Goal: Transaction & Acquisition: Subscribe to service/newsletter

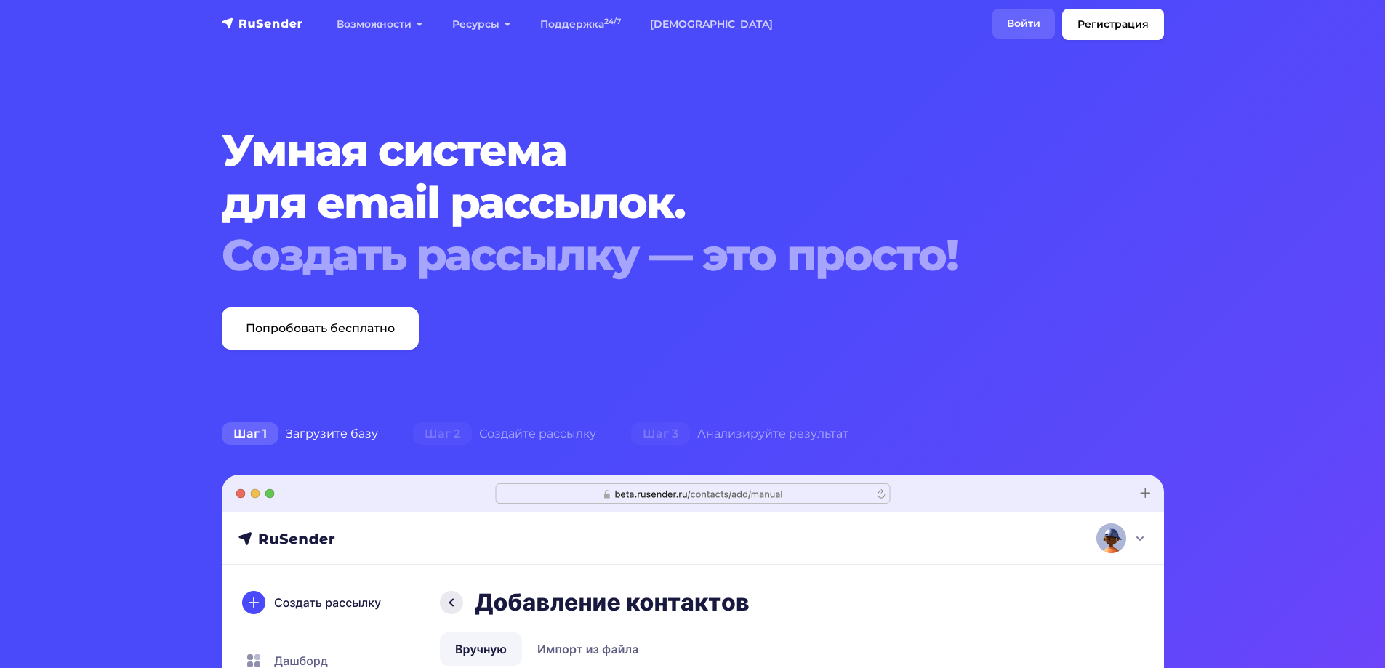
click at [1022, 19] on link "Войти" at bounding box center [1024, 24] width 63 height 30
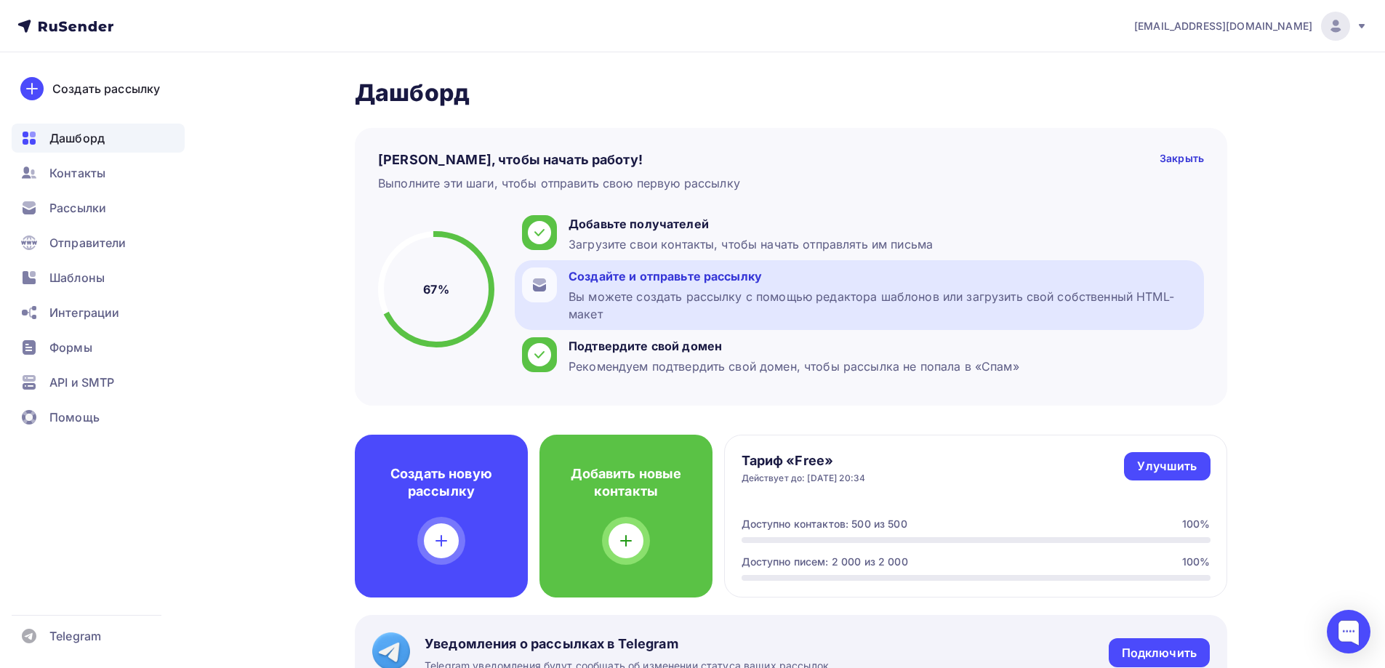
click at [658, 291] on div "Вы можете создать рассылку с помощью редактора шаблонов или загрузить свой собс…" at bounding box center [883, 305] width 628 height 35
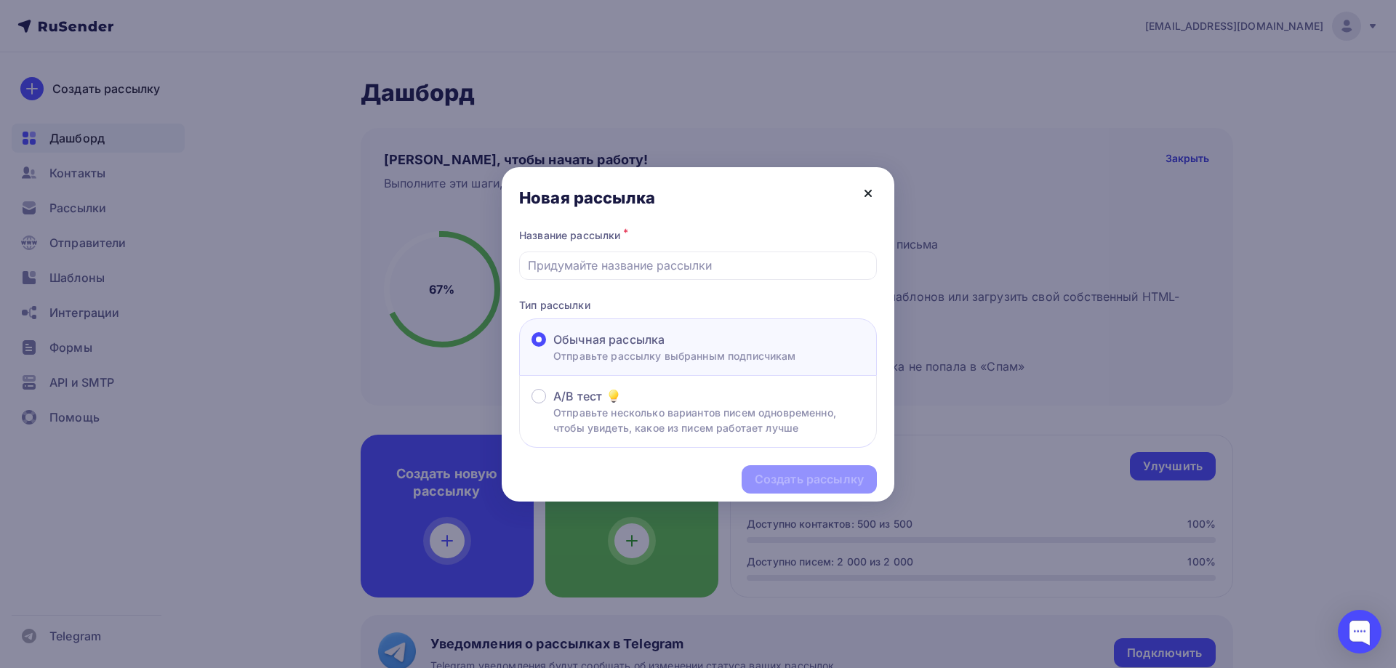
click at [863, 197] on icon at bounding box center [868, 193] width 17 height 17
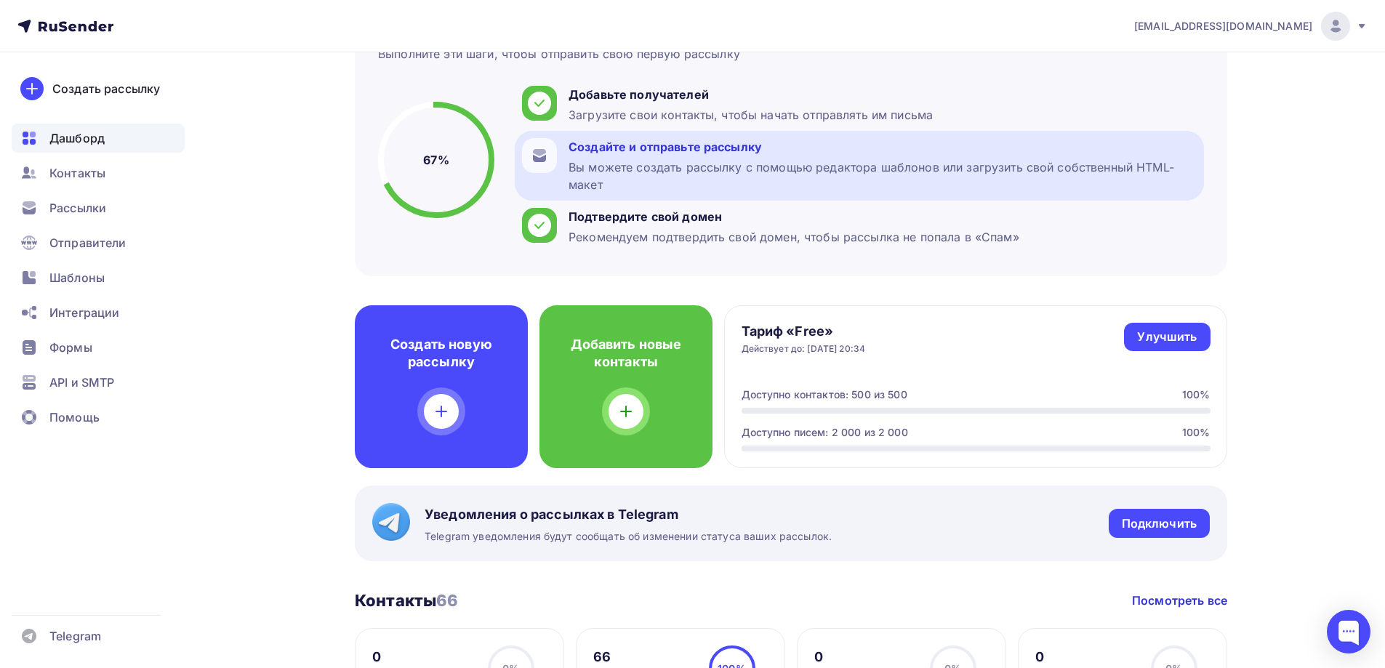
scroll to position [145, 0]
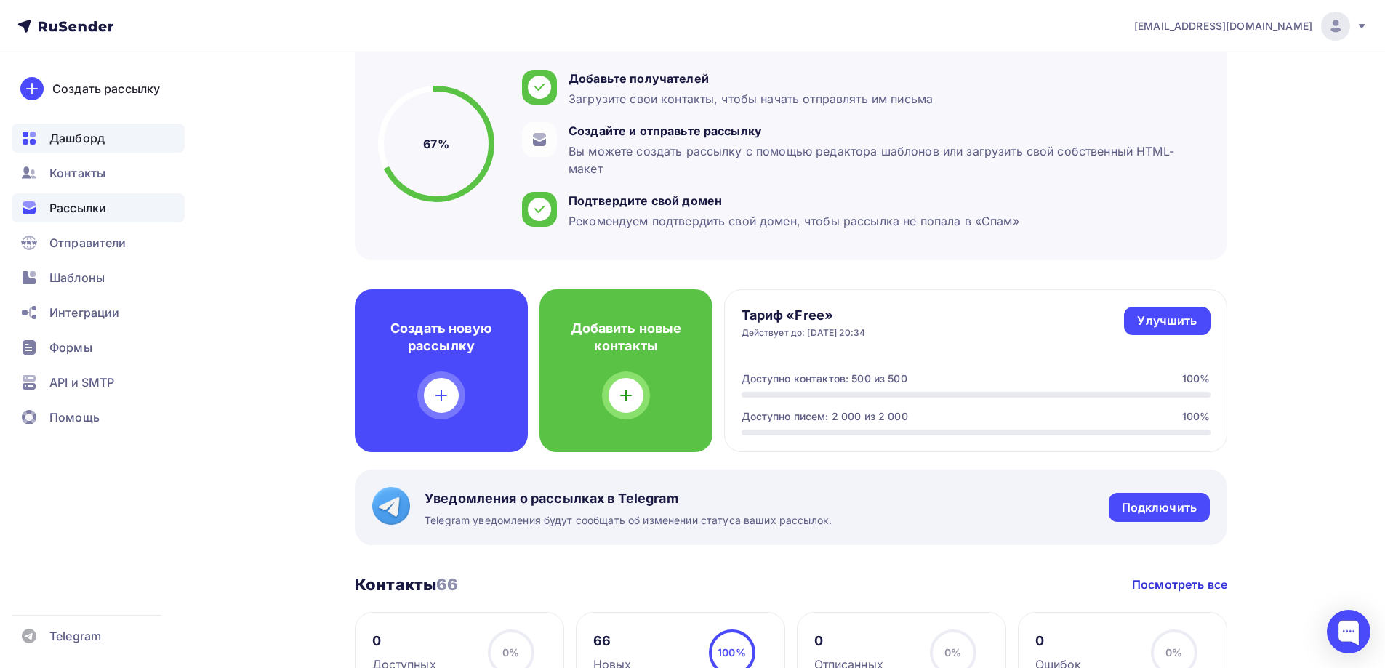
click at [81, 205] on span "Рассылки" at bounding box center [77, 207] width 57 height 17
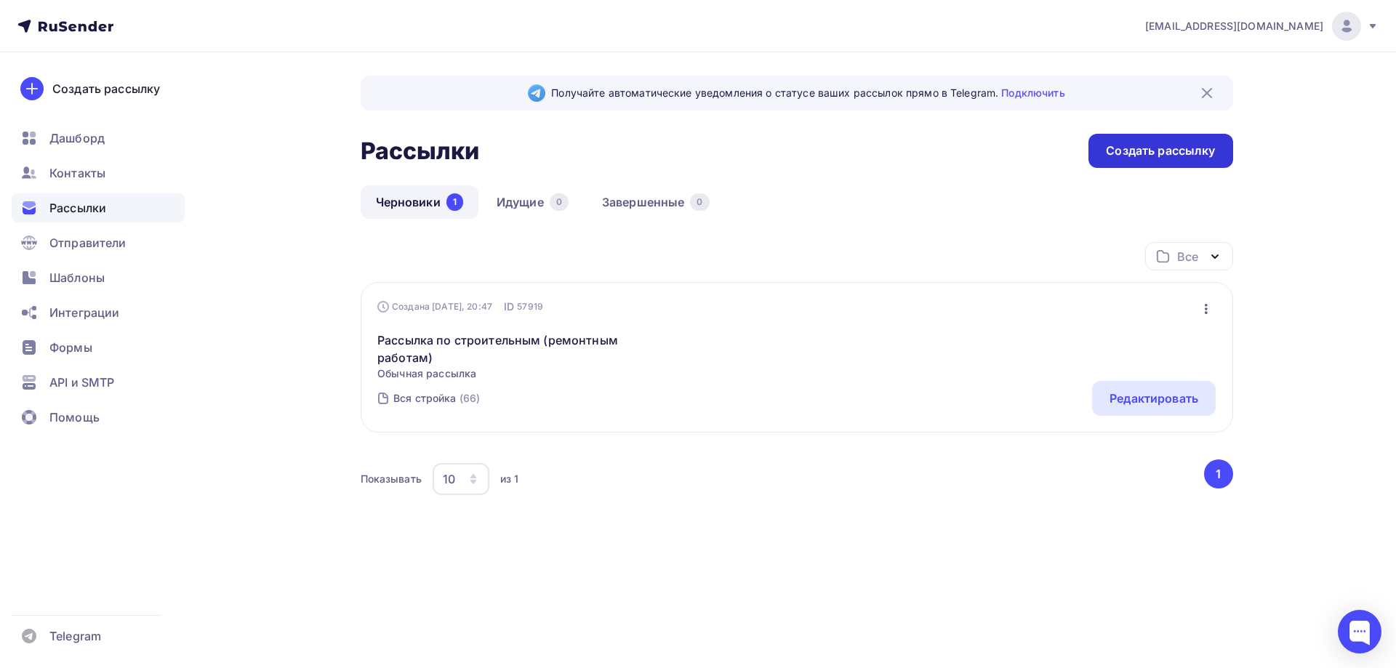
click at [1147, 154] on div "Создать рассылку" at bounding box center [1160, 151] width 109 height 17
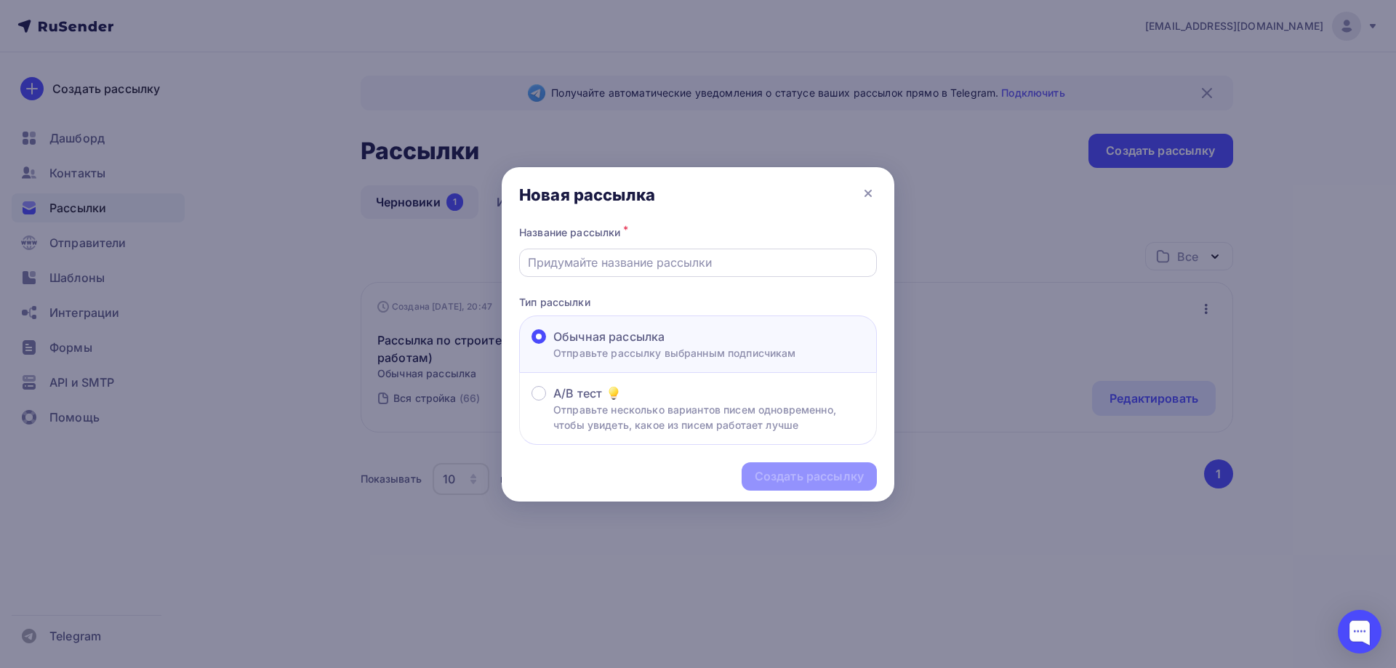
click at [580, 262] on input "text" at bounding box center [698, 262] width 341 height 17
type input "N"
type input "ТЕСТ"
click at [547, 395] on label "A/B тест Отправьте несколько вариантов писем одновременно, чтобы увидеть, какое…" at bounding box center [698, 409] width 333 height 48
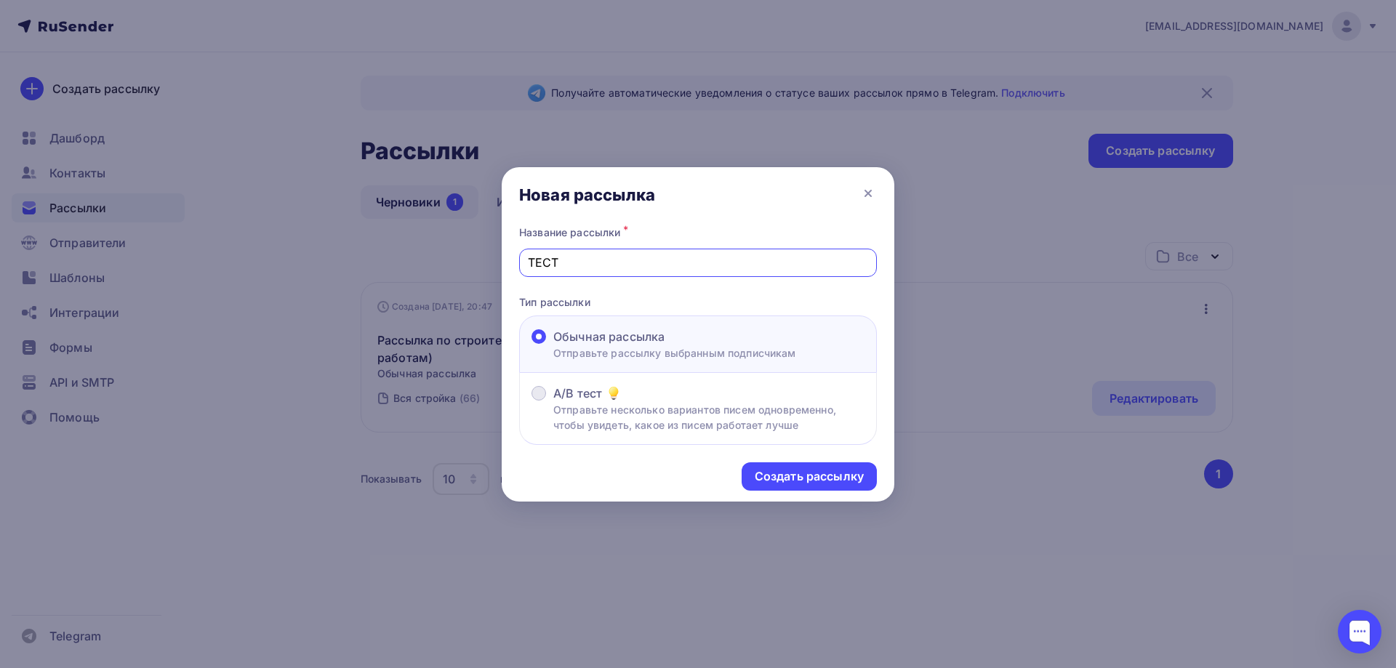
click at [553, 402] on input "A/B тест Отправьте несколько вариантов писем одновременно, чтобы увидеть, какое…" at bounding box center [553, 402] width 0 height 0
click at [831, 477] on div "Создать рассылку" at bounding box center [809, 476] width 109 height 17
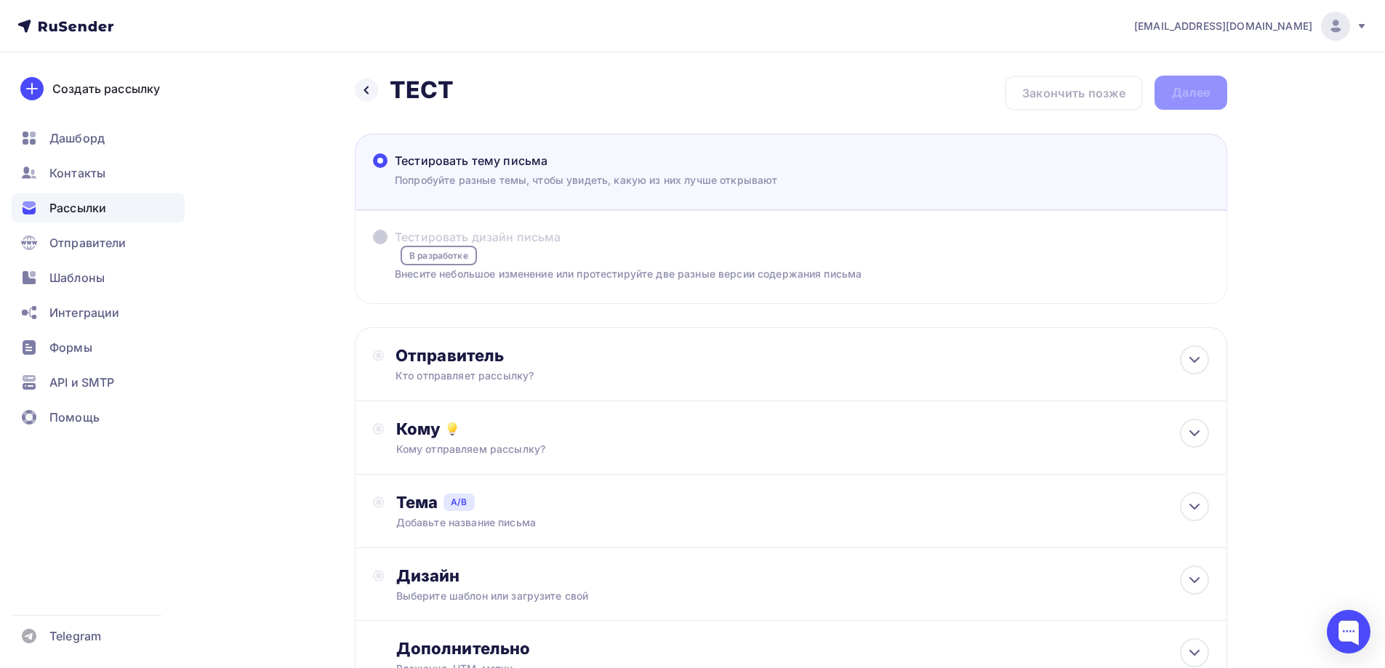
click at [704, 177] on p "Попробуйте разные темы, чтобы увидеть, какую из них лучше открывают" at bounding box center [586, 179] width 382 height 15
click at [395, 169] on input "Тестировать тему письма [PERSON_NAME] разные темы, чтобы увидеть, какую из них …" at bounding box center [395, 169] width 0 height 0
click at [561, 176] on p "Попробуйте разные темы, чтобы увидеть, какую из них лучше открывают" at bounding box center [586, 179] width 382 height 15
click at [395, 169] on input "Тестировать тему письма [PERSON_NAME] разные темы, чтобы увидеть, какую из них …" at bounding box center [395, 169] width 0 height 0
click at [596, 249] on label "Тестировать дизайн письма В разработке Внесите небольшое изменение или протести…" at bounding box center [617, 254] width 489 height 53
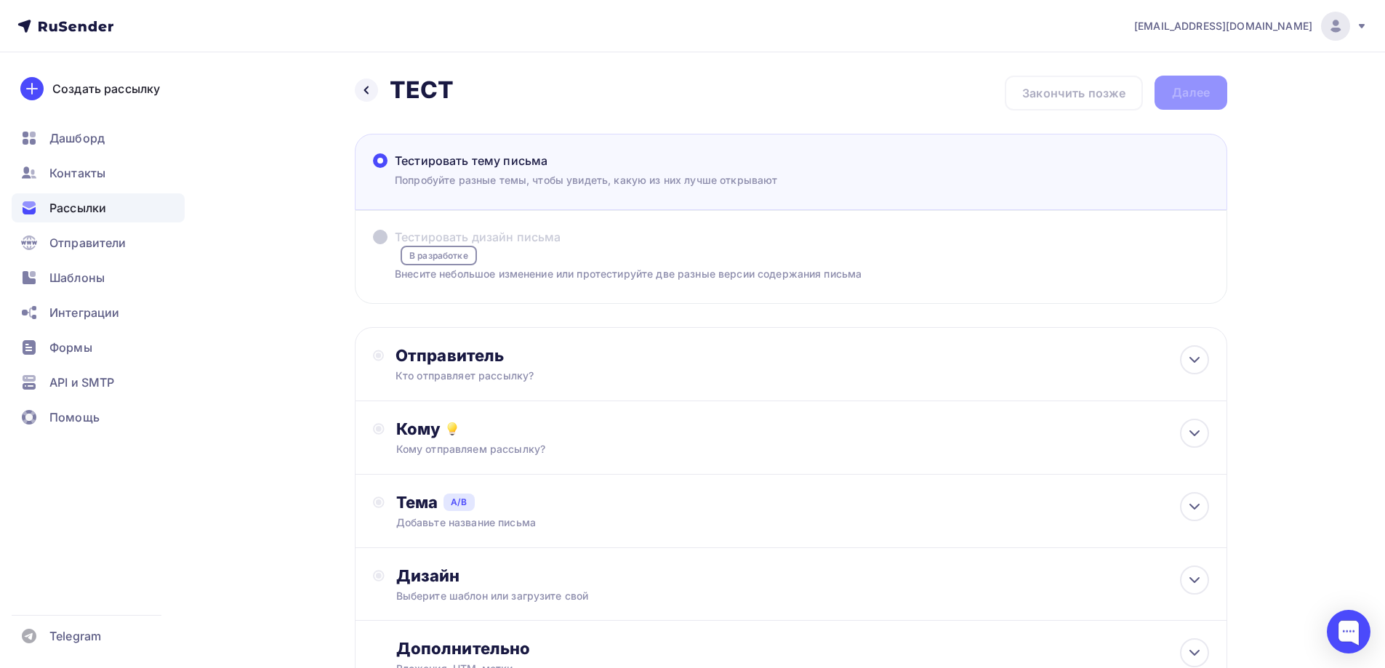
click at [423, 242] on span "Тестировать дизайн письма" at bounding box center [478, 236] width 167 height 17
click at [558, 160] on div "Тестировать тему письма" at bounding box center [586, 160] width 382 height 17
click at [395, 169] on input "Тестировать тему письма [PERSON_NAME] разные темы, чтобы увидеть, какую из них …" at bounding box center [395, 169] width 0 height 0
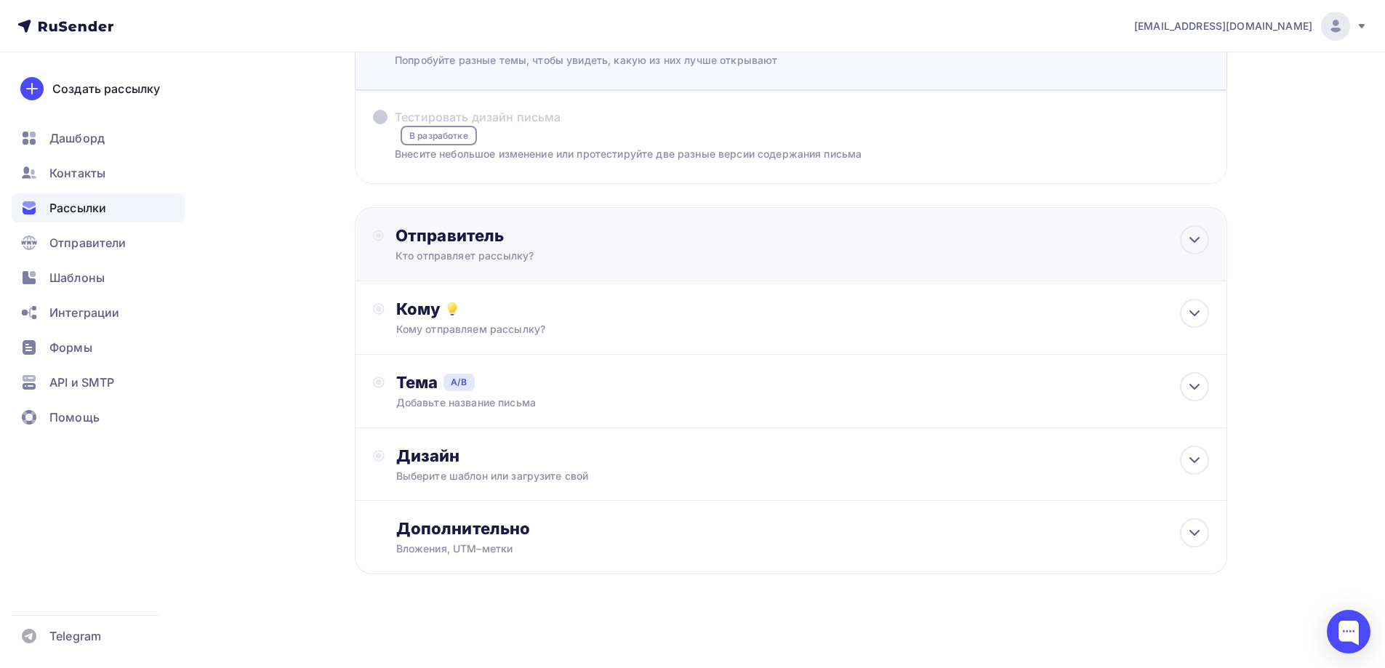
click at [572, 247] on div "Отправитель Кто отправляет рассылку? Email * [EMAIL_ADDRESS][DOMAIN_NAME] [EMAI…" at bounding box center [553, 244] width 315 height 38
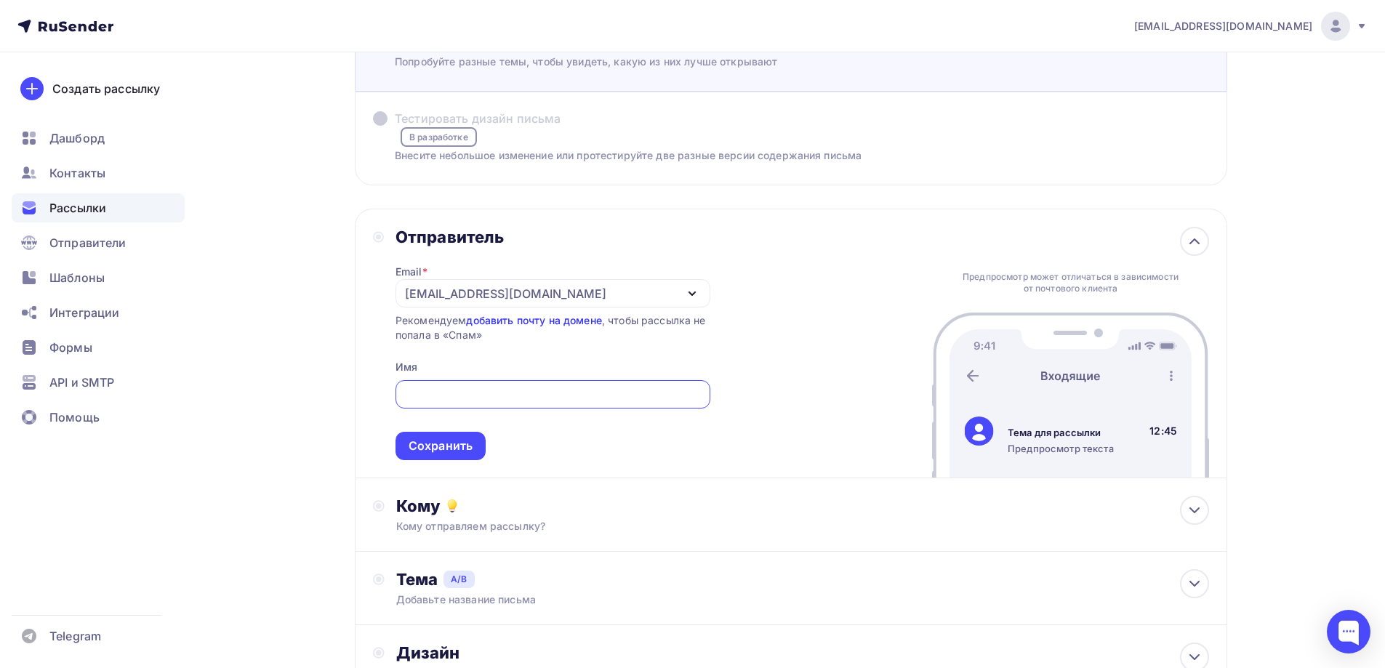
scroll to position [0, 0]
click at [641, 290] on div "[EMAIL_ADDRESS][DOMAIN_NAME]" at bounding box center [553, 293] width 315 height 28
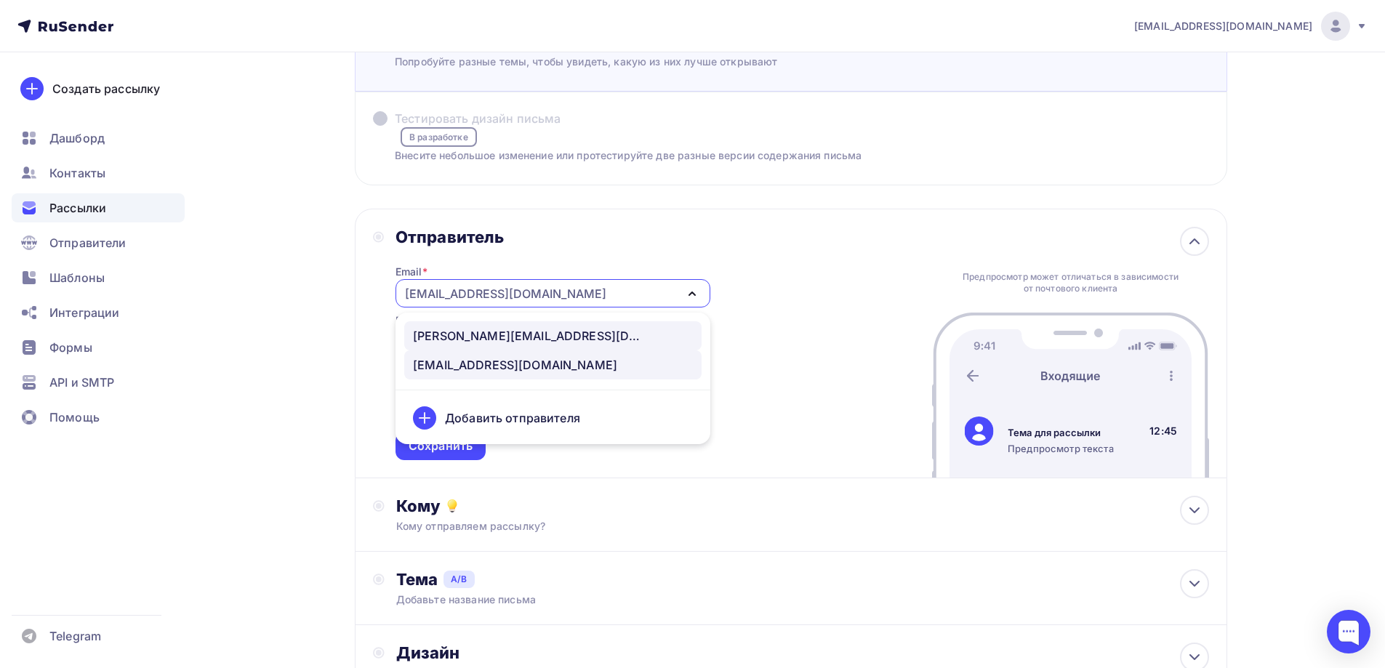
click at [539, 337] on div "[PERSON_NAME][EMAIL_ADDRESS][DOMAIN_NAME]" at bounding box center [553, 335] width 280 height 17
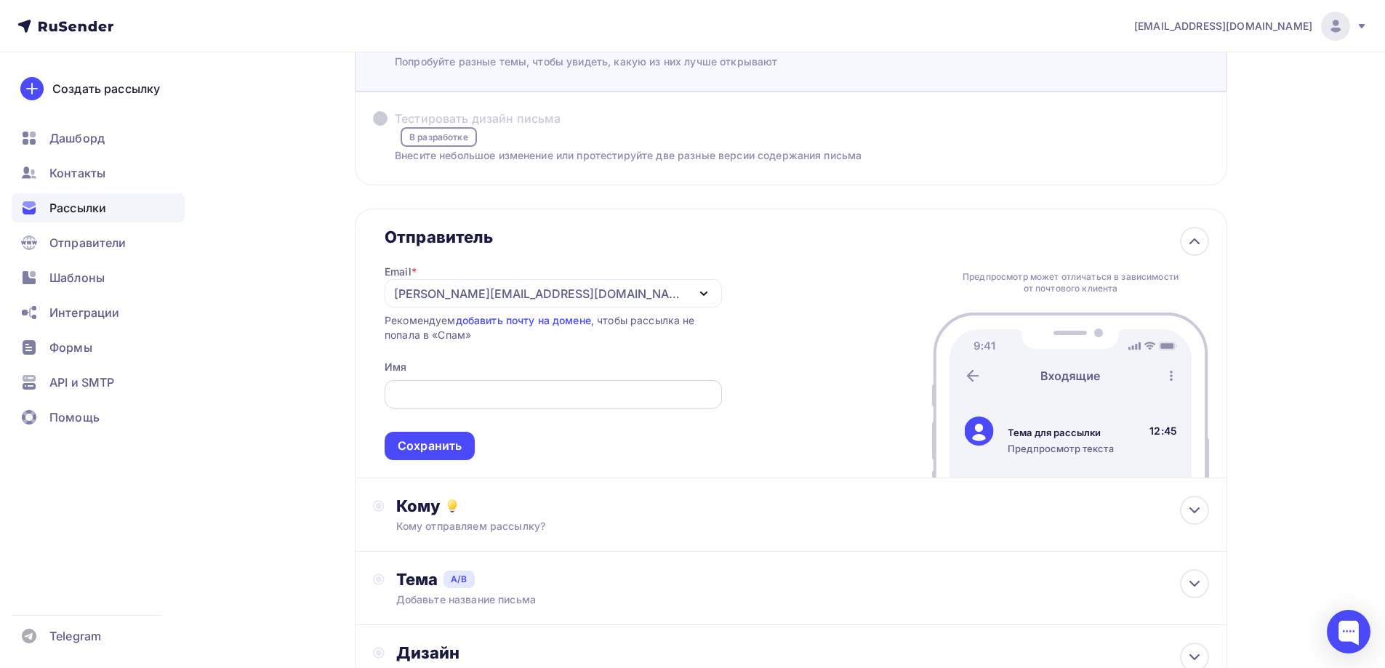
click at [519, 392] on input "Тестировать тему письма [PERSON_NAME] разные темы, чтобы увидеть, какую из них …" at bounding box center [553, 394] width 321 height 17
type input "Б"
type input "[PERSON_NAME]"
click at [450, 447] on div "Сохранить" at bounding box center [430, 446] width 64 height 17
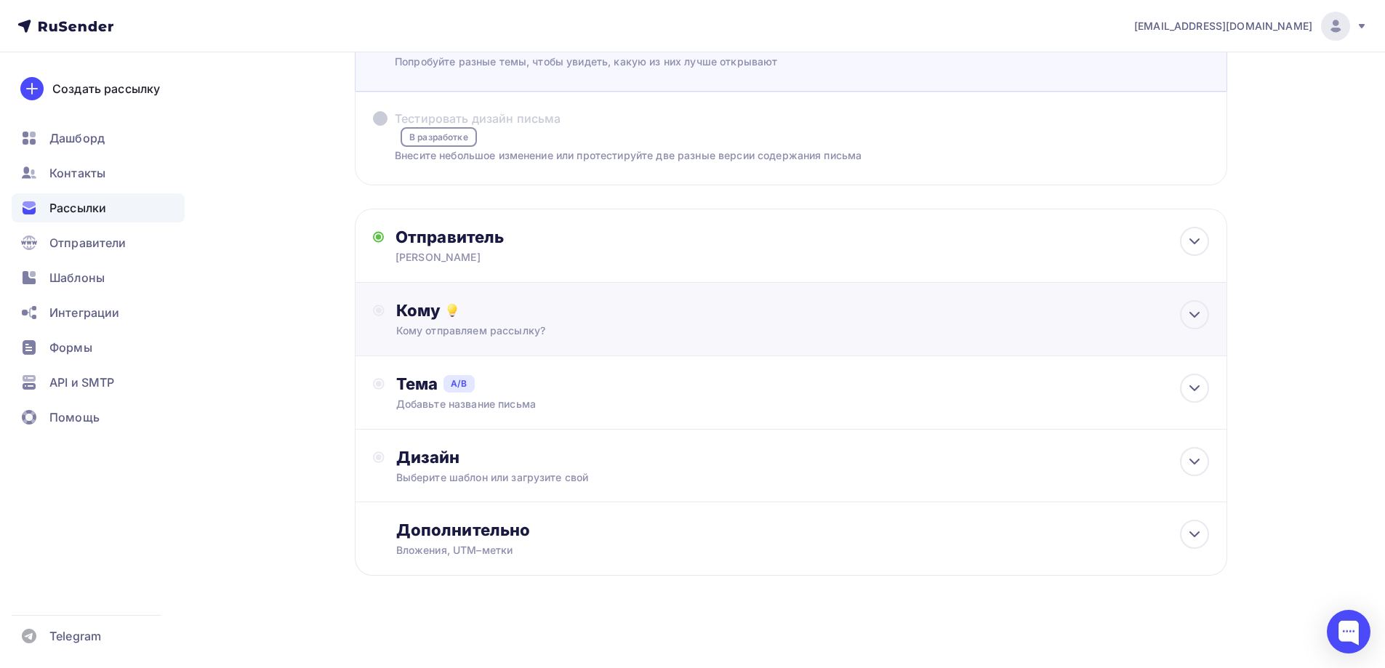
click at [484, 328] on div "Кому отправляем рассылку?" at bounding box center [762, 331] width 732 height 15
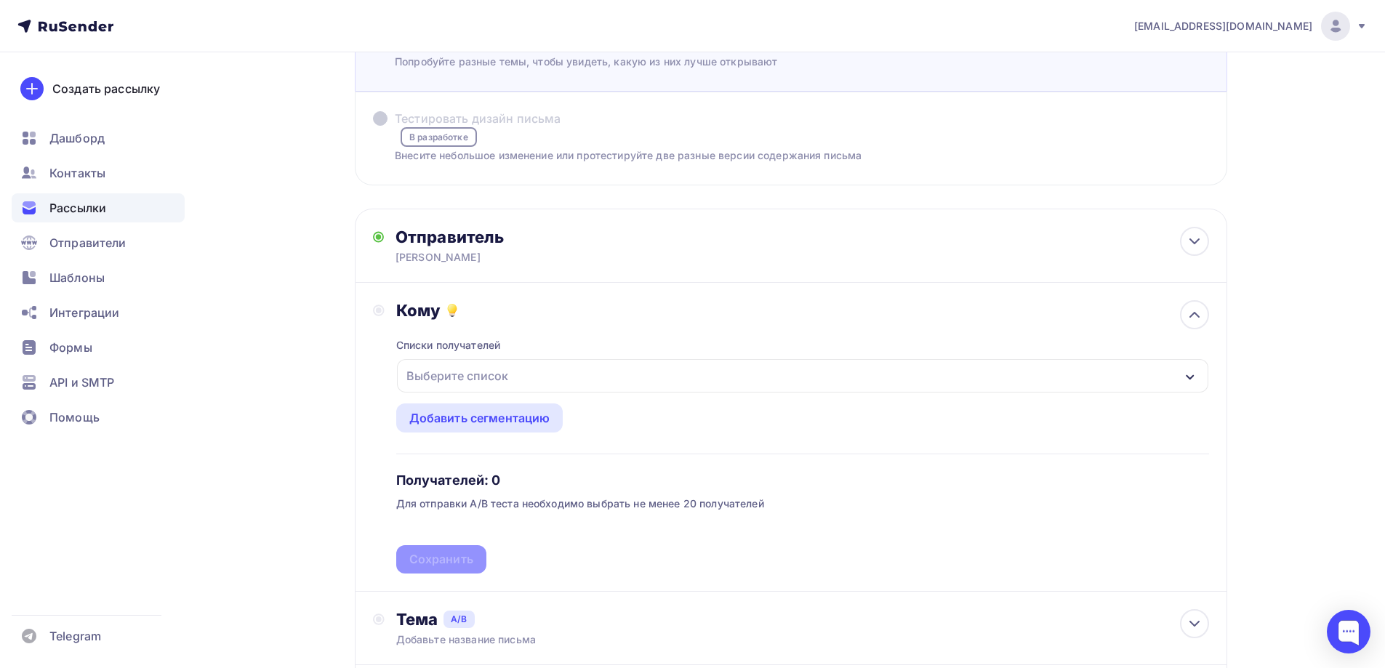
click at [513, 376] on div "Выберите список" at bounding box center [803, 375] width 812 height 33
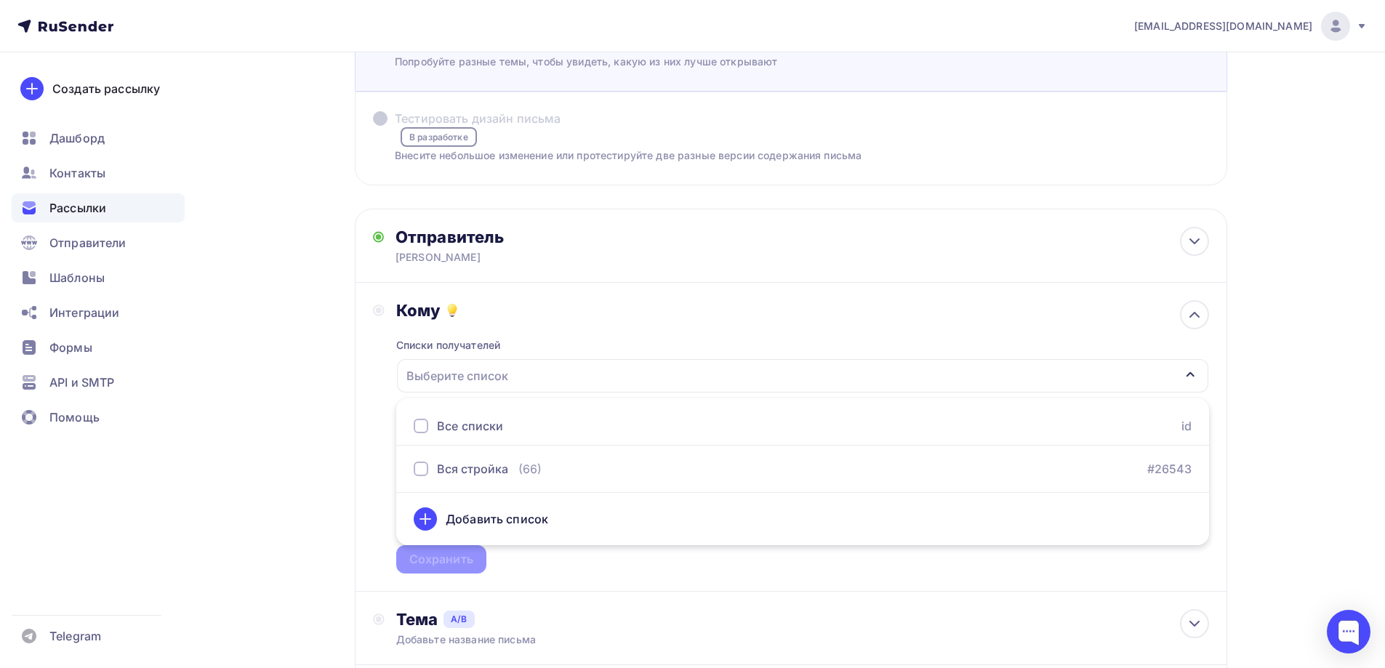
click at [507, 521] on div "Добавить список" at bounding box center [497, 518] width 103 height 17
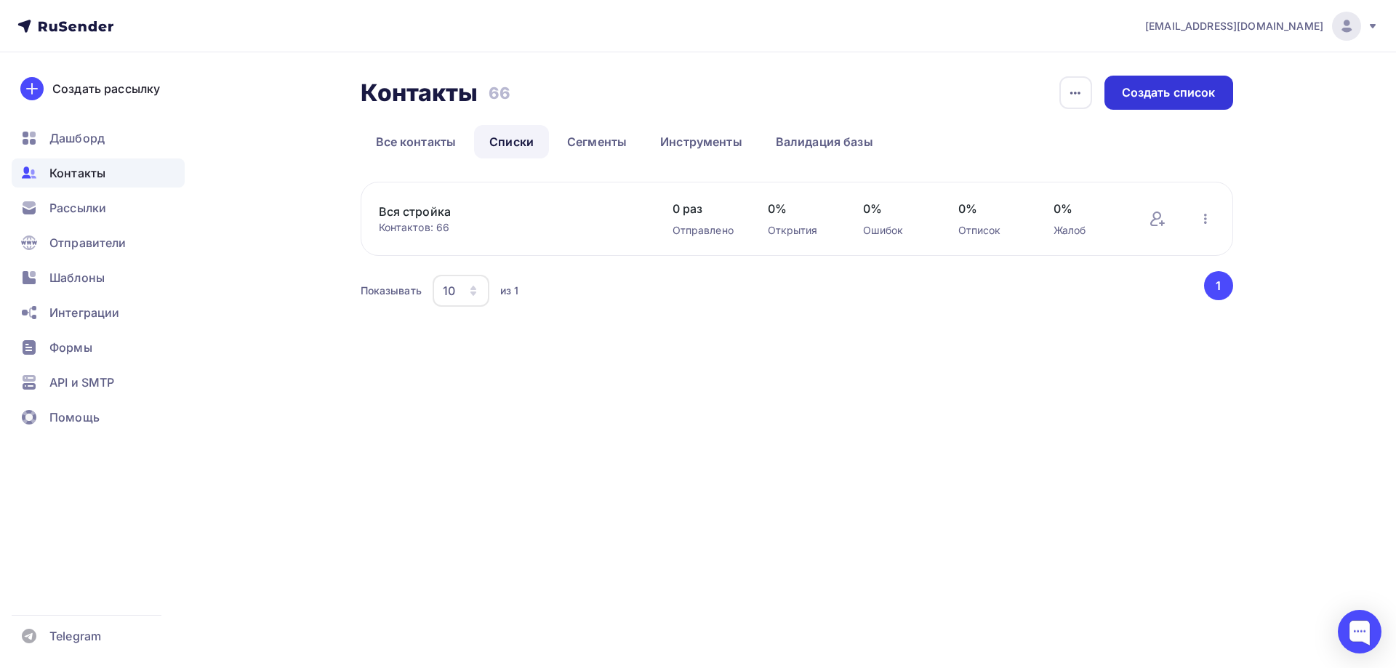
click at [1180, 92] on div "Создать список" at bounding box center [1169, 92] width 94 height 17
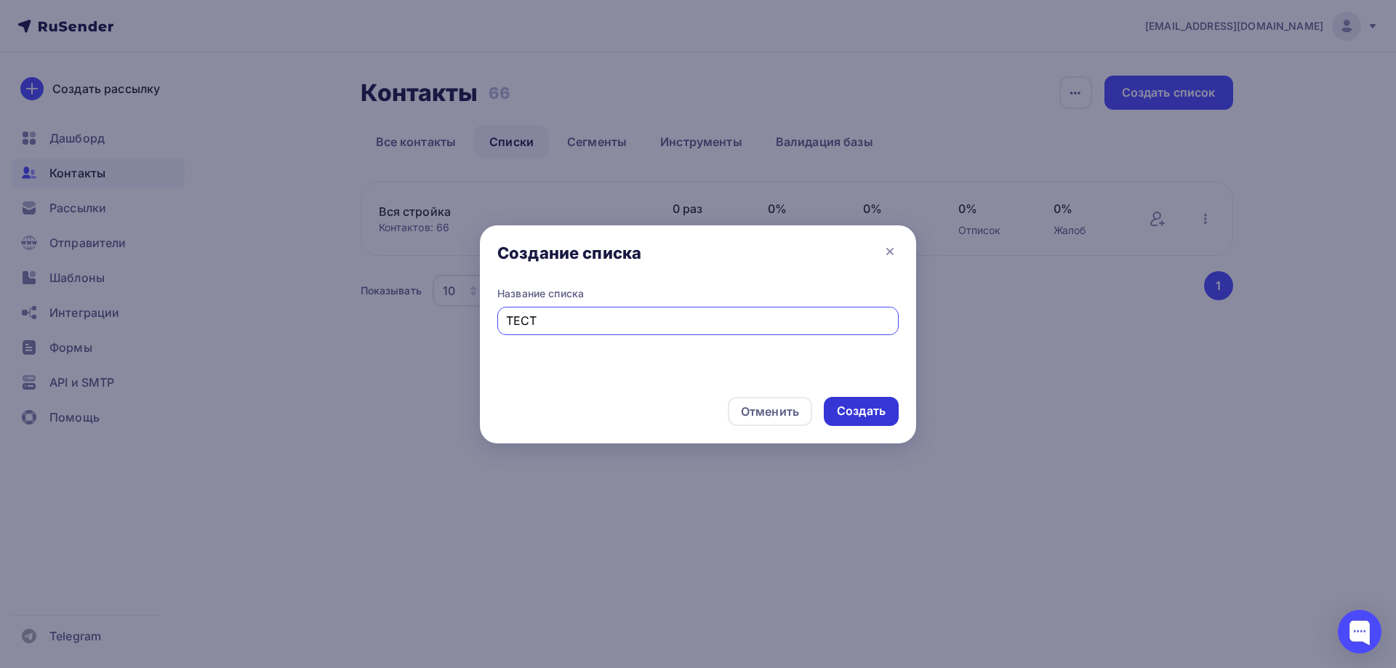
type input "ТЕСТ"
click at [852, 408] on div "Создать" at bounding box center [861, 411] width 49 height 17
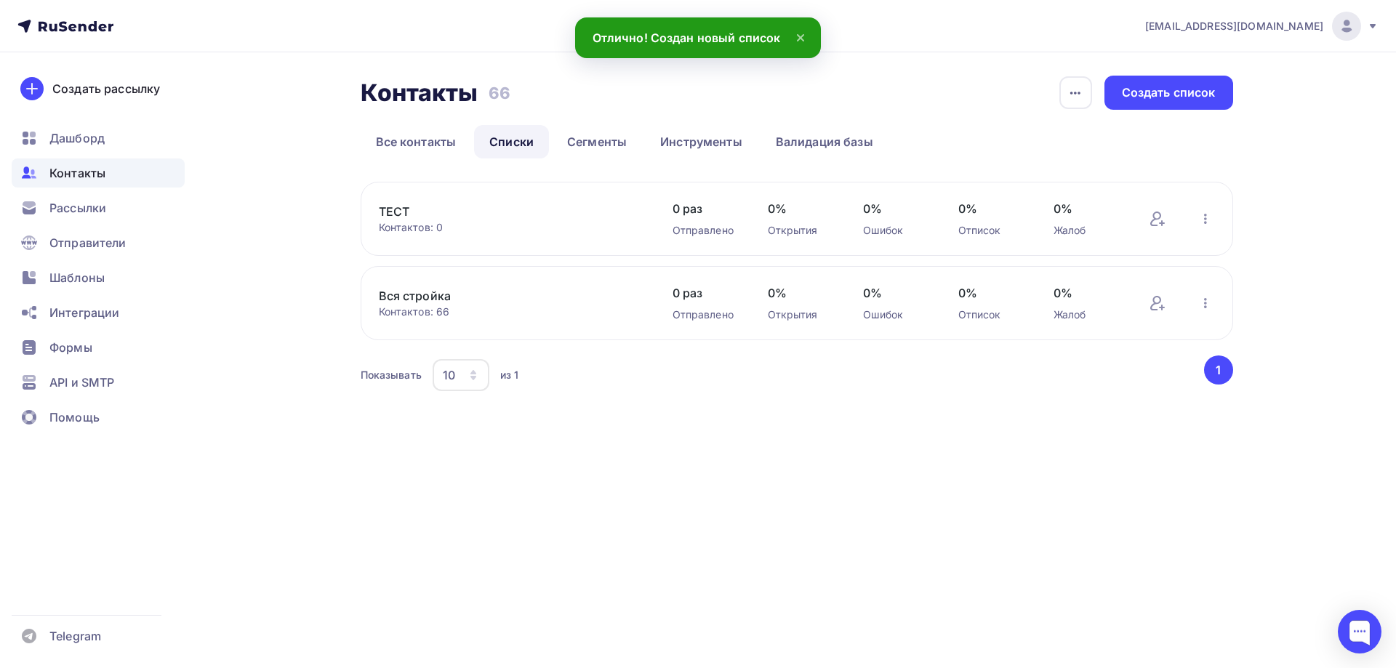
click at [395, 217] on link "ТЕСТ" at bounding box center [502, 211] width 247 height 17
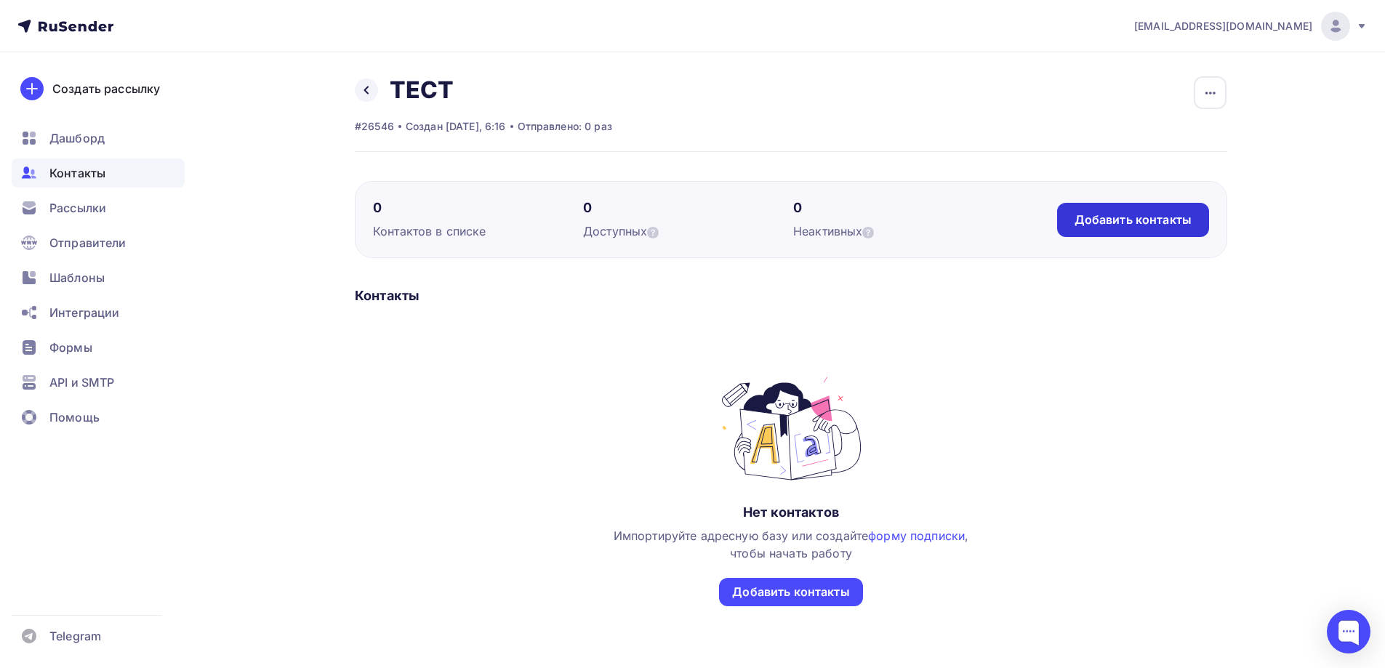
click at [1136, 217] on div "Добавить контакты" at bounding box center [1133, 220] width 117 height 17
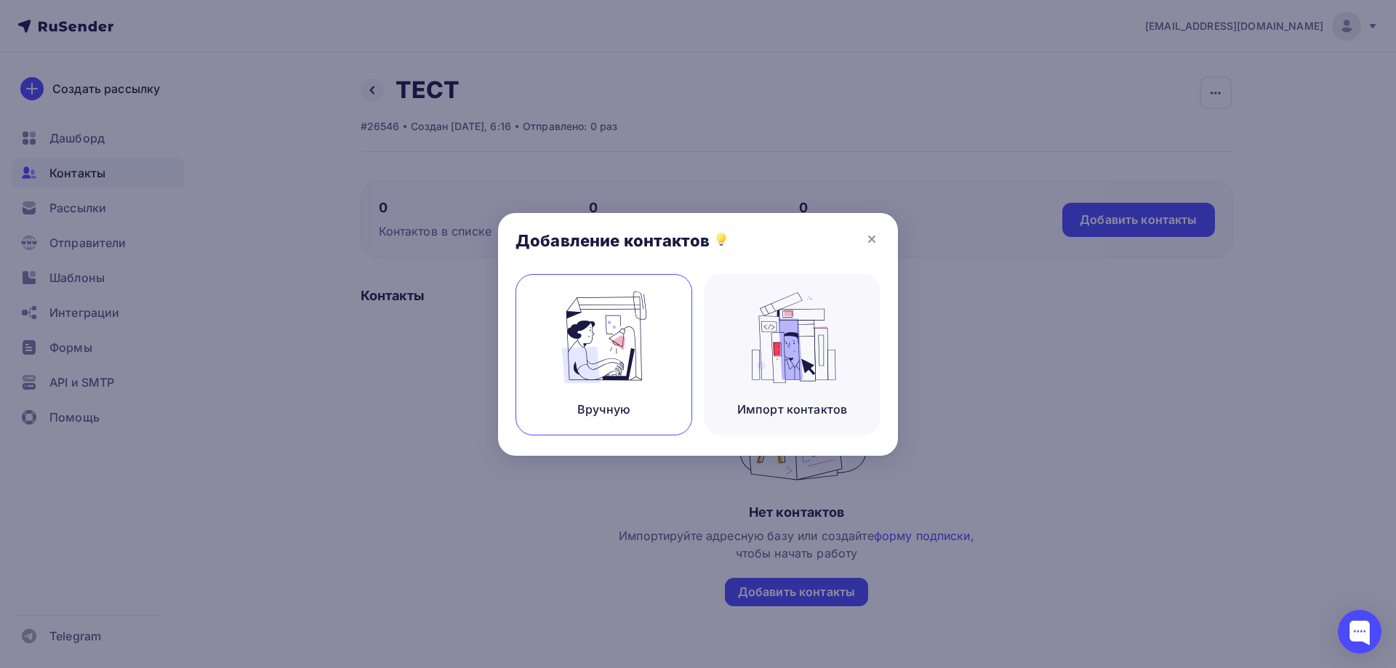
click at [649, 365] on img at bounding box center [604, 338] width 97 height 92
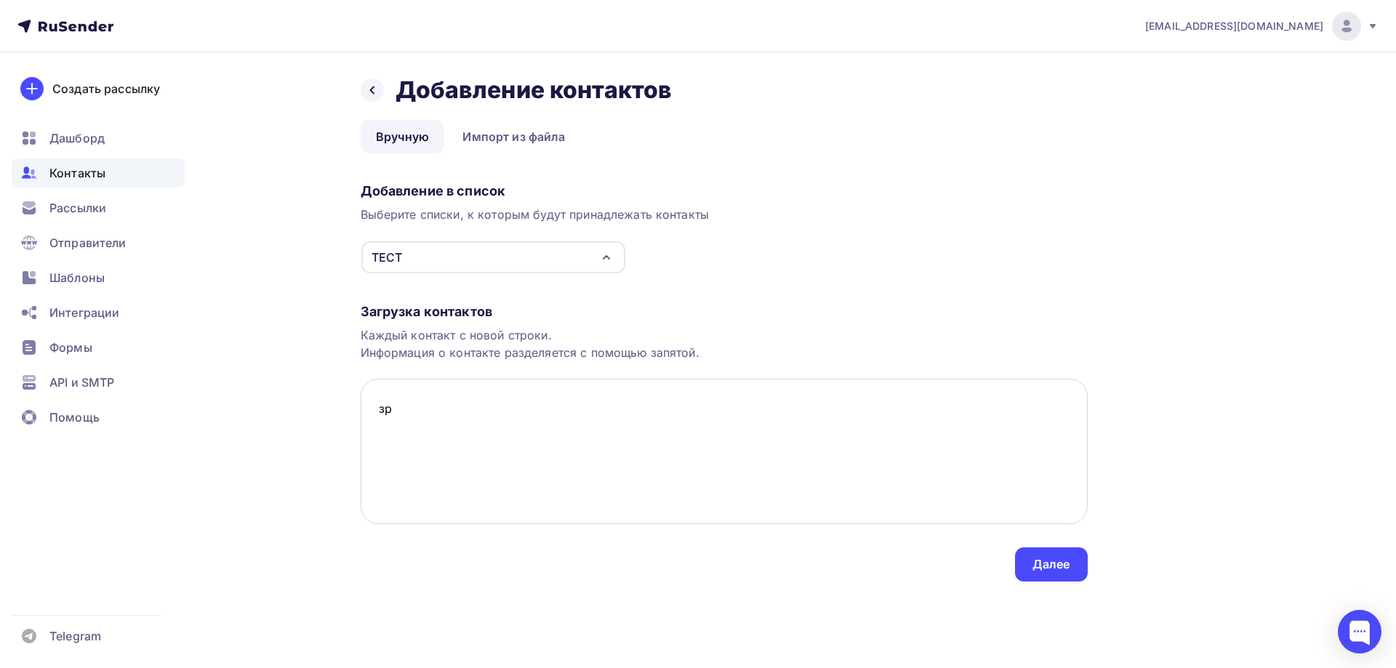
type textarea "з"
click at [558, 452] on textarea "[EMAIL_ADDRESS][DOMAIN_NAME]" at bounding box center [724, 451] width 727 height 145
click at [922, 265] on div "Добавление в список Выберите списки, к которым будут принадлежать контакты ТЕСТ…" at bounding box center [724, 225] width 727 height 97
click at [531, 406] on textarea "[EMAIL_ADDRESS][DOMAIN_NAME]" at bounding box center [724, 451] width 727 height 145
type textarea "[EMAIL_ADDRESS][DOMAIN_NAME]"
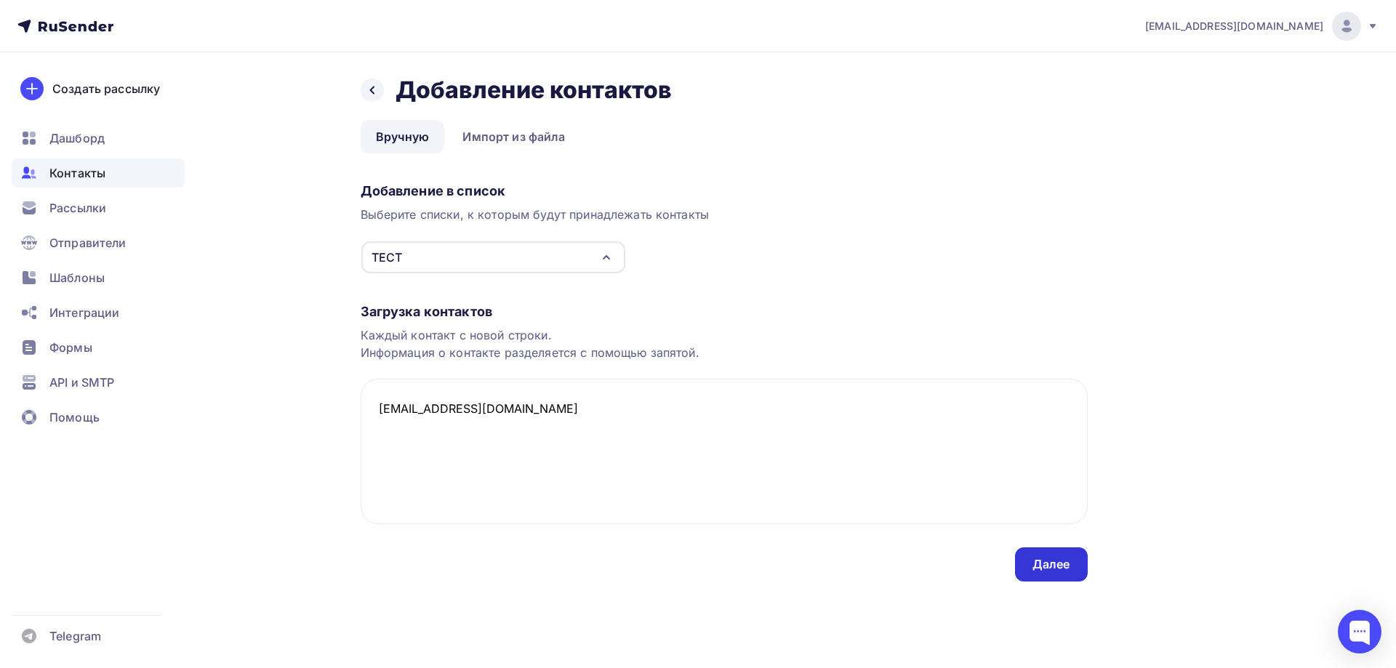
click at [1059, 564] on div "Далее" at bounding box center [1052, 564] width 38 height 17
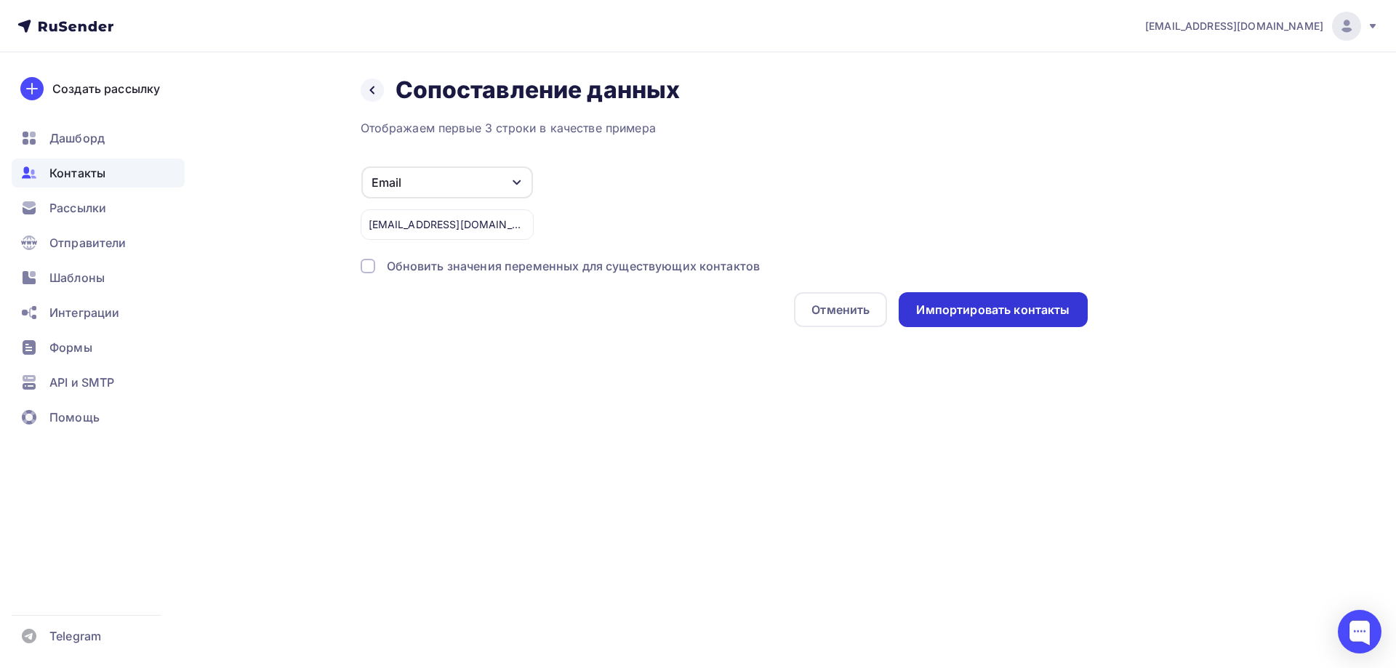
click at [982, 316] on div "Импортировать контакты" at bounding box center [992, 310] width 153 height 17
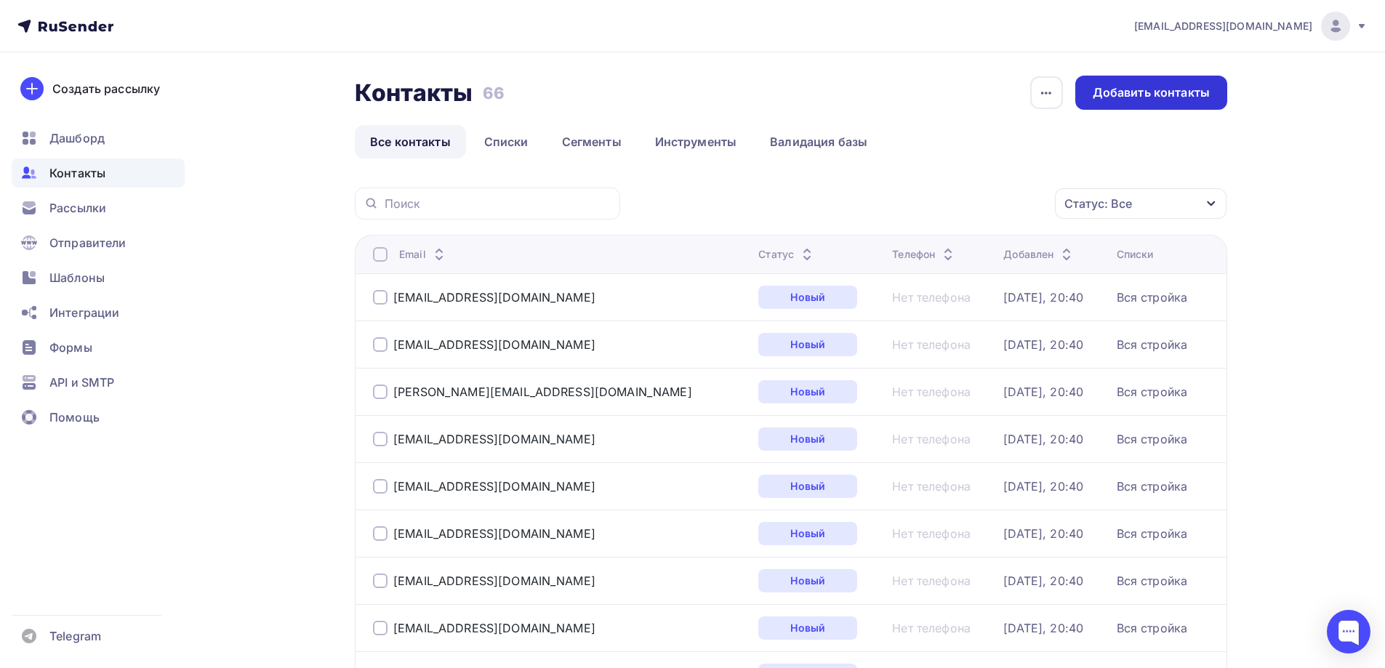
click at [1144, 97] on div "Добавить контакты" at bounding box center [1151, 92] width 117 height 17
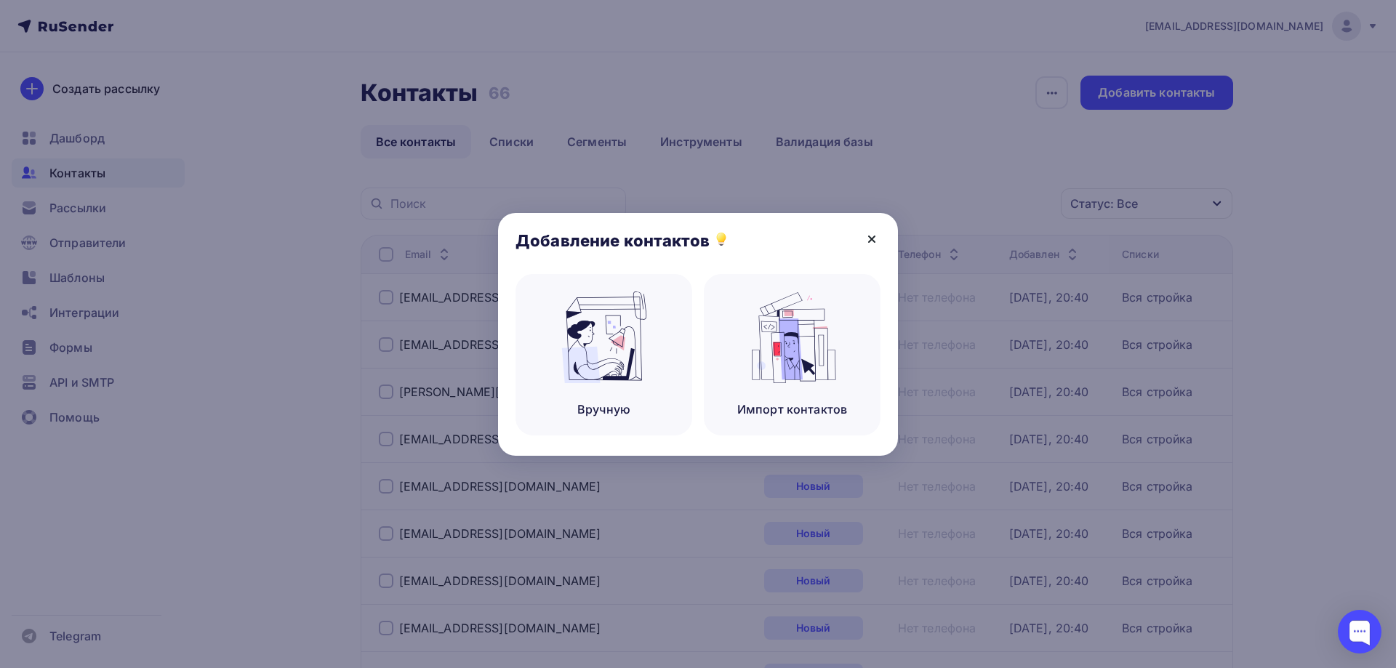
click at [878, 238] on icon at bounding box center [871, 239] width 17 height 17
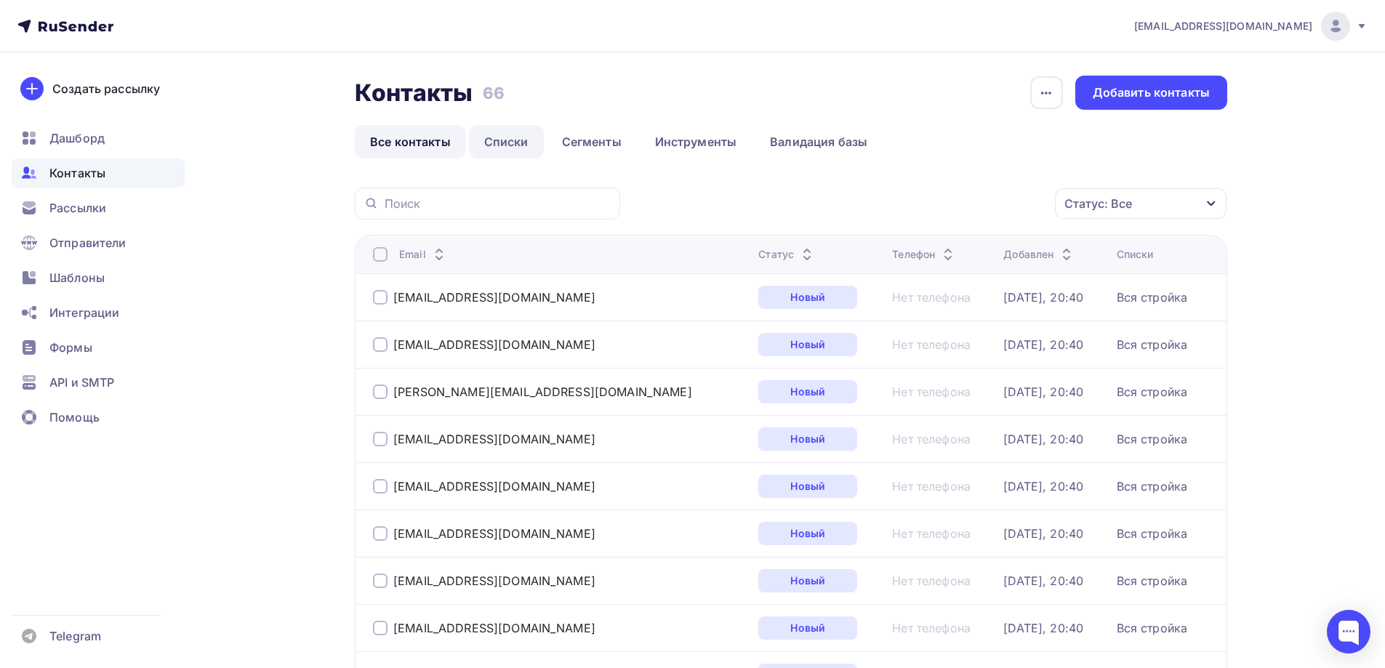
click at [508, 137] on link "Списки" at bounding box center [506, 141] width 75 height 33
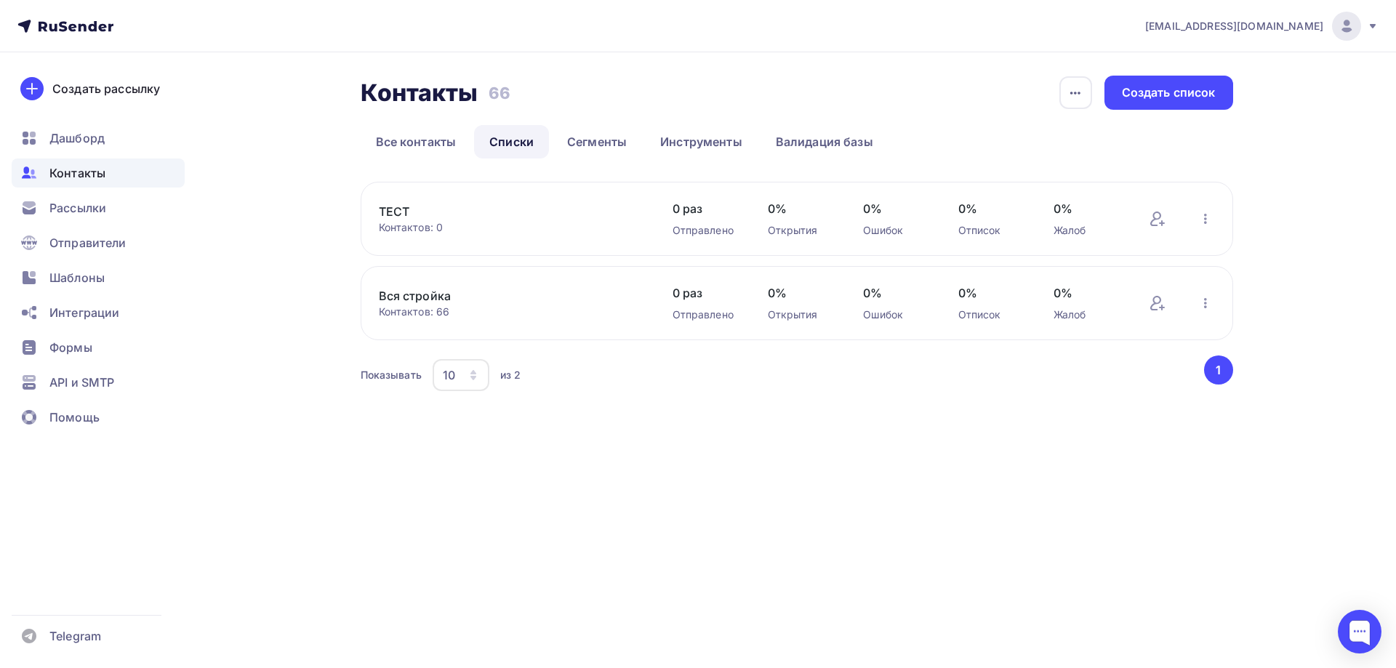
click at [505, 219] on link "ТЕСТ" at bounding box center [502, 211] width 247 height 17
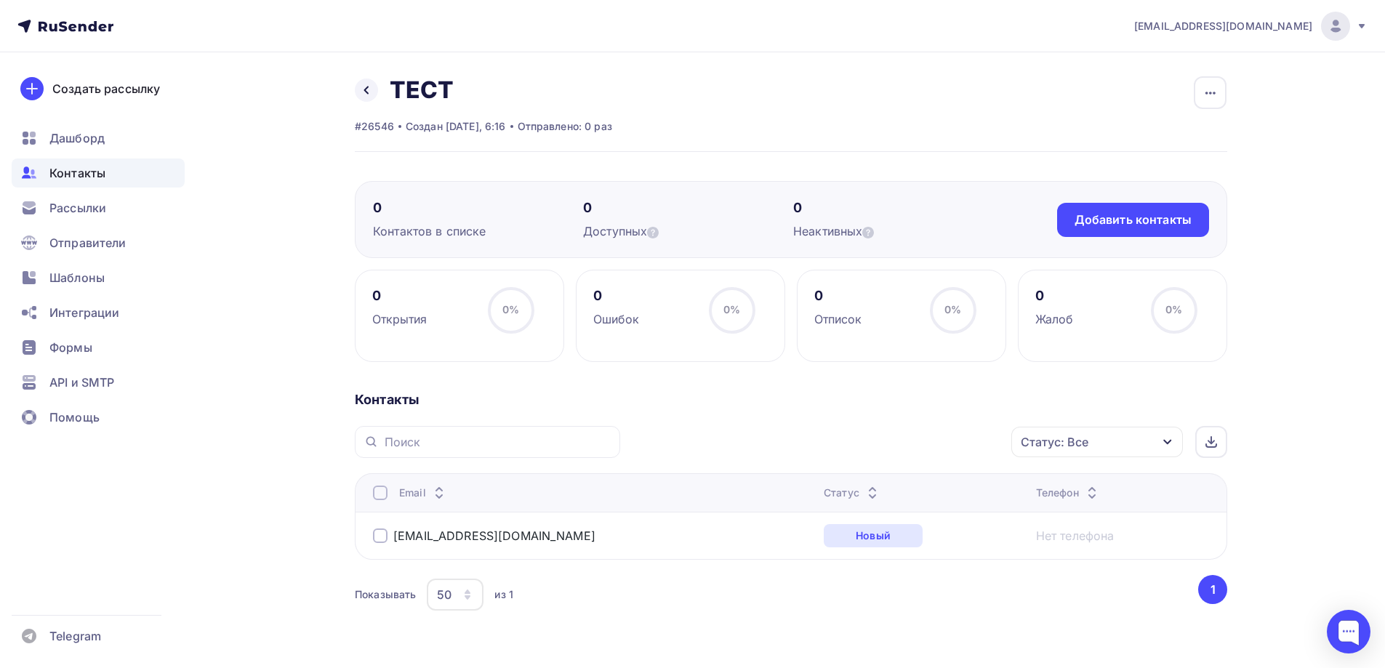
scroll to position [40, 0]
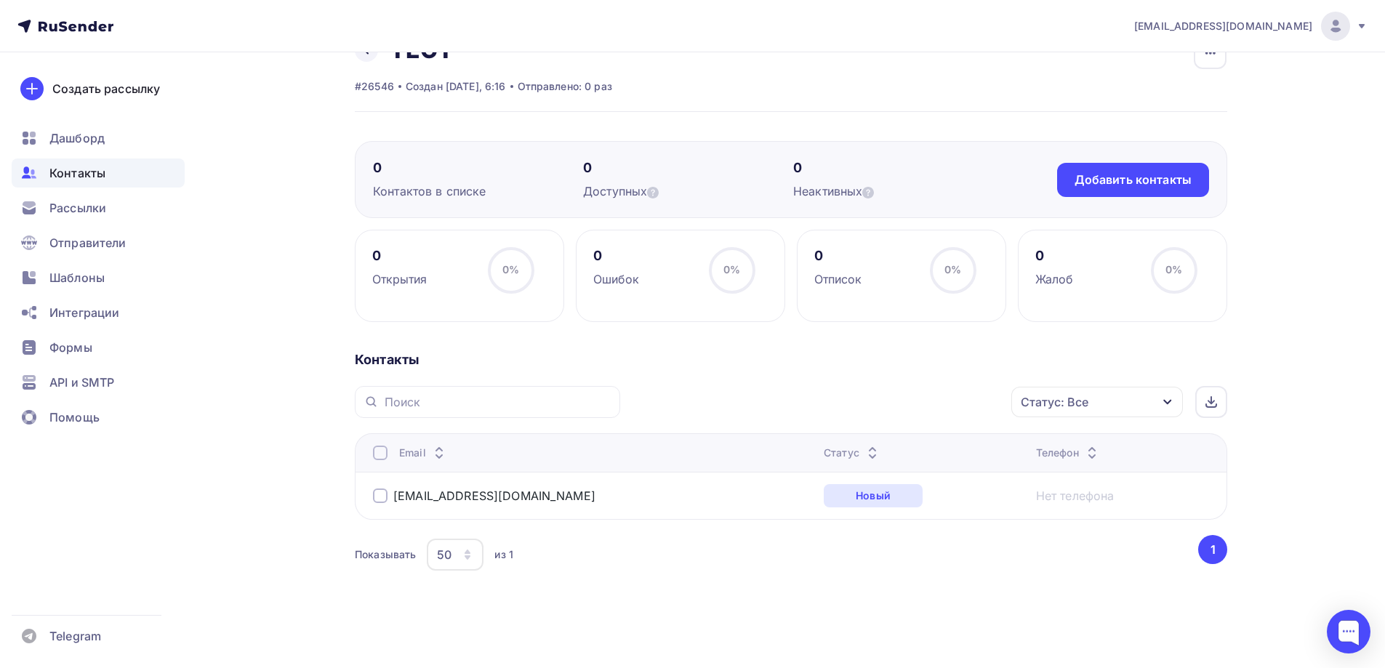
click at [382, 492] on div at bounding box center [380, 496] width 15 height 15
click at [1219, 550] on button "1" at bounding box center [1212, 549] width 29 height 29
click at [1206, 545] on button "1" at bounding box center [1212, 549] width 29 height 29
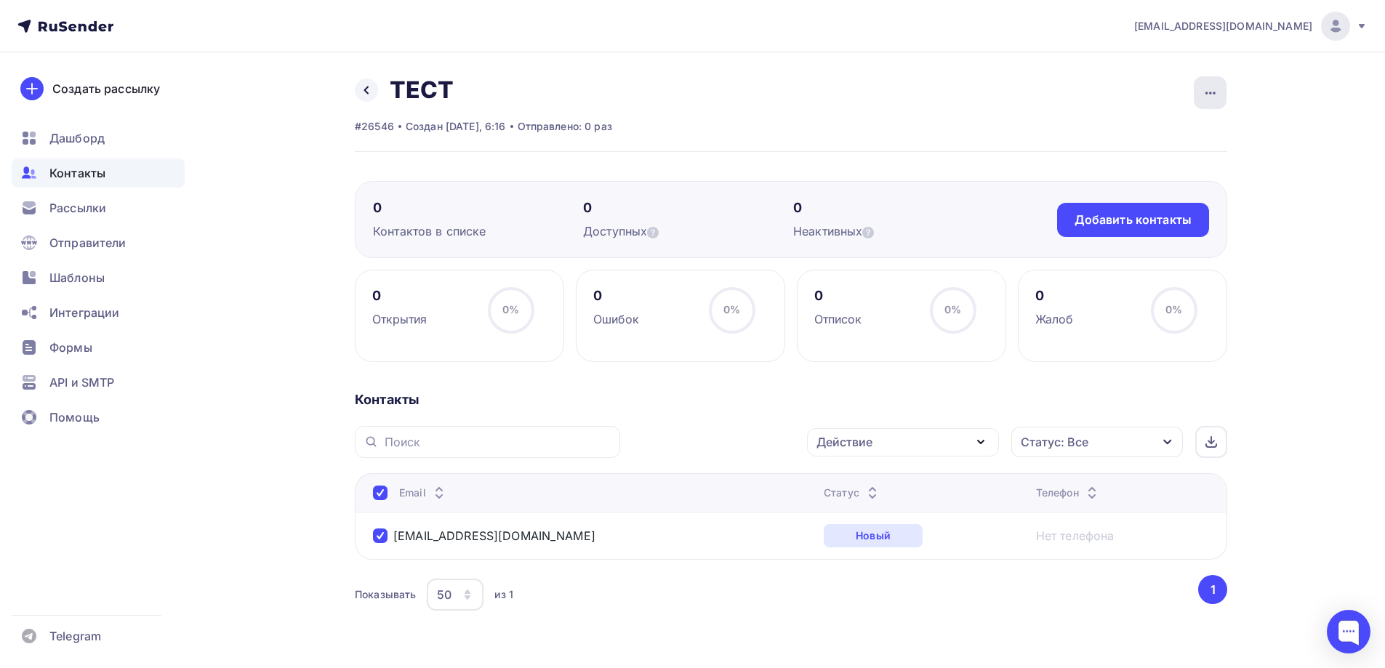
click at [1217, 92] on icon "button" at bounding box center [1210, 92] width 17 height 17
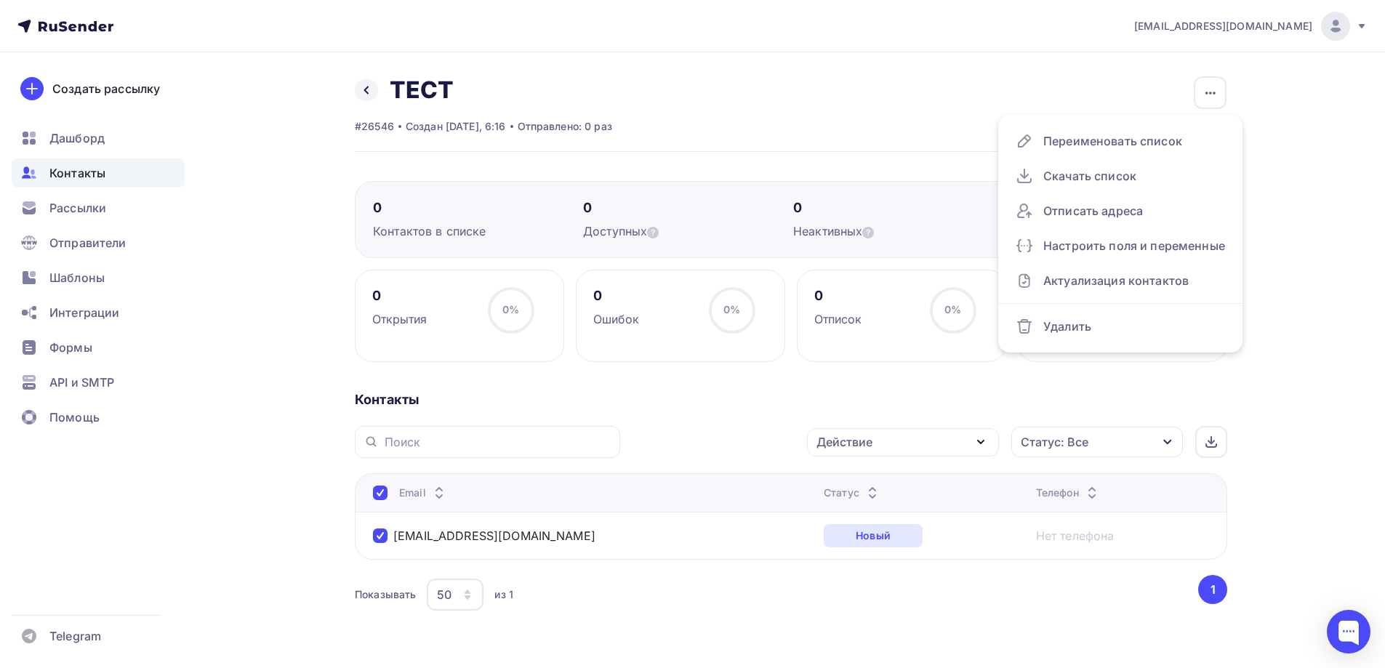
drag, startPoint x: 966, startPoint y: 93, endPoint x: 529, endPoint y: 77, distance: 437.3
click at [966, 93] on div "Назад ТЕСТ Переименовать список Скачать список Отписать адреса Настроить поля и…" at bounding box center [791, 114] width 873 height 76
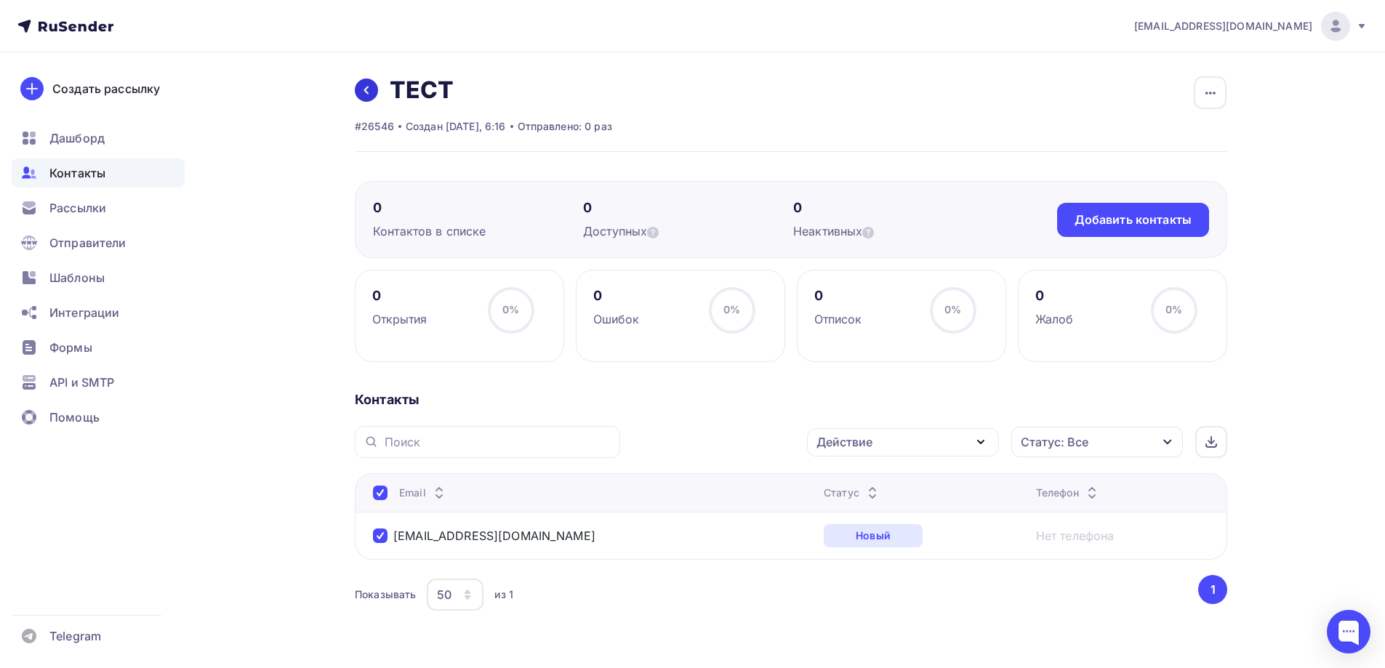
click at [361, 84] on icon at bounding box center [367, 90] width 12 height 12
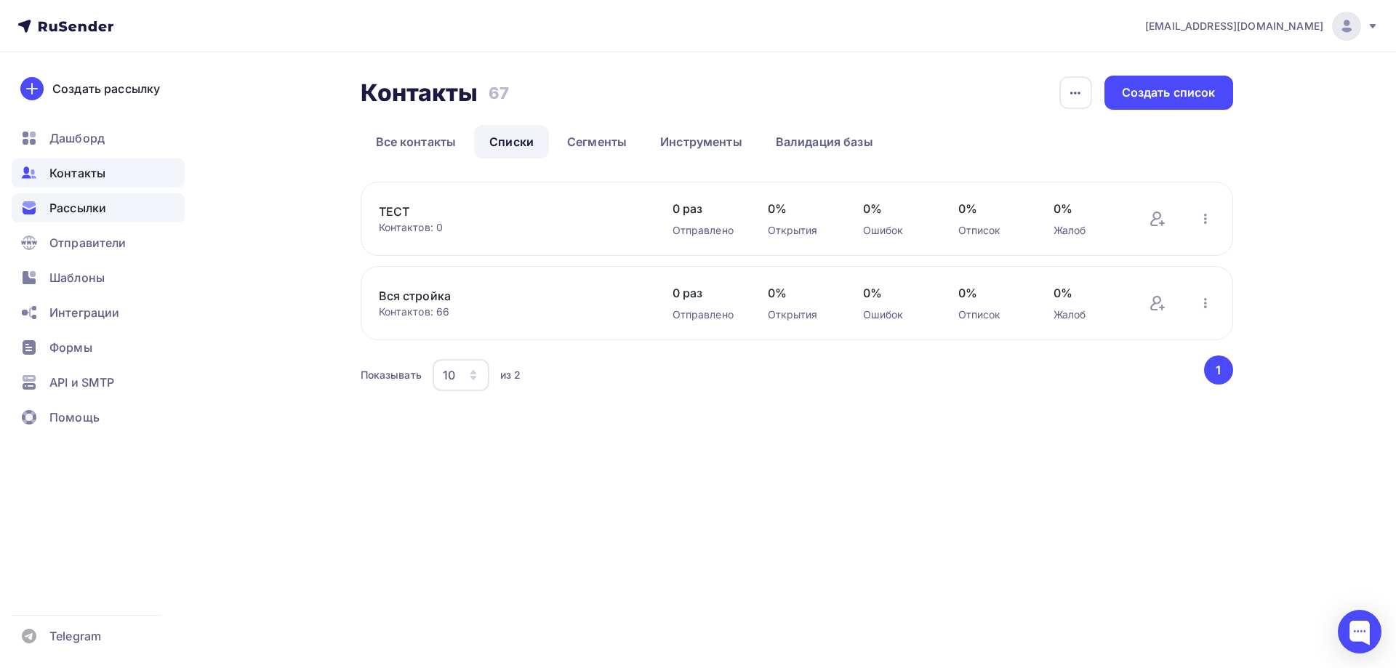
click at [78, 212] on span "Рассылки" at bounding box center [77, 207] width 57 height 17
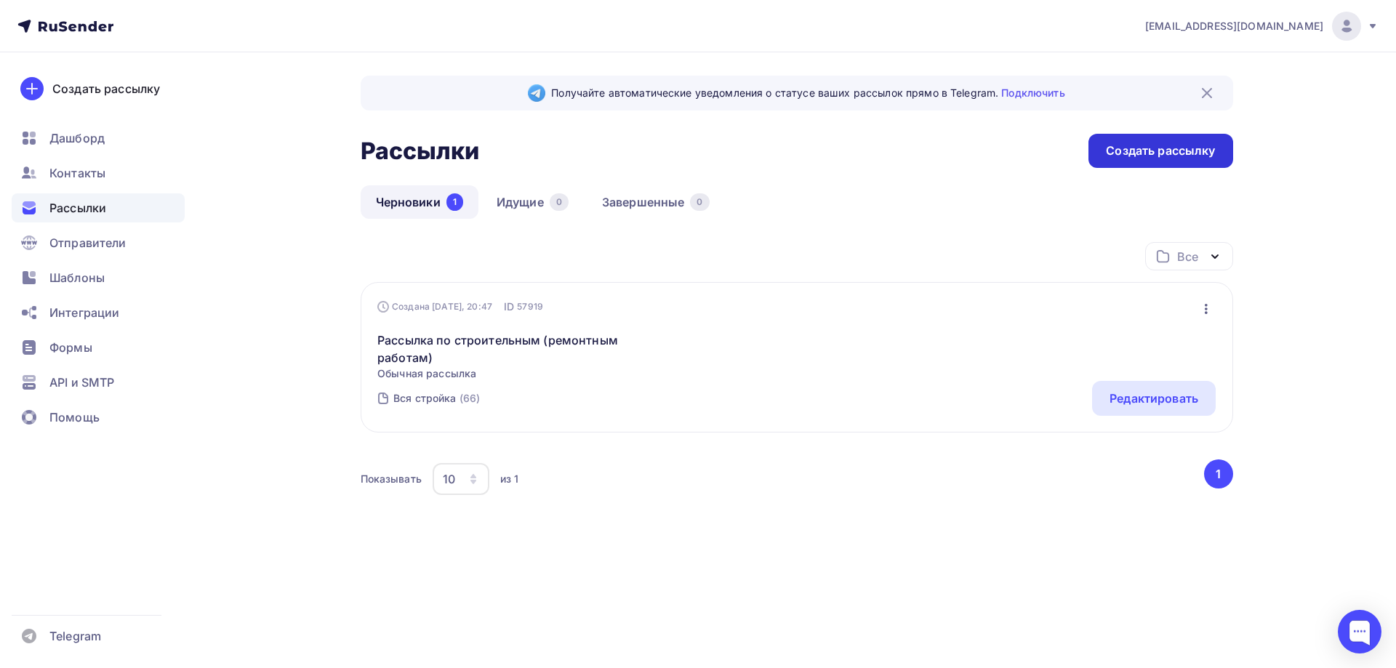
click at [1124, 149] on div "Создать рассылку" at bounding box center [1160, 151] width 109 height 17
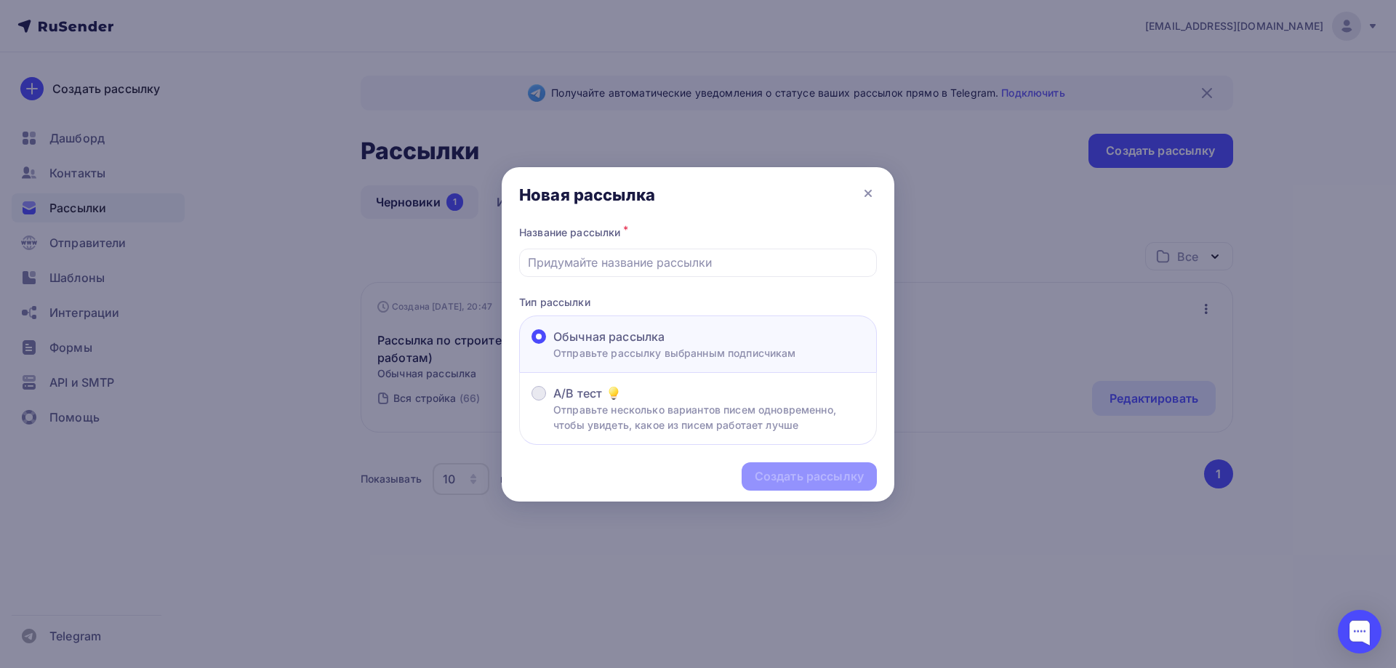
click at [627, 404] on p "Отправьте несколько вариантов писем одновременно, чтобы увидеть, какое из писем…" at bounding box center [708, 417] width 311 height 31
click at [553, 402] on input "A/B тест Отправьте несколько вариантов писем одновременно, чтобы увидеть, какое…" at bounding box center [553, 402] width 0 height 0
click at [809, 486] on div "Создать рассылку" at bounding box center [698, 476] width 393 height 63
click at [636, 259] on input "text" at bounding box center [698, 262] width 341 height 17
type input "ТЕСТ"
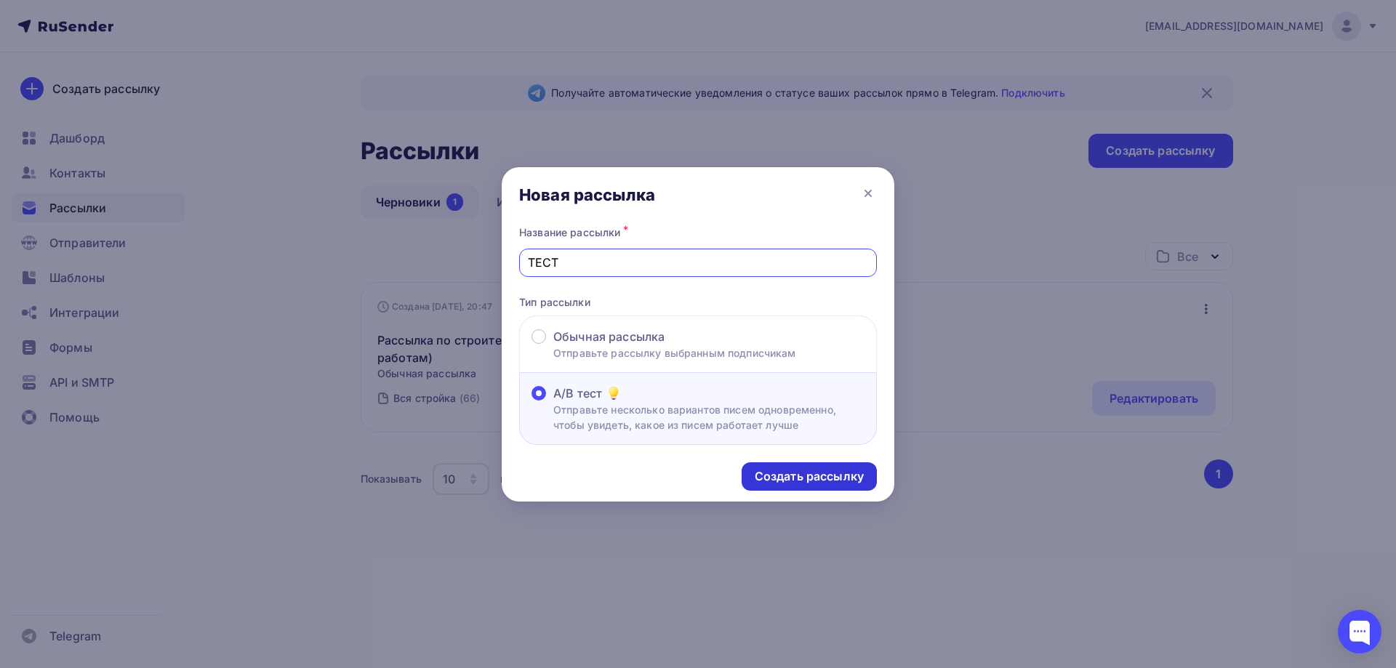
click at [804, 476] on div "Создать рассылку" at bounding box center [809, 476] width 109 height 17
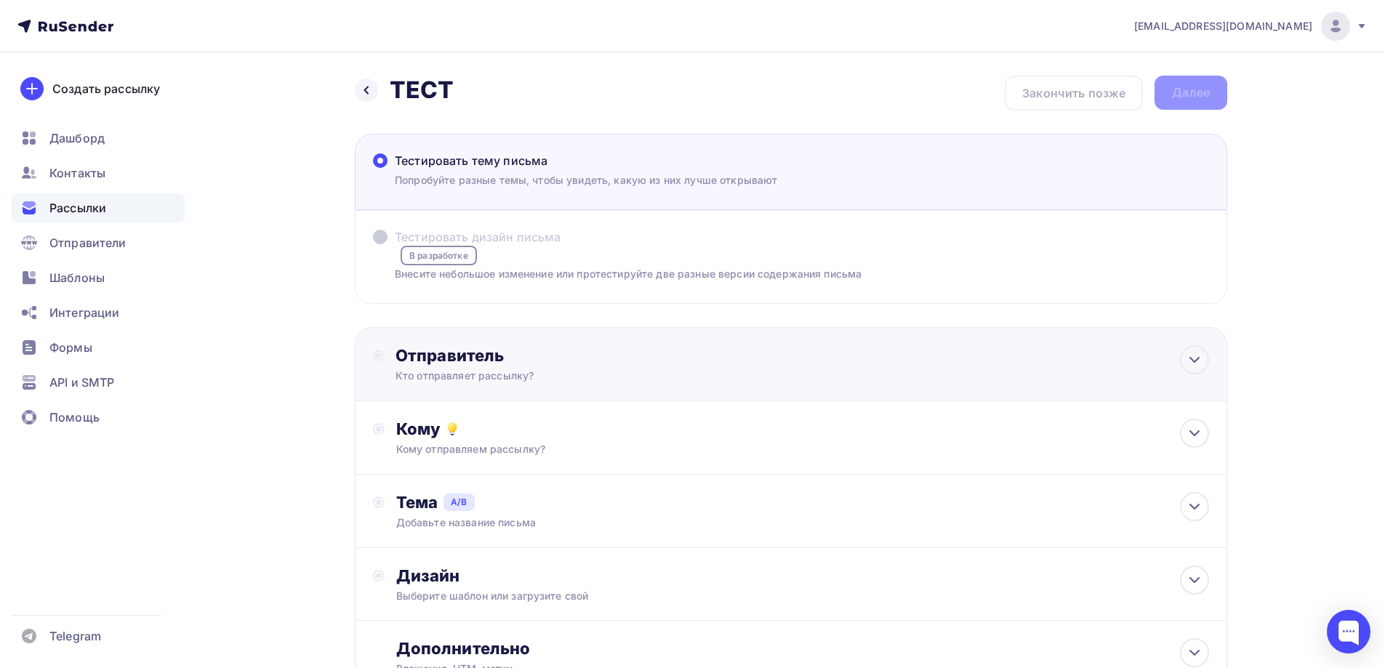
click at [487, 330] on div "Отправитель Кто отправляет рассылку? Email * [EMAIL_ADDRESS][DOMAIN_NAME] [EMAI…" at bounding box center [791, 364] width 873 height 74
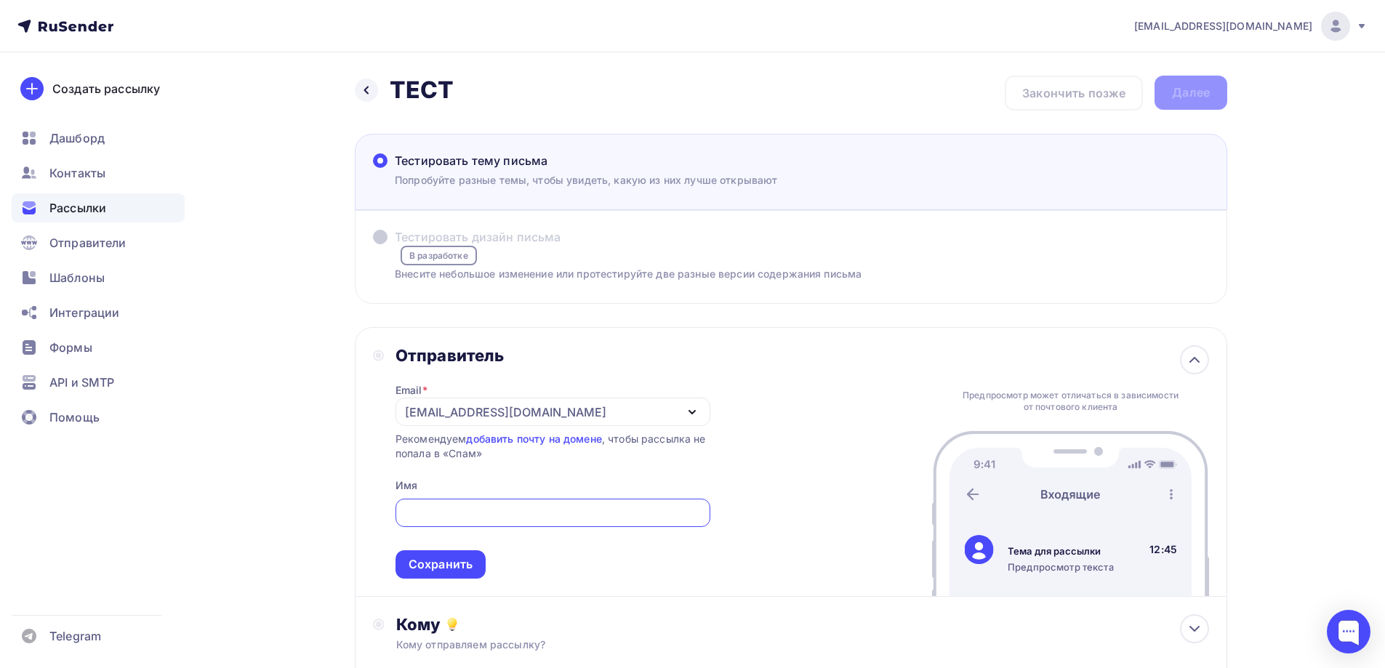
click at [506, 431] on div "Email * [EMAIL_ADDRESS][DOMAIN_NAME] [EMAIL_ADDRESS][DOMAIN_NAME] [EMAIL_ADDRES…" at bounding box center [553, 472] width 315 height 213
click at [507, 420] on div "[EMAIL_ADDRESS][DOMAIN_NAME]" at bounding box center [505, 412] width 201 height 17
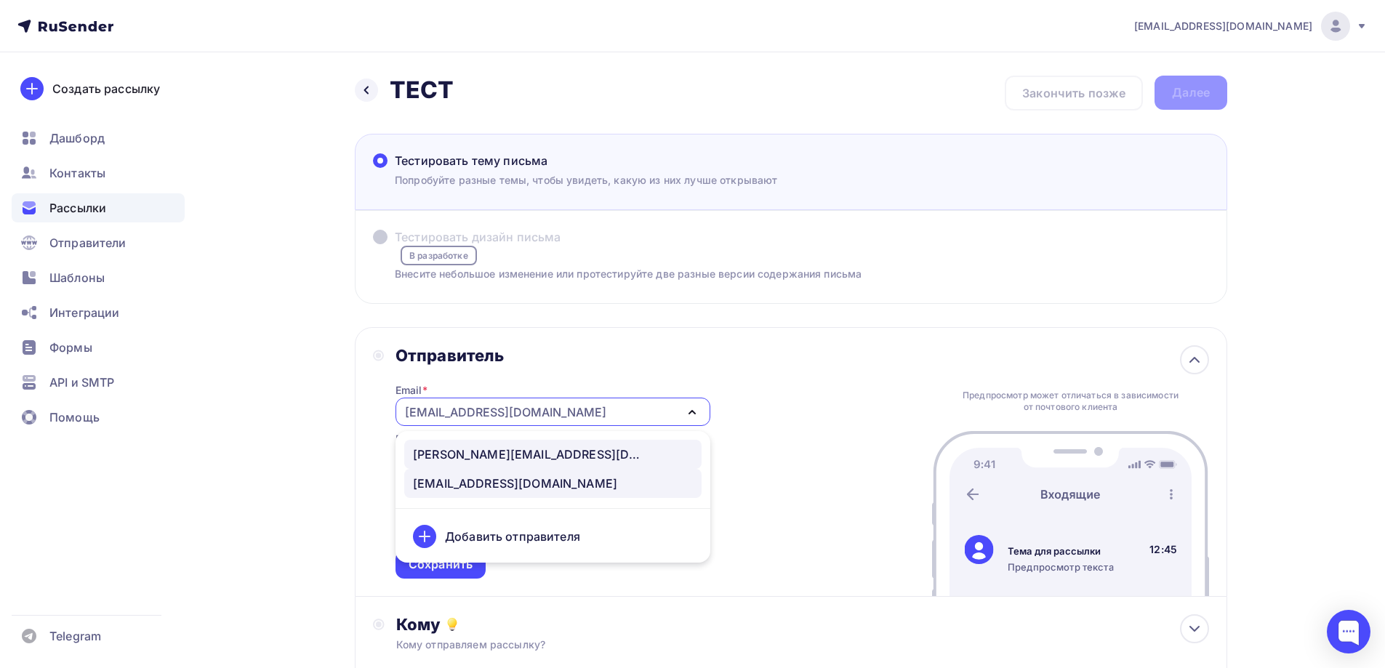
click at [488, 449] on div "[PERSON_NAME][EMAIL_ADDRESS][DOMAIN_NAME]" at bounding box center [529, 454] width 233 height 17
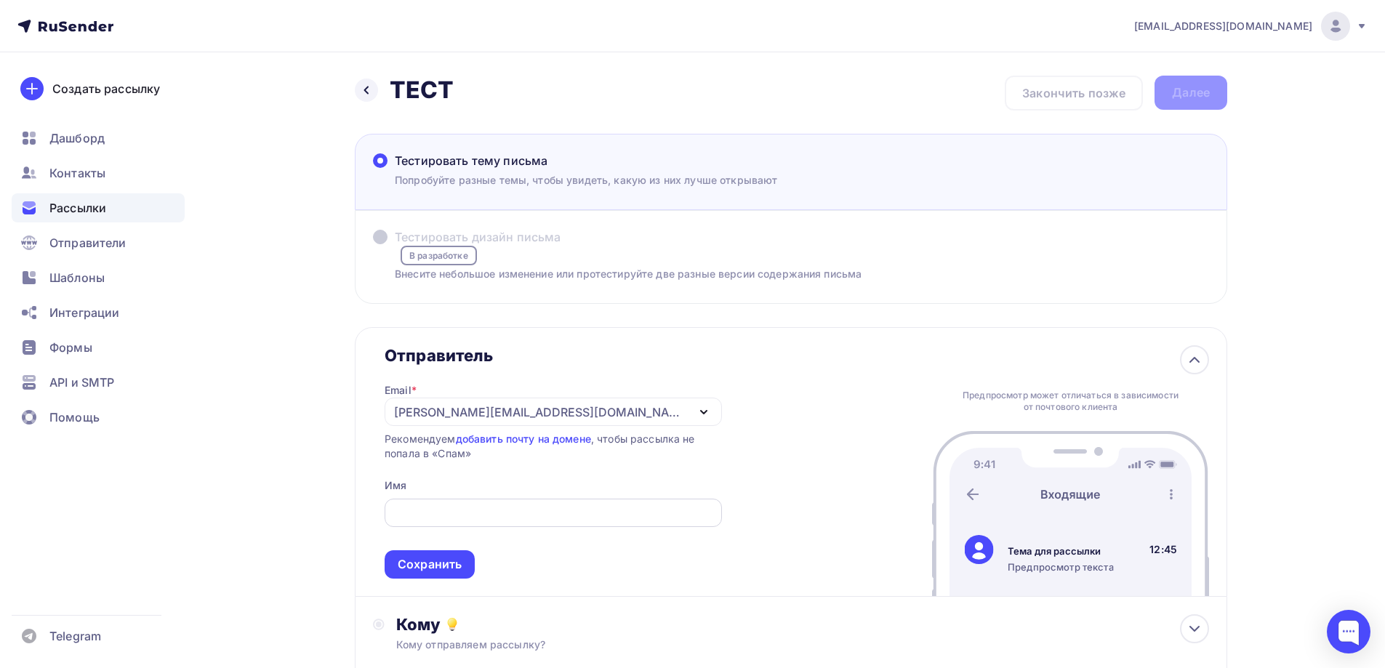
click at [494, 511] on input "Тестировать тему письма [PERSON_NAME] разные темы, чтобы увидеть, какую из них …" at bounding box center [553, 513] width 321 height 17
type input "<"
type input "[PERSON_NAME]"
click at [446, 556] on div "Сохранить" at bounding box center [430, 564] width 90 height 28
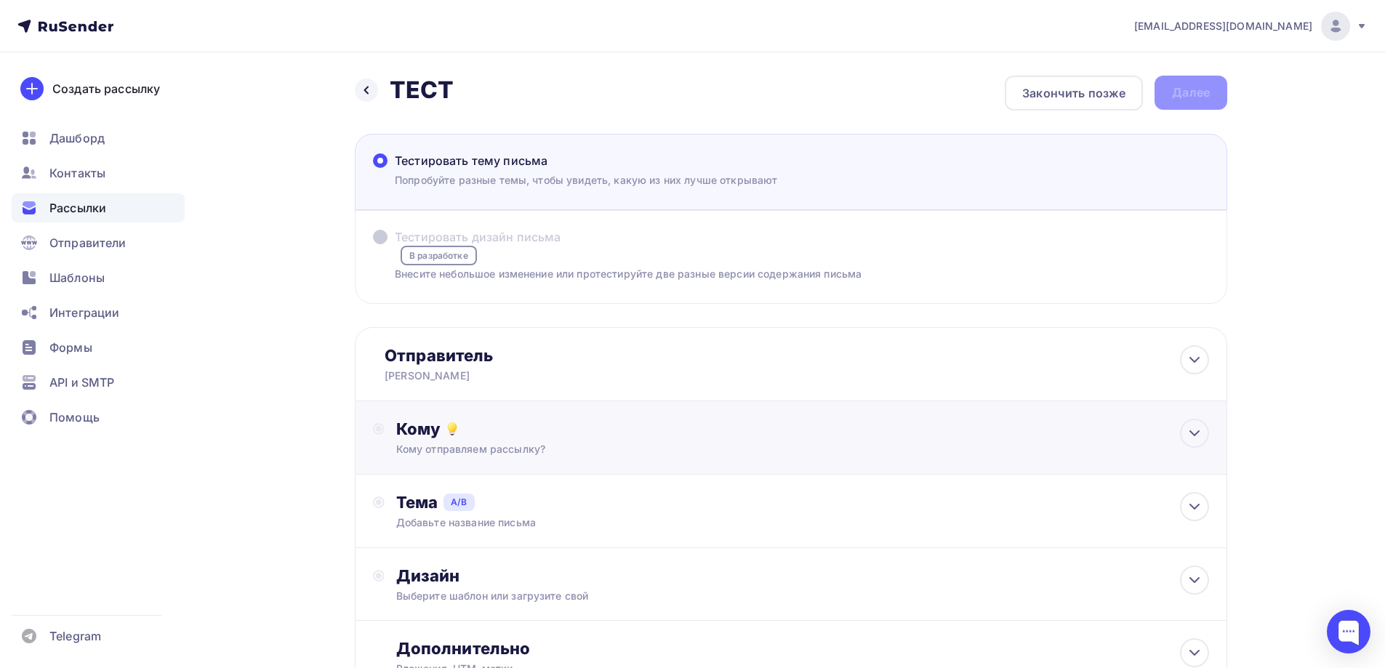
scroll to position [120, 0]
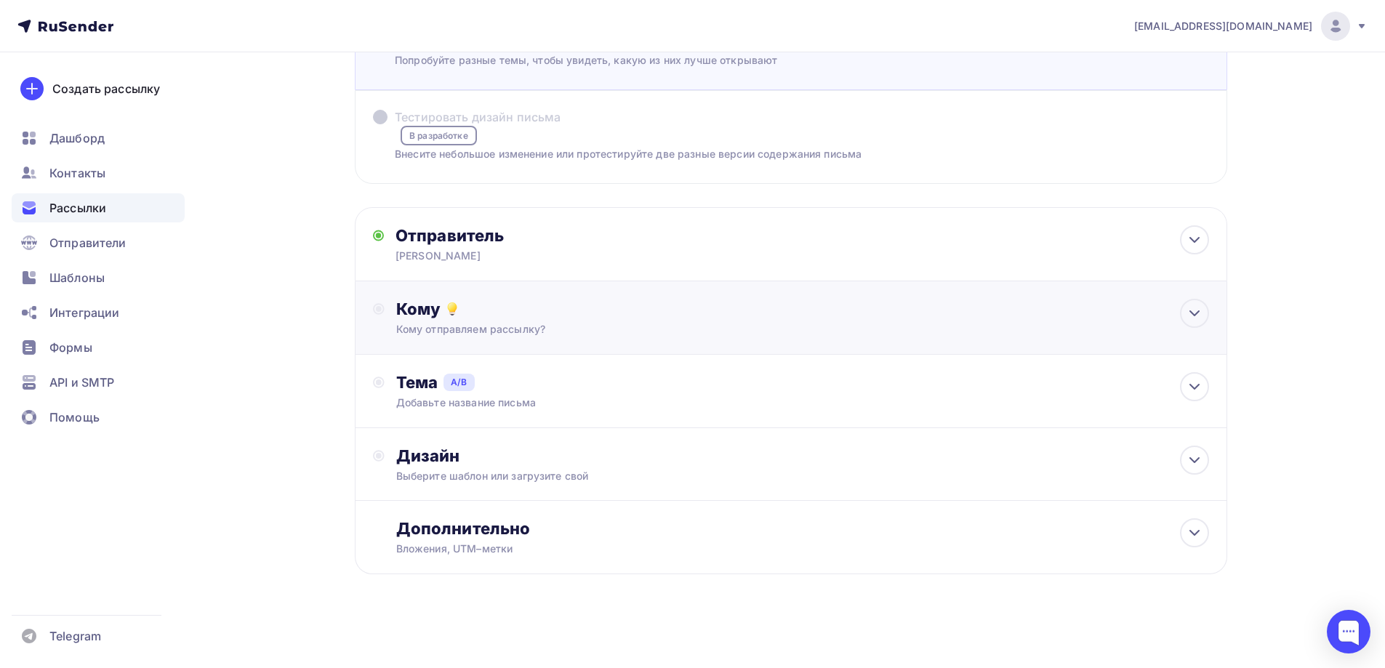
click at [458, 314] on icon at bounding box center [452, 308] width 17 height 17
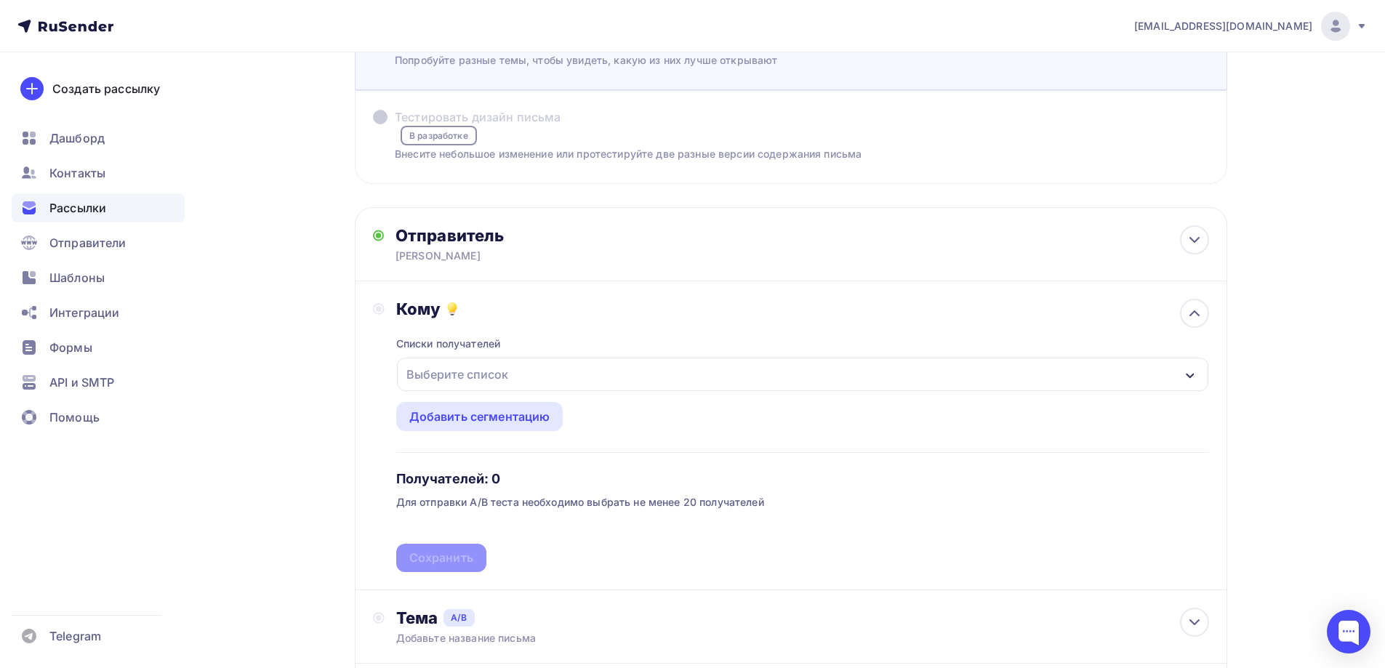
click at [457, 381] on div "Выберите список" at bounding box center [457, 374] width 113 height 26
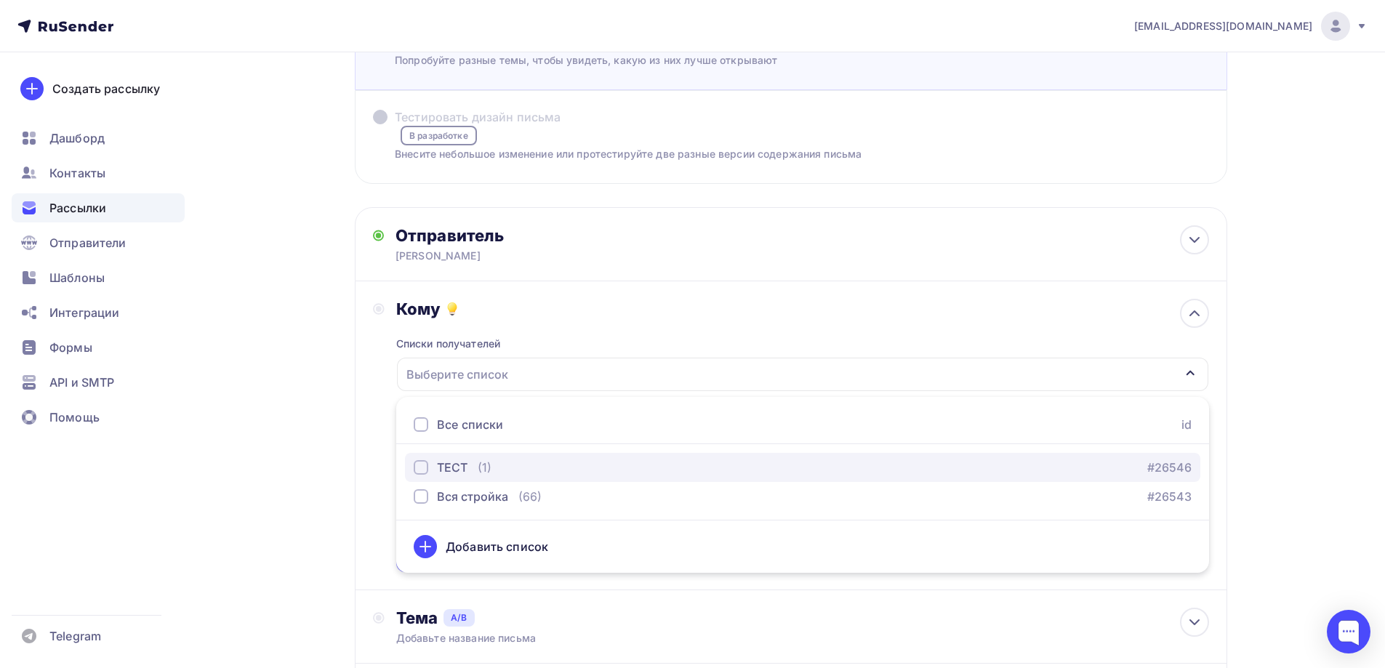
click at [454, 471] on div "ТЕСТ" at bounding box center [452, 467] width 31 height 17
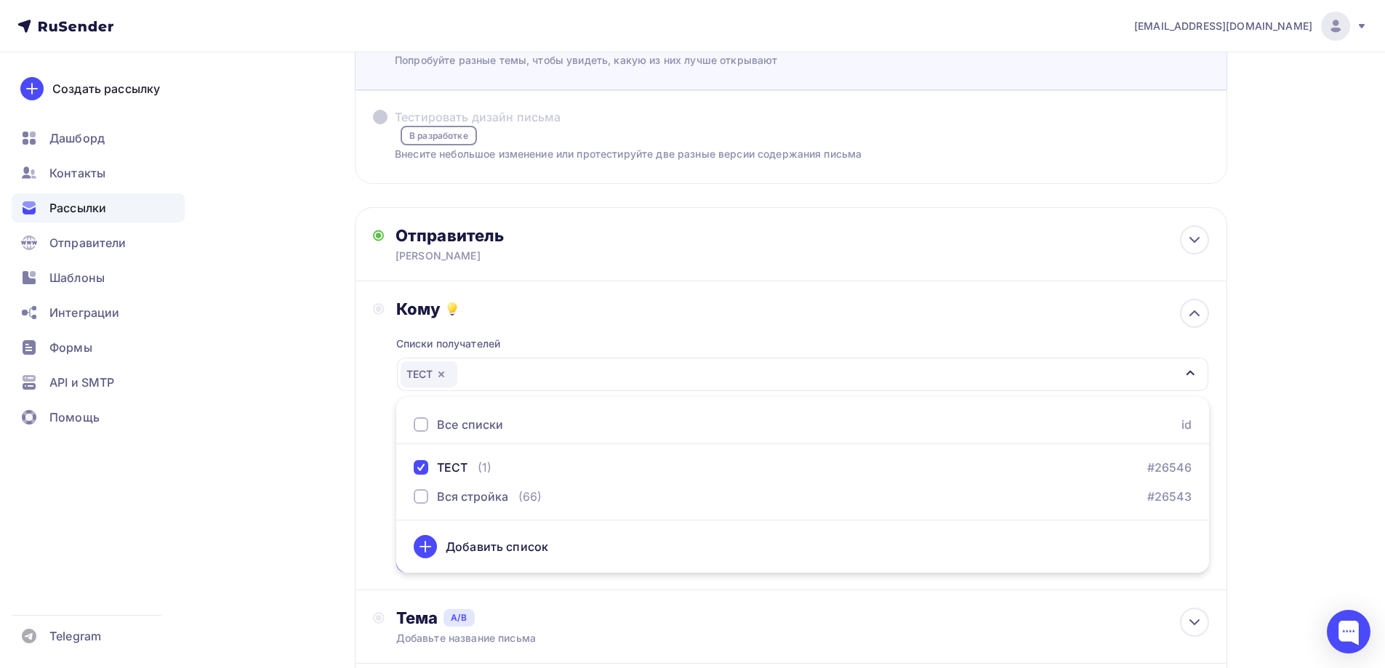
click at [360, 474] on div "Кому Списки получателей ТЕСТ Все списки id ТЕСТ (1) #26546 Вся стройка (66) #26…" at bounding box center [791, 435] width 873 height 309
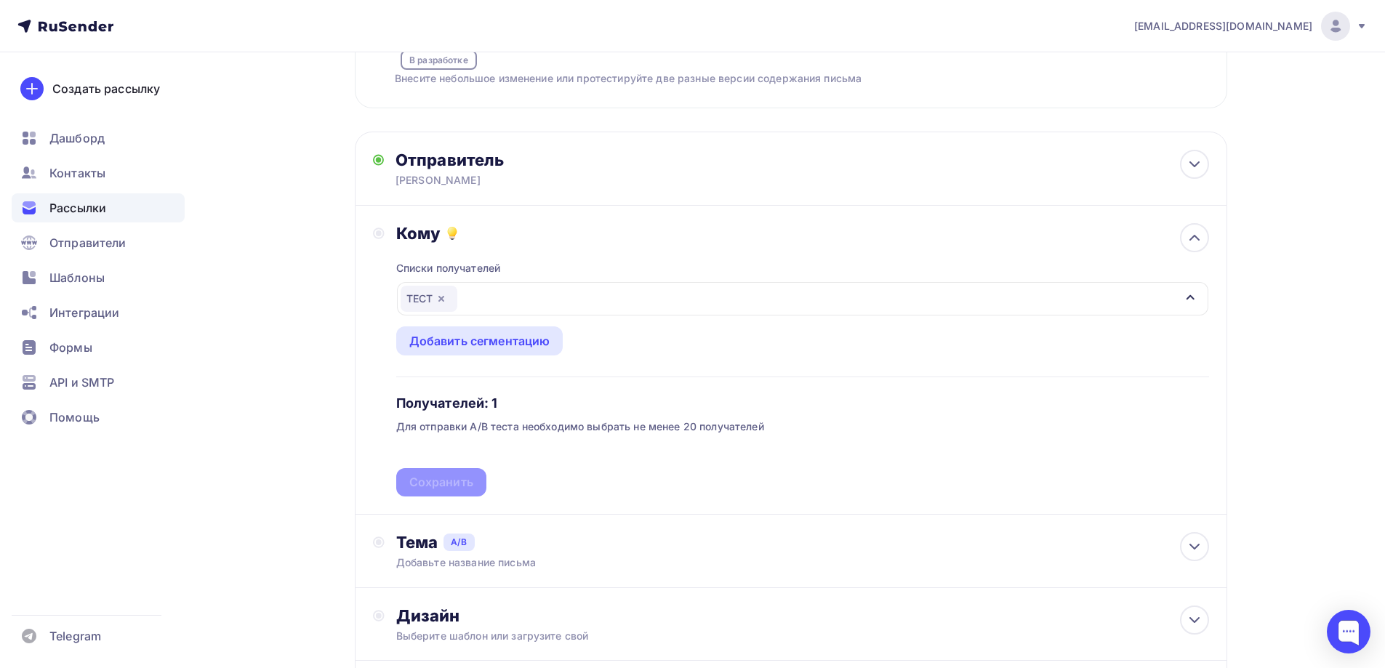
scroll to position [265, 0]
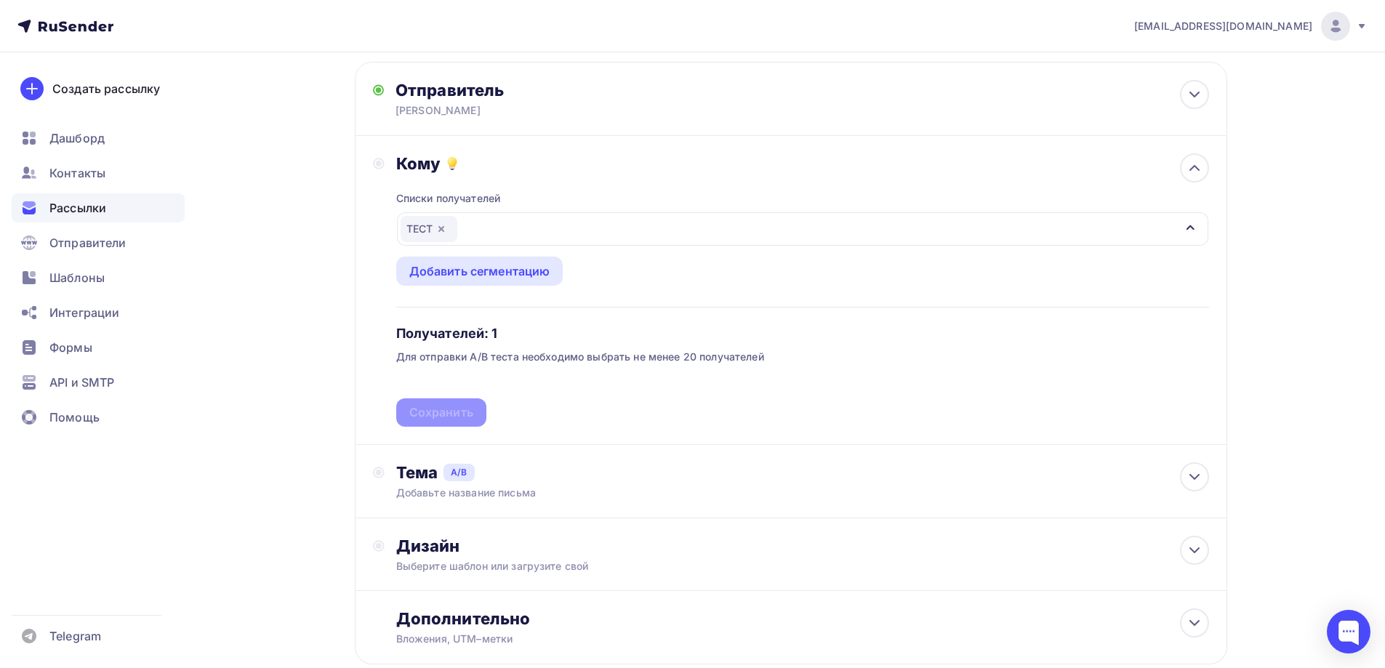
click at [444, 232] on icon "button" at bounding box center [442, 229] width 12 height 12
click at [444, 232] on div "Выберите список" at bounding box center [457, 229] width 113 height 26
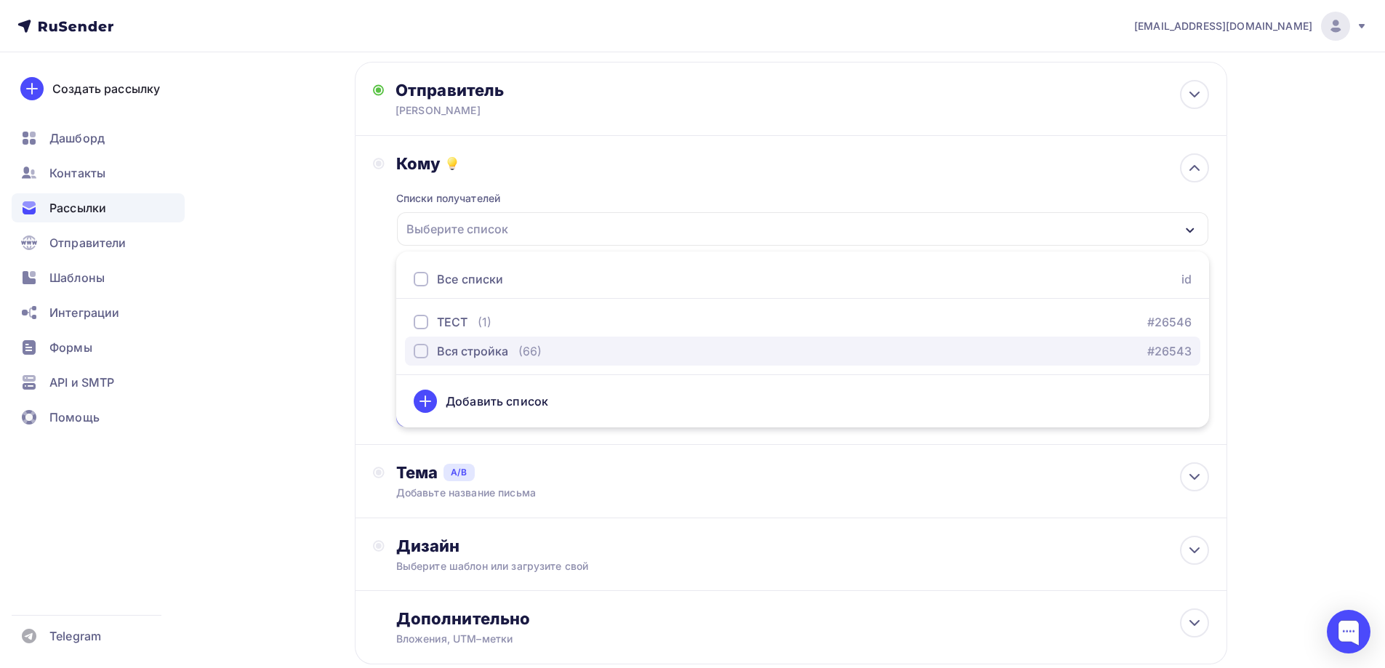
click at [420, 353] on div "button" at bounding box center [421, 351] width 15 height 15
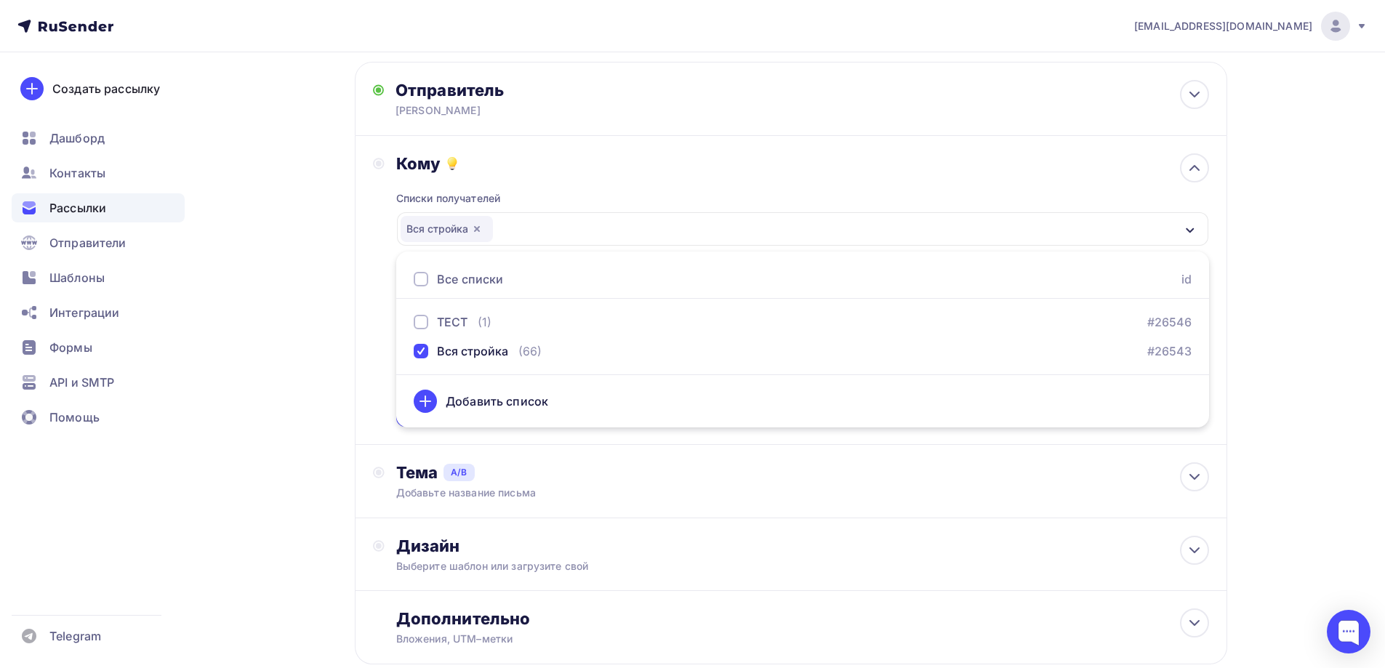
click at [282, 307] on div "Назад ТЕСТ ТЕСТ Закончить позже Далее Тестировать тему письма [PERSON_NAME] раз…" at bounding box center [693, 272] width 1192 height 971
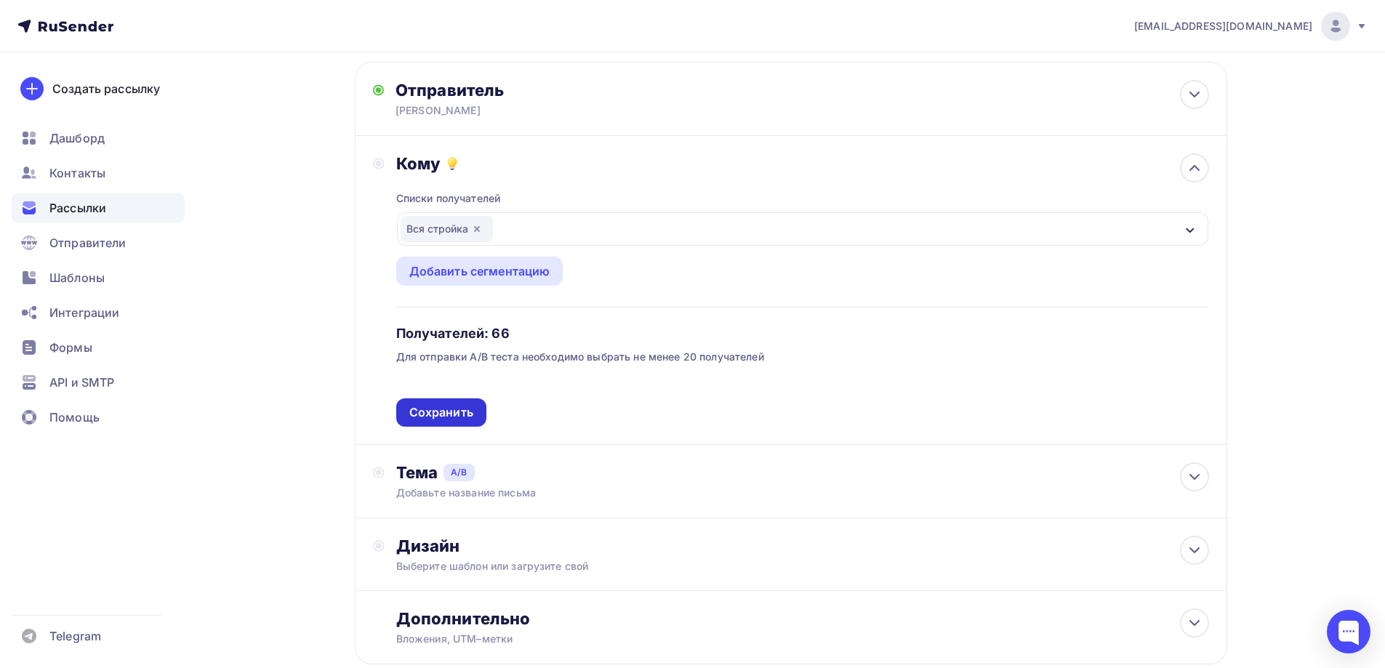
click at [456, 418] on div "Сохранить" at bounding box center [441, 412] width 64 height 17
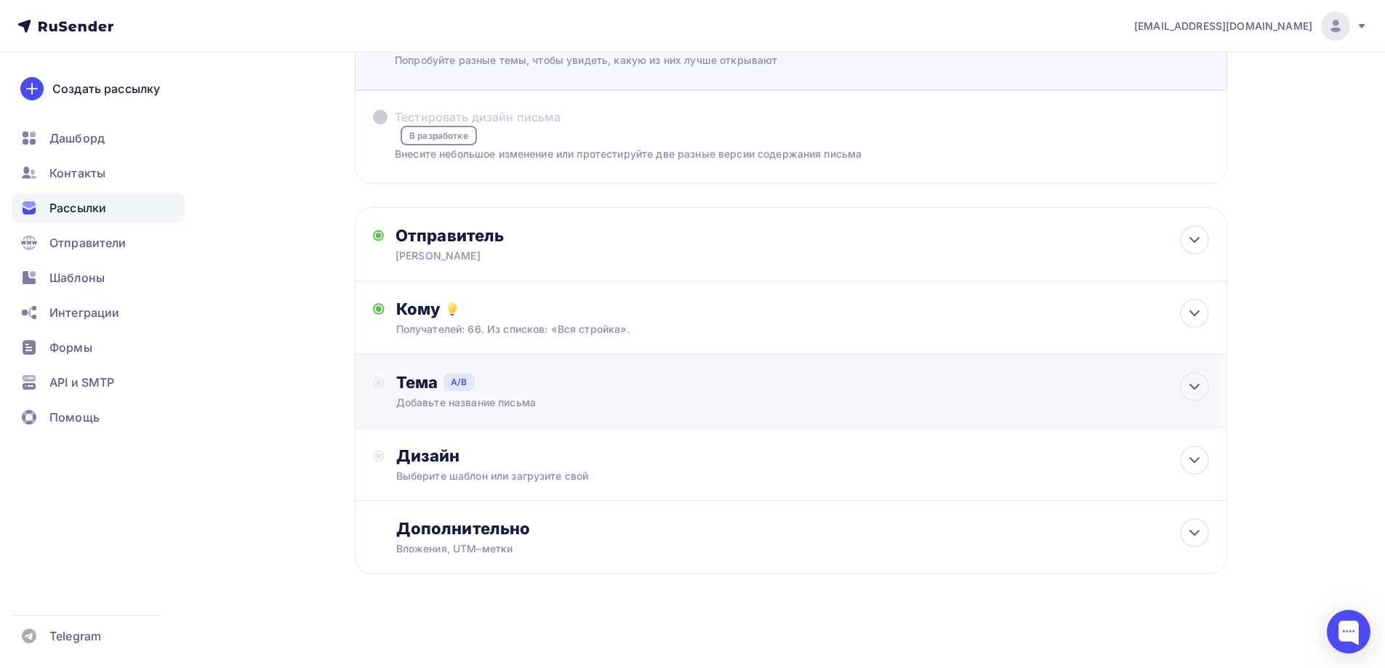
scroll to position [120, 0]
click at [508, 395] on div "Добавьте название письма" at bounding box center [802, 401] width 813 height 17
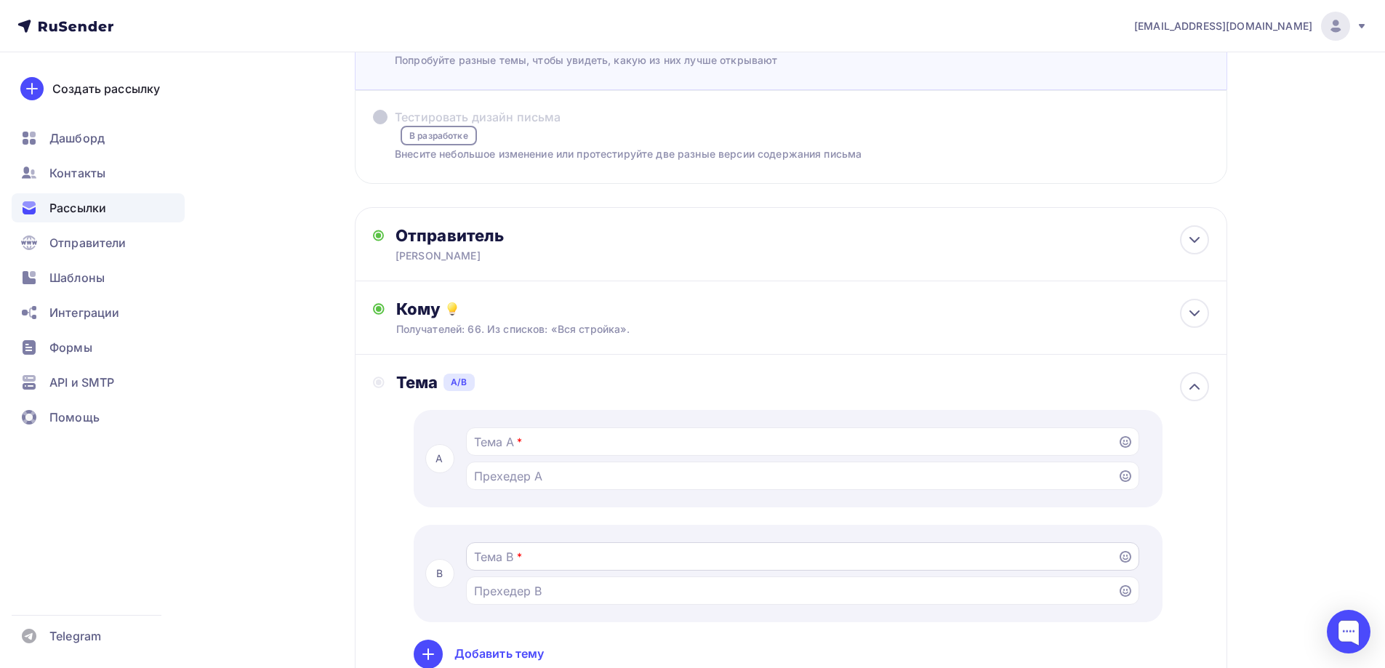
scroll to position [265, 0]
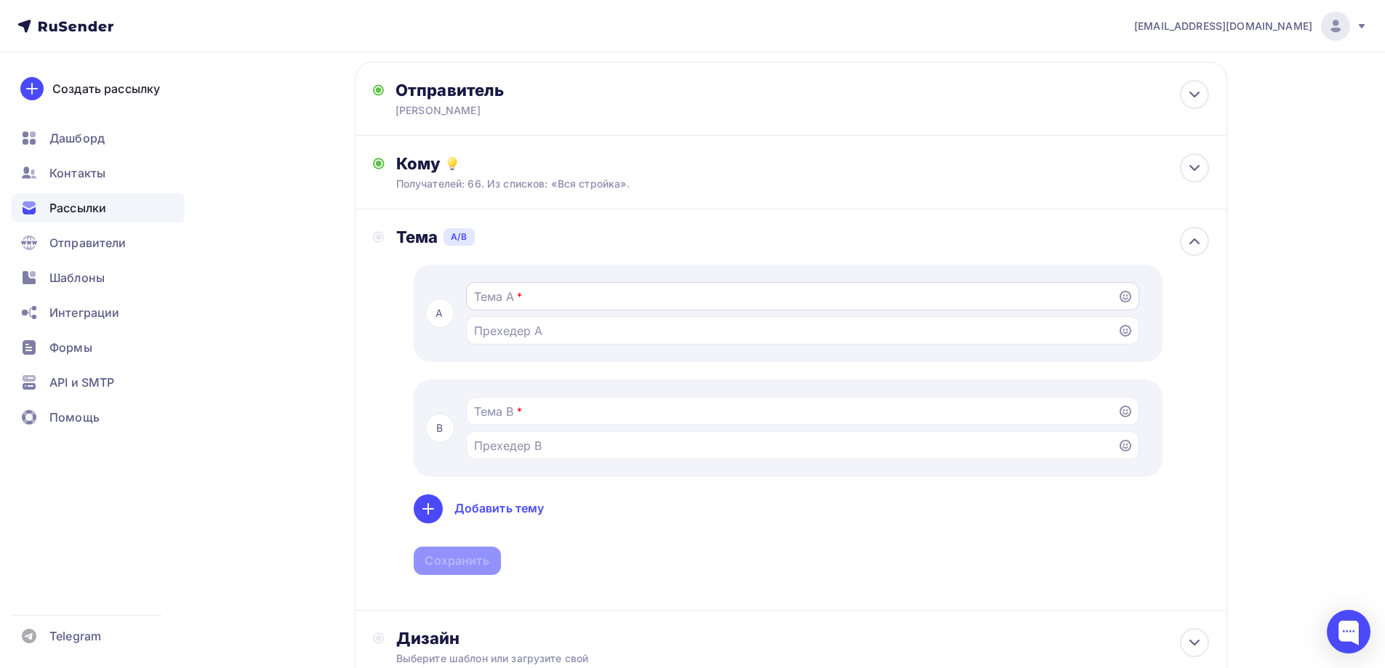
click at [550, 306] on div at bounding box center [802, 296] width 673 height 28
click at [547, 331] on input "Тестировать тему письма [PERSON_NAME] разные темы, чтобы увидеть, какую из них …" at bounding box center [791, 330] width 635 height 17
click at [548, 305] on input "Тестировать тему письма [PERSON_NAME] разные темы, чтобы увидеть, какую из них …" at bounding box center [791, 296] width 635 height 17
click at [548, 301] on input "Тестировать тему письма [PERSON_NAME] разные темы, чтобы увидеть, какую из них …" at bounding box center [791, 296] width 635 height 17
type input "Новый адрес электронной почты для рассылки"
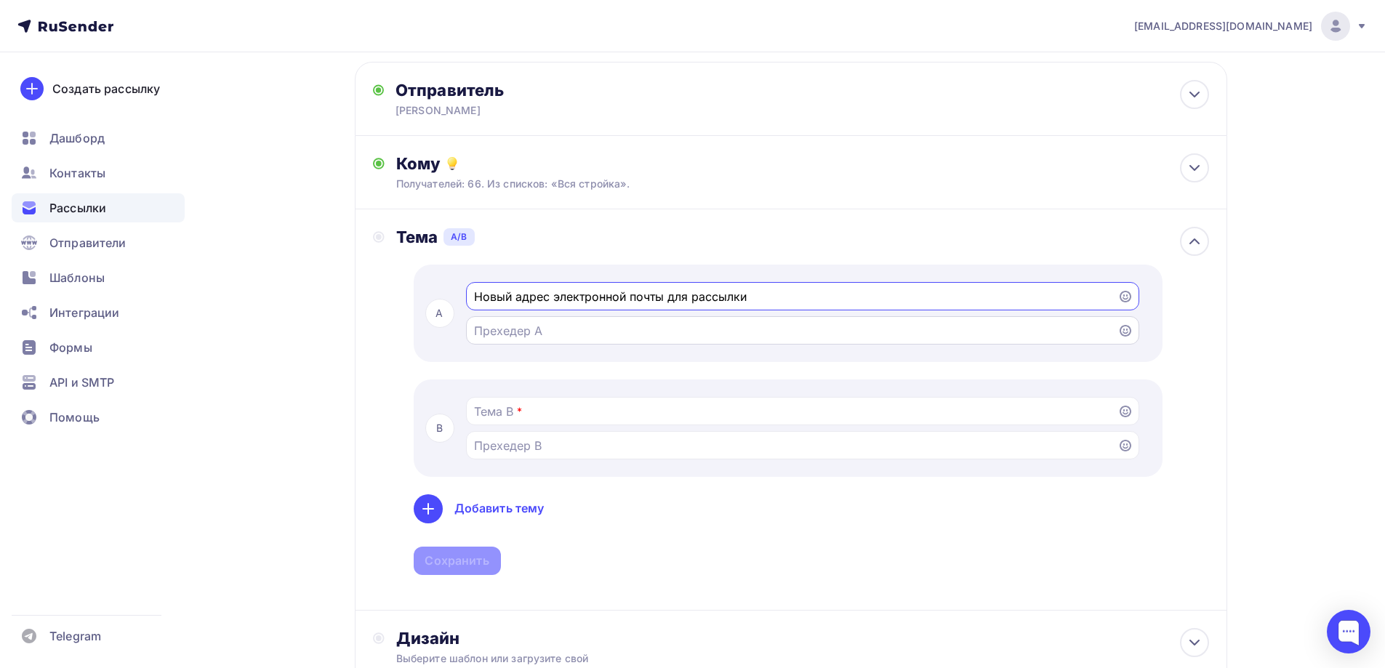
click at [513, 333] on input "Тестировать тему письма [PERSON_NAME] разные темы, чтобы увидеть, какую из них …" at bounding box center [791, 330] width 635 height 17
click at [838, 216] on div "Тема A/B A Новый адрес электронной почты для рассылки B * Добавить тему Сохрани…" at bounding box center [791, 409] width 873 height 401
drag, startPoint x: 758, startPoint y: 301, endPoint x: 408, endPoint y: 294, distance: 349.8
click at [408, 294] on div "A Новый адрес электронной почты для рассылки B * Добавить тему Сохранить" at bounding box center [802, 420] width 813 height 310
click at [561, 411] on input "Тестировать тему письма [PERSON_NAME] разные темы, чтобы увидеть, какую из них …" at bounding box center [791, 411] width 635 height 17
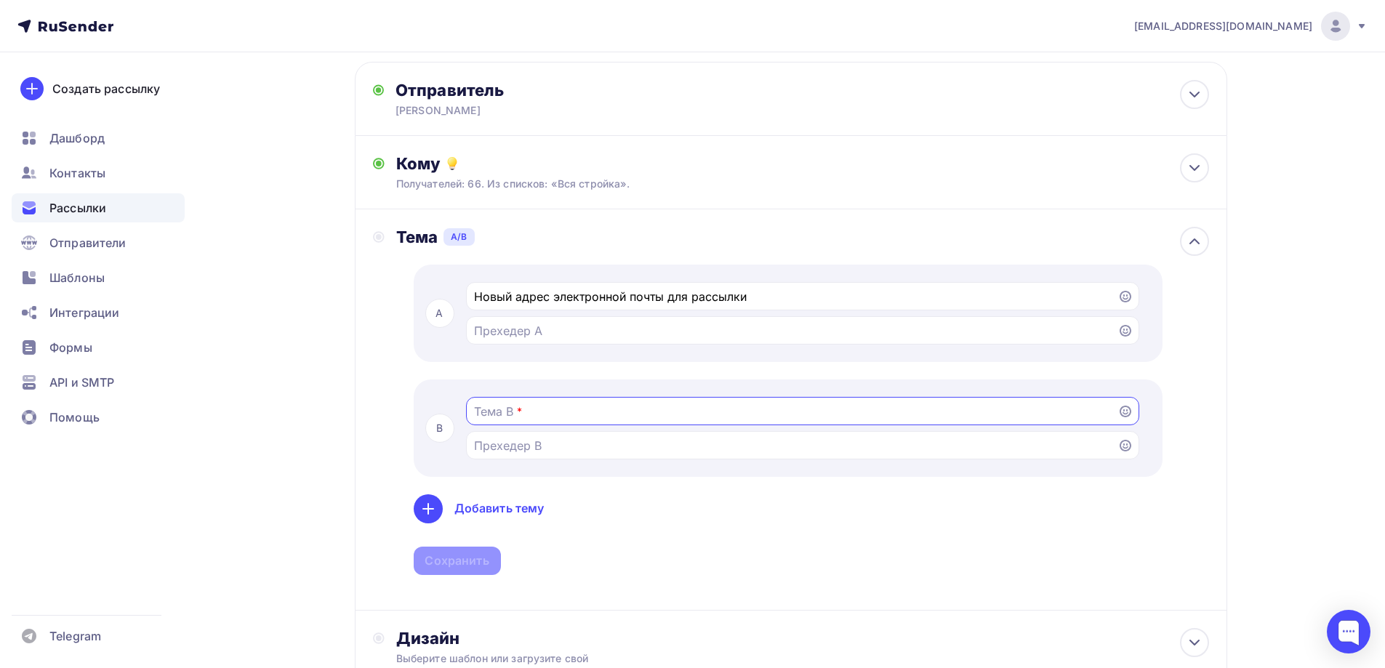
paste input "Новый адрес электронной почты для рассылки"
type input "Новый адрес электронной почты для рассылки"
click at [475, 565] on div "Сохранить" at bounding box center [457, 561] width 64 height 17
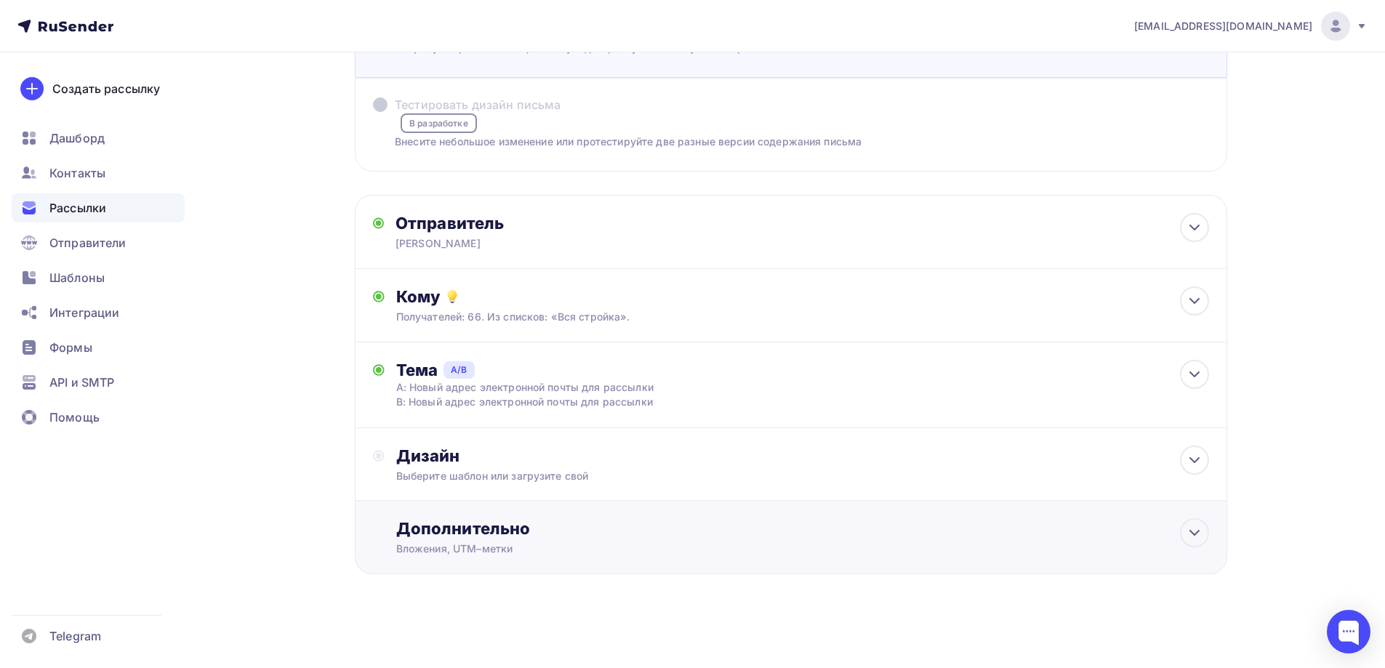
scroll to position [132, 0]
click at [532, 459] on div "Дизайн" at bounding box center [802, 456] width 813 height 20
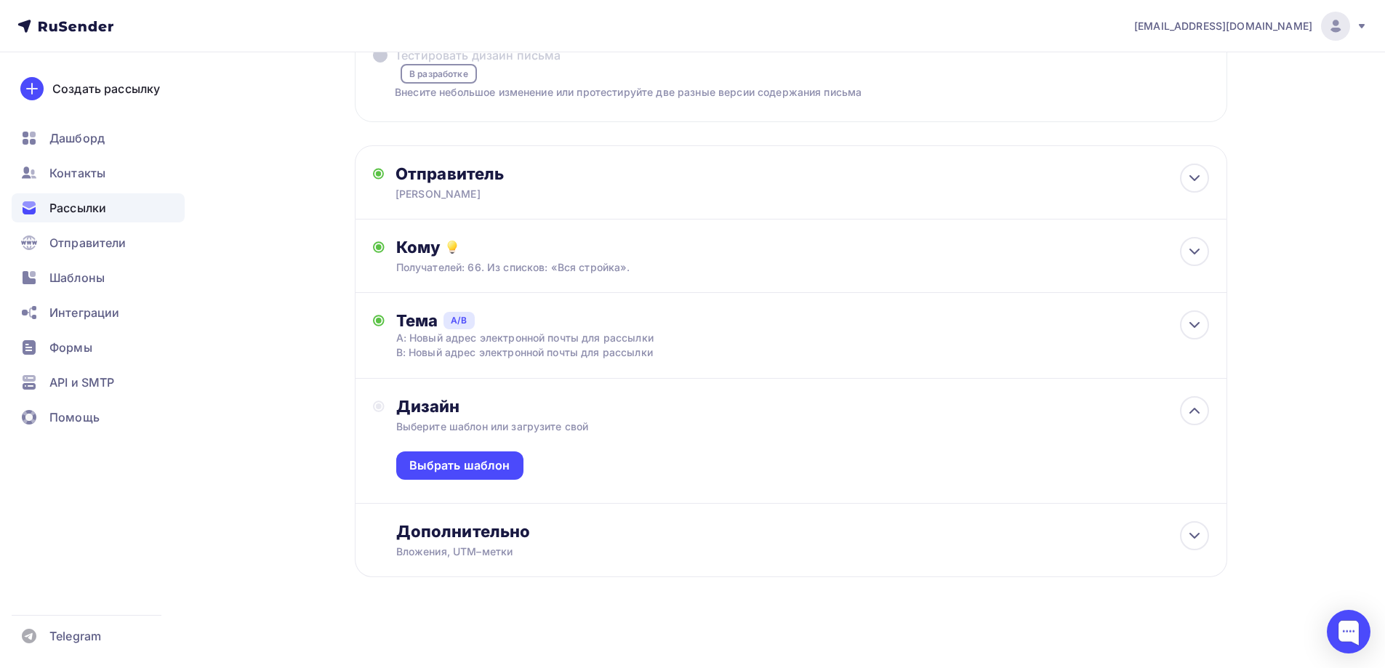
scroll to position [185, 0]
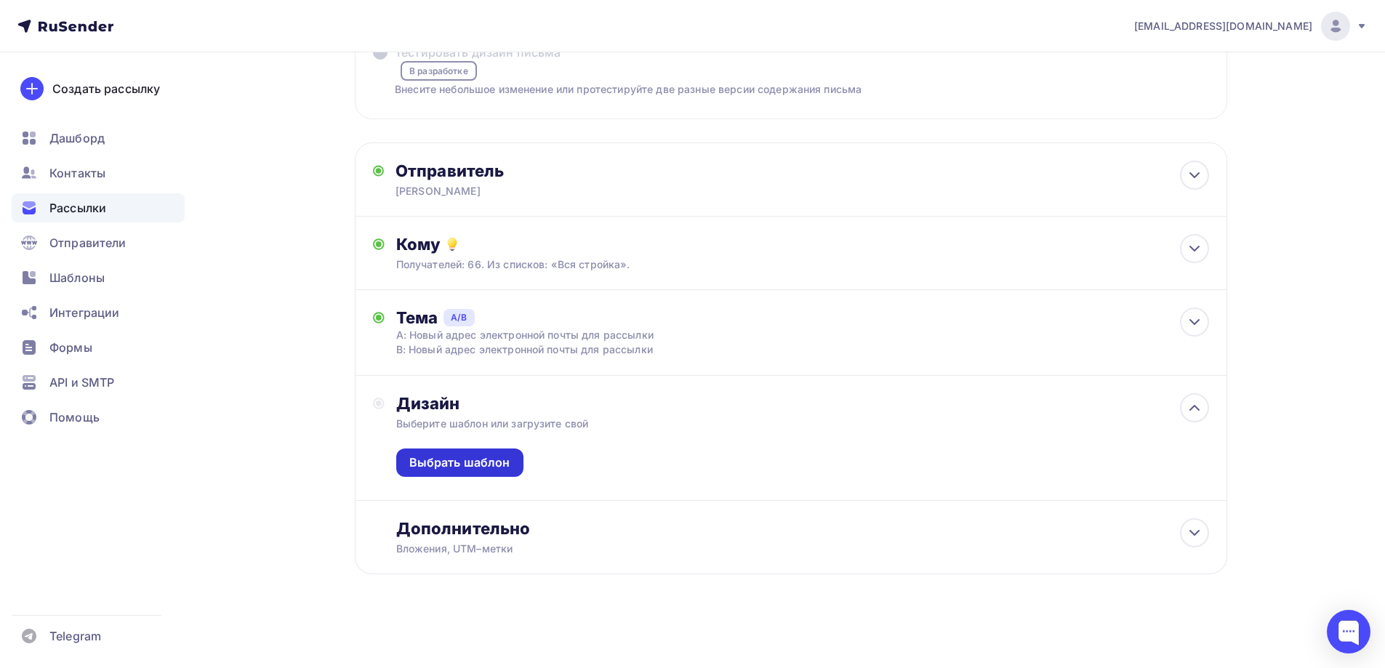
click at [507, 464] on div "Выбрать шаблон" at bounding box center [459, 462] width 101 height 17
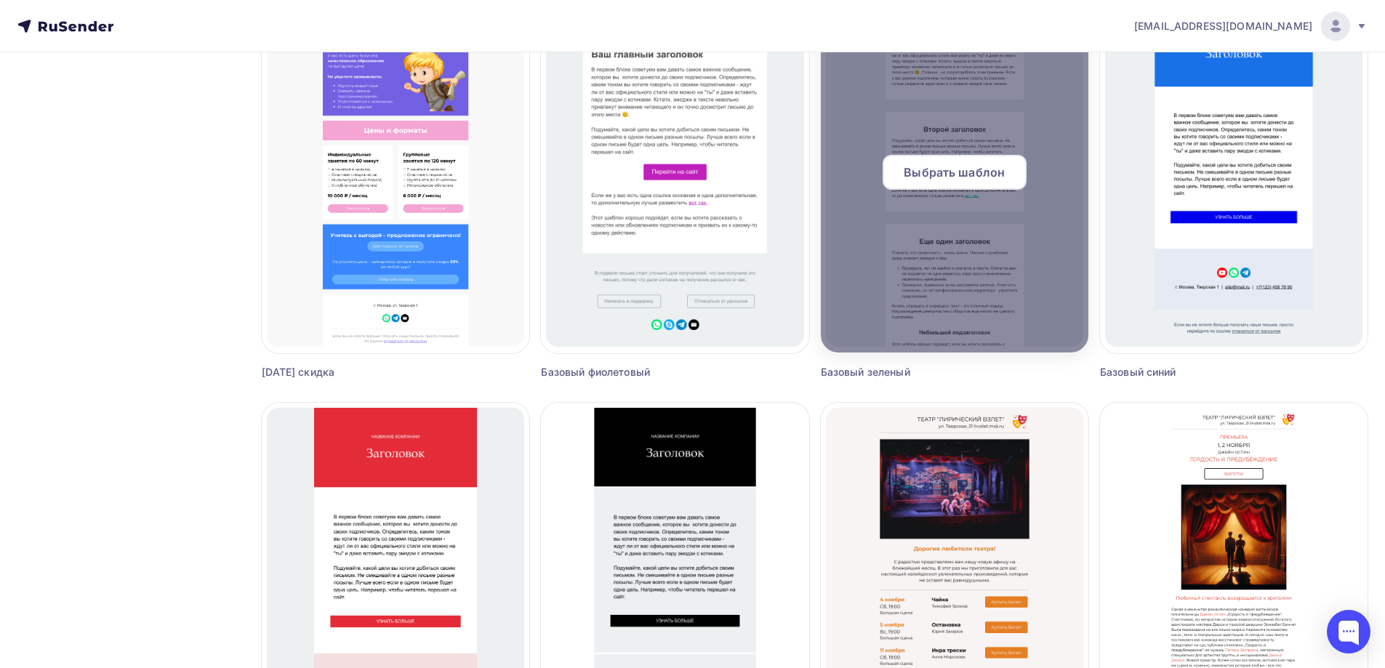
scroll to position [823, 0]
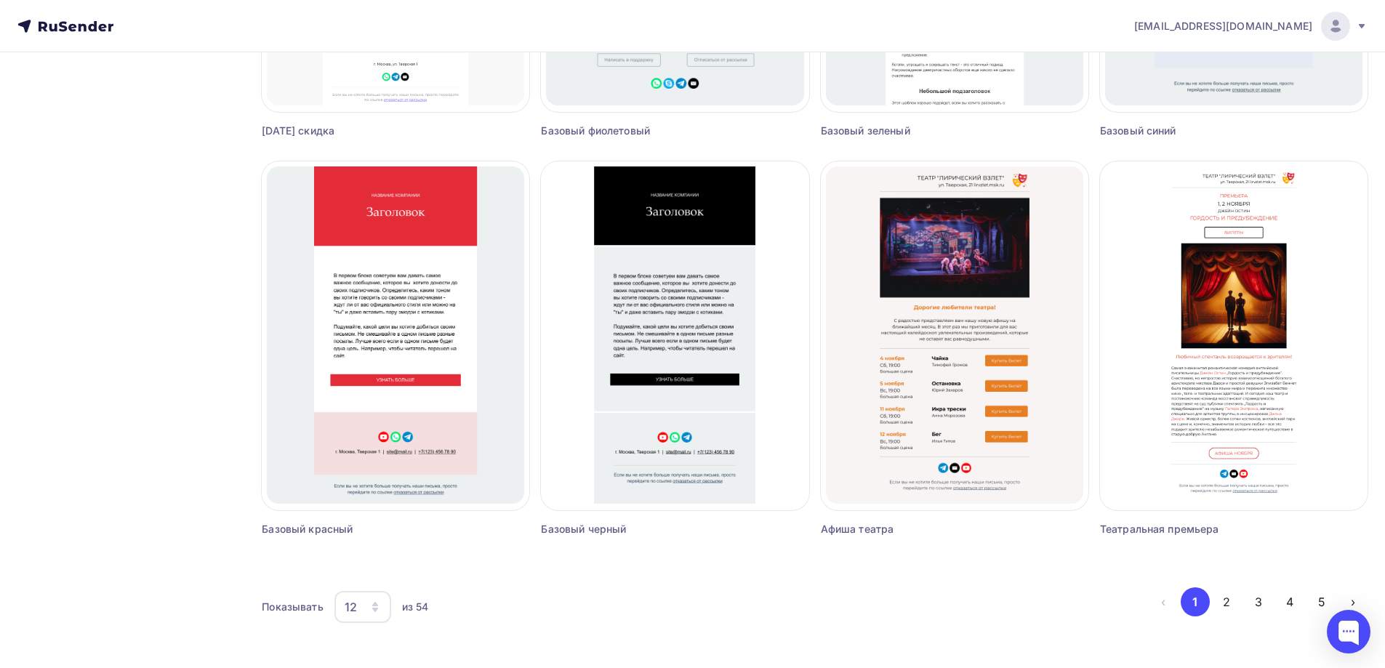
click at [364, 608] on div "12" at bounding box center [362, 607] width 57 height 32
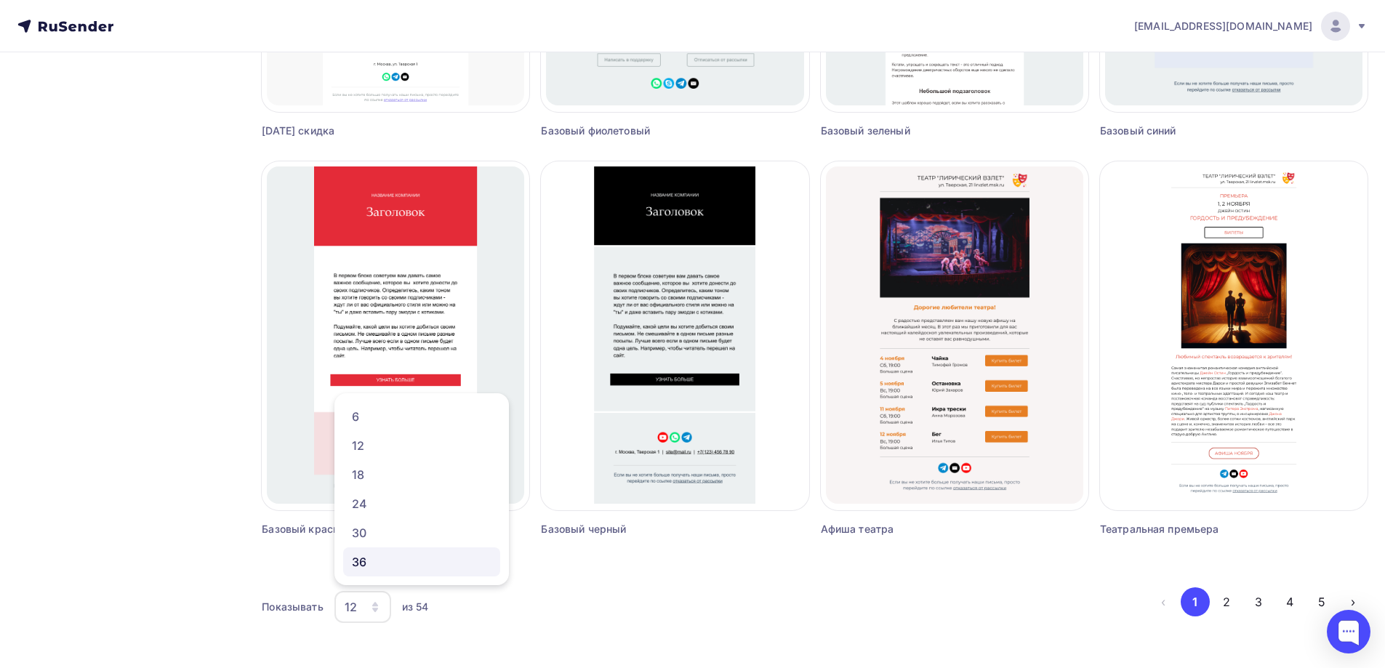
click at [371, 569] on div "36" at bounding box center [422, 561] width 140 height 17
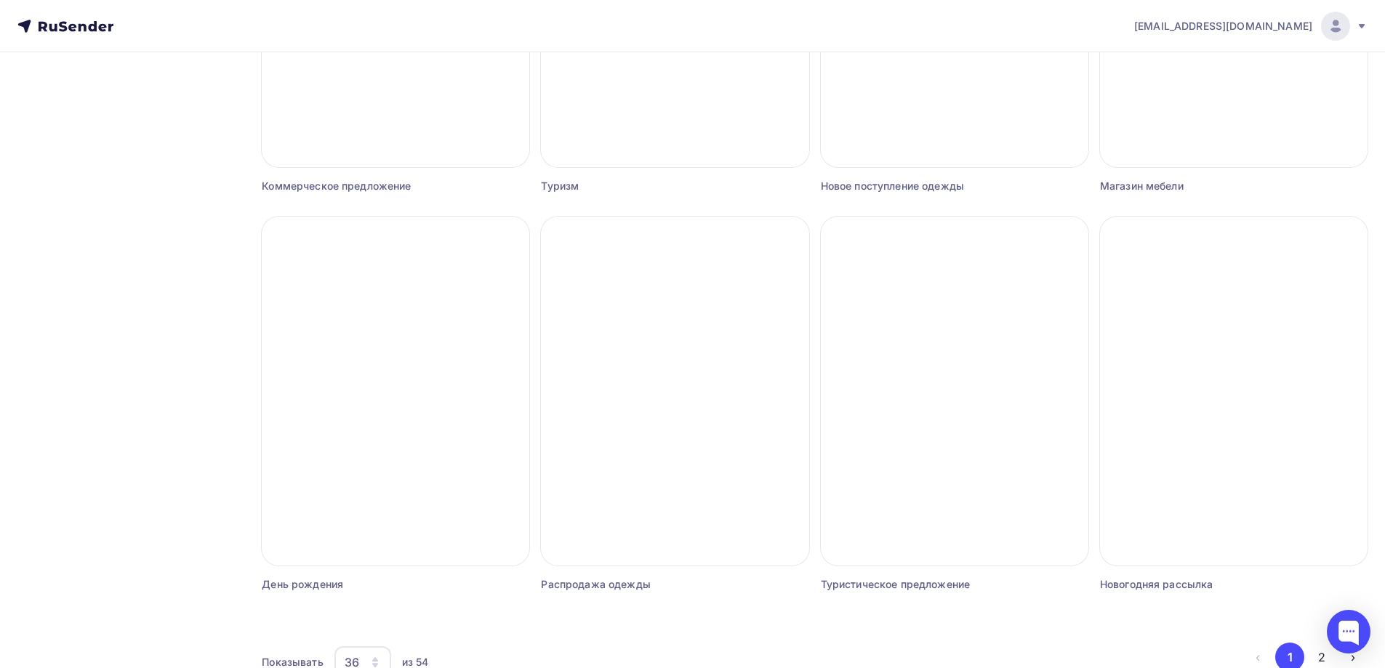
scroll to position [3214, 0]
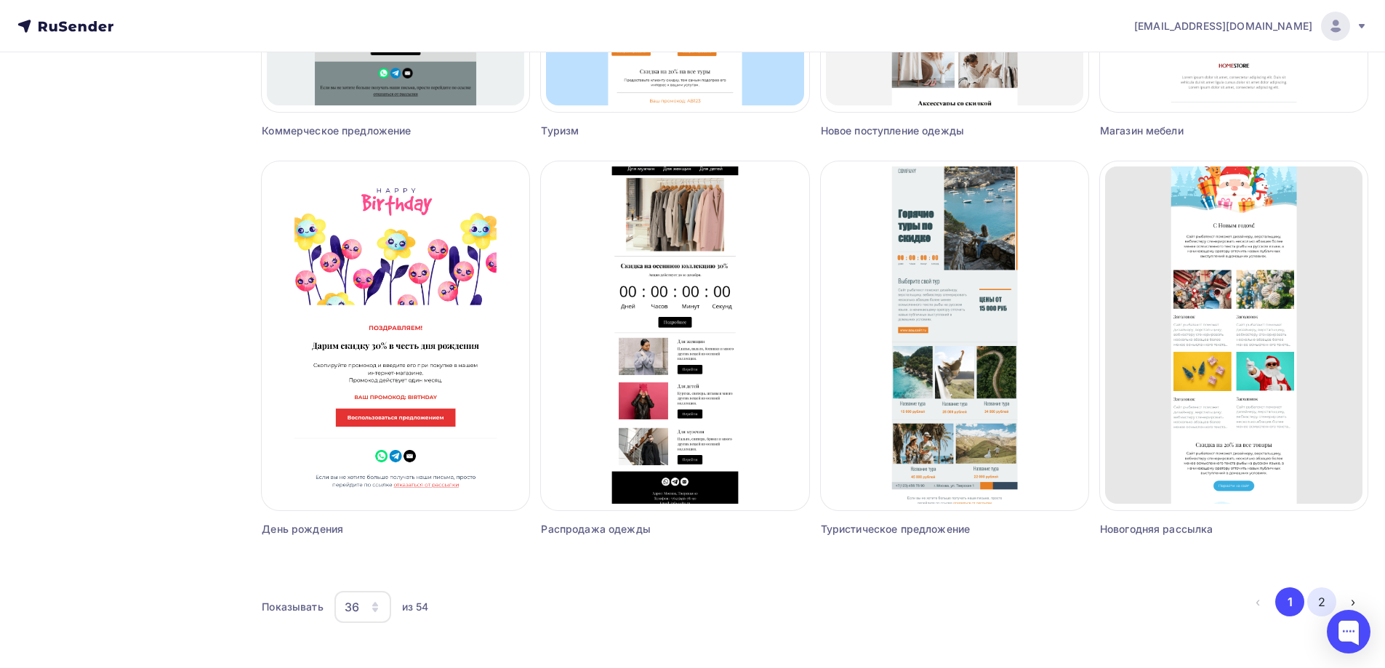
click at [1323, 602] on button "2" at bounding box center [1321, 602] width 29 height 29
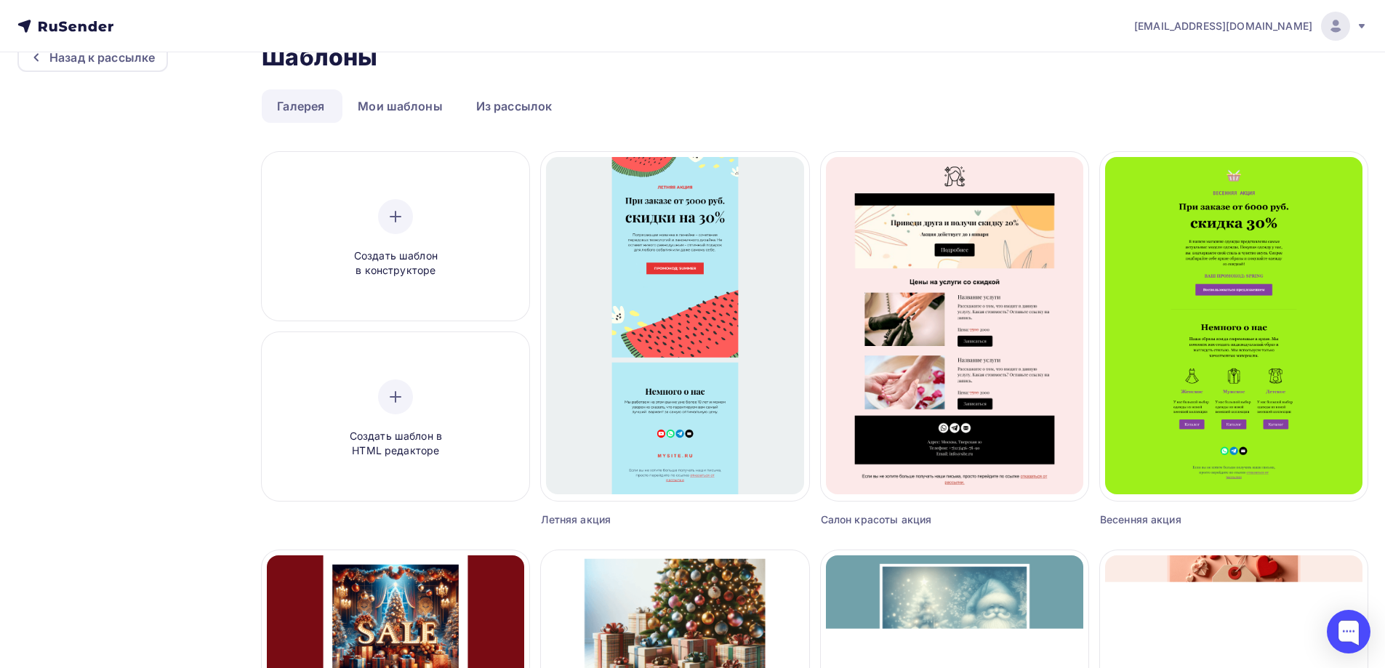
scroll to position [0, 0]
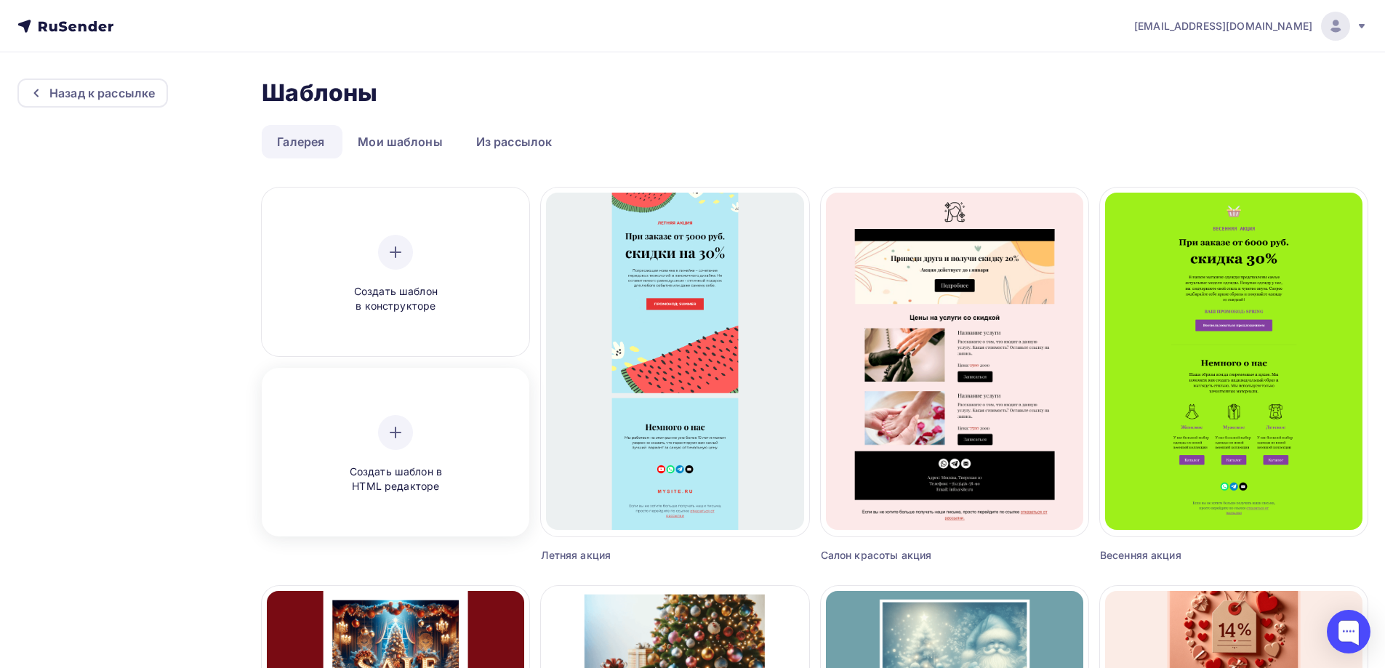
click at [451, 449] on div "Создать шаблон в HTML редакторе" at bounding box center [395, 454] width 138 height 79
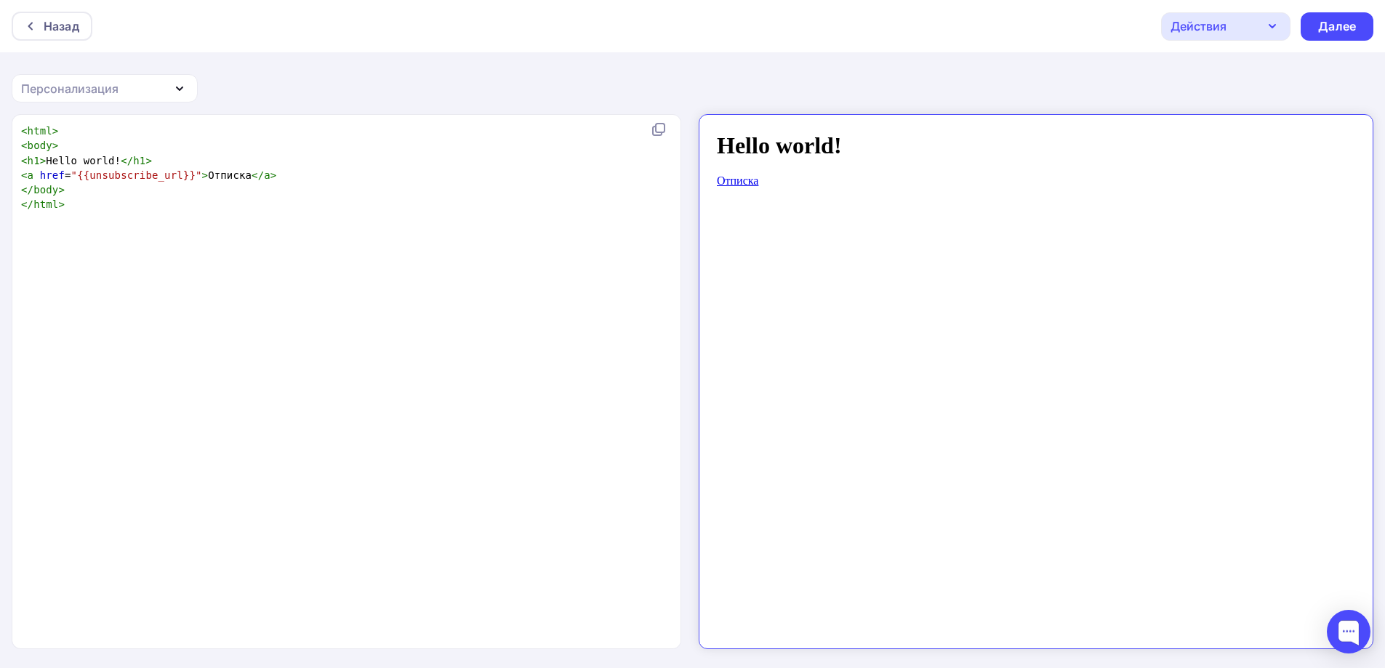
click at [142, 97] on div "Персонализация" at bounding box center [105, 88] width 186 height 28
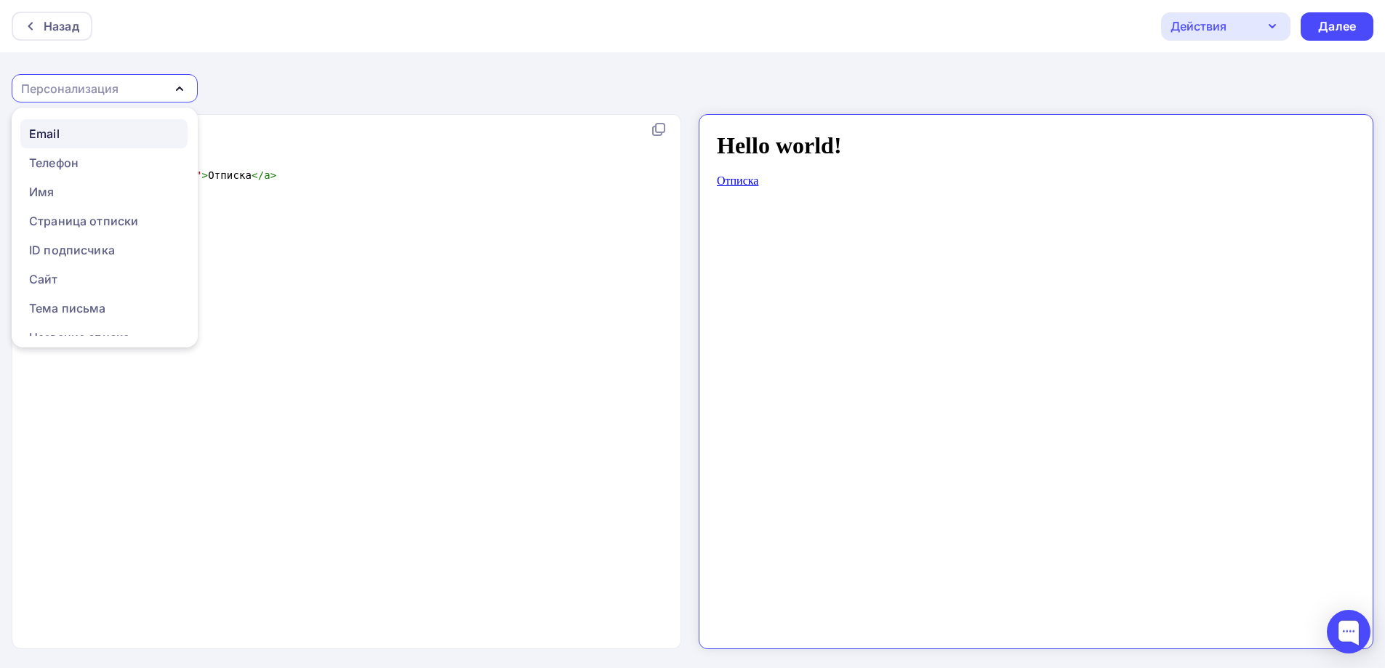
click at [116, 124] on link "Email" at bounding box center [103, 133] width 167 height 29
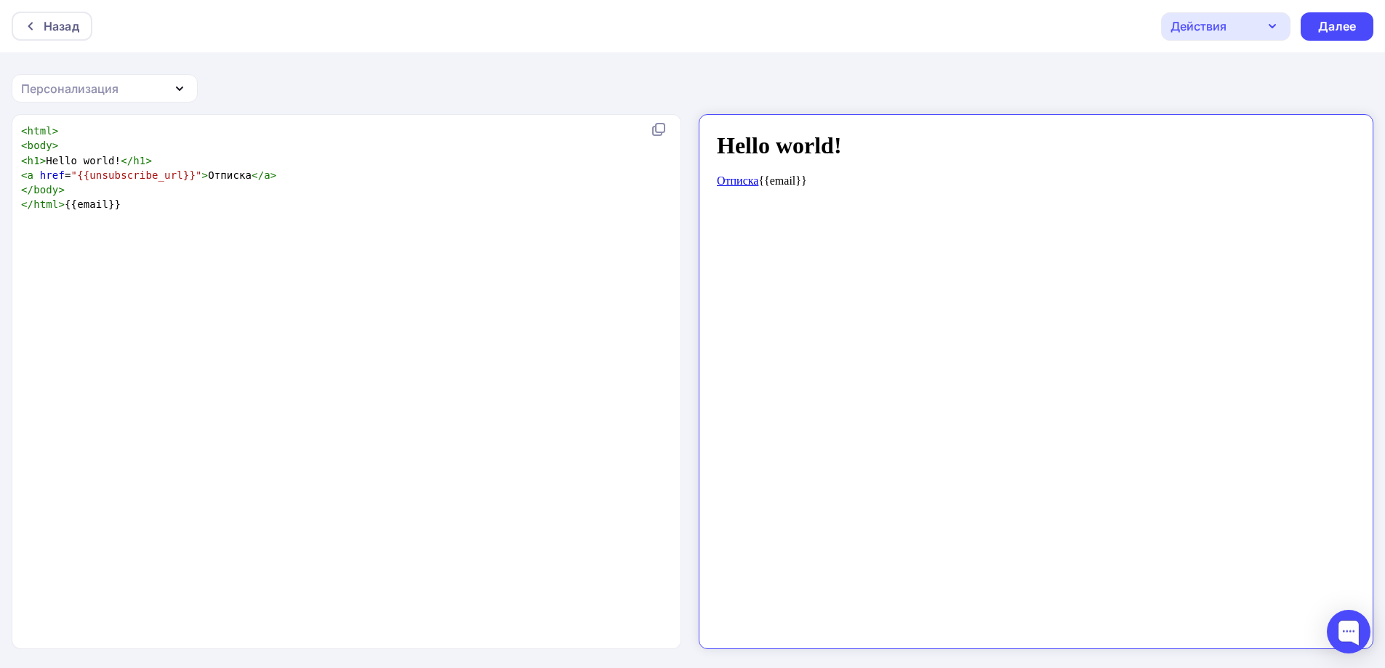
click at [129, 87] on div "Персонализация" at bounding box center [105, 88] width 186 height 28
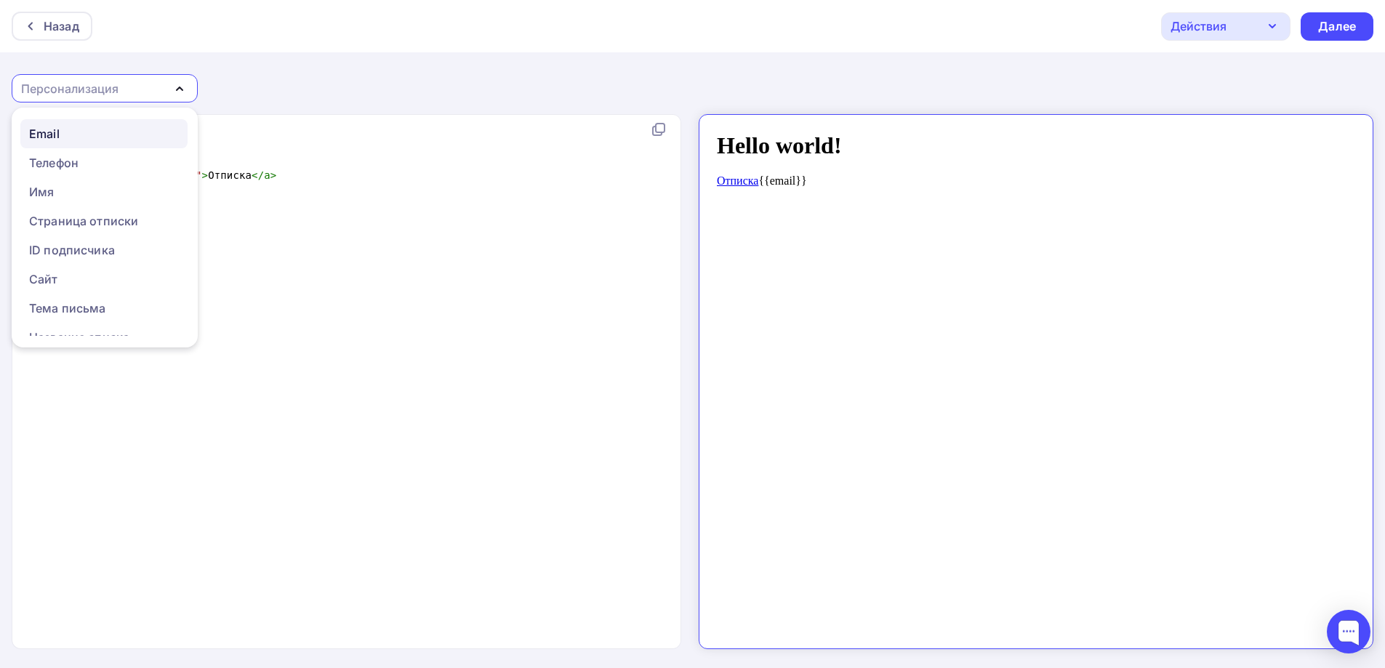
click at [77, 132] on div "Email" at bounding box center [104, 133] width 150 height 17
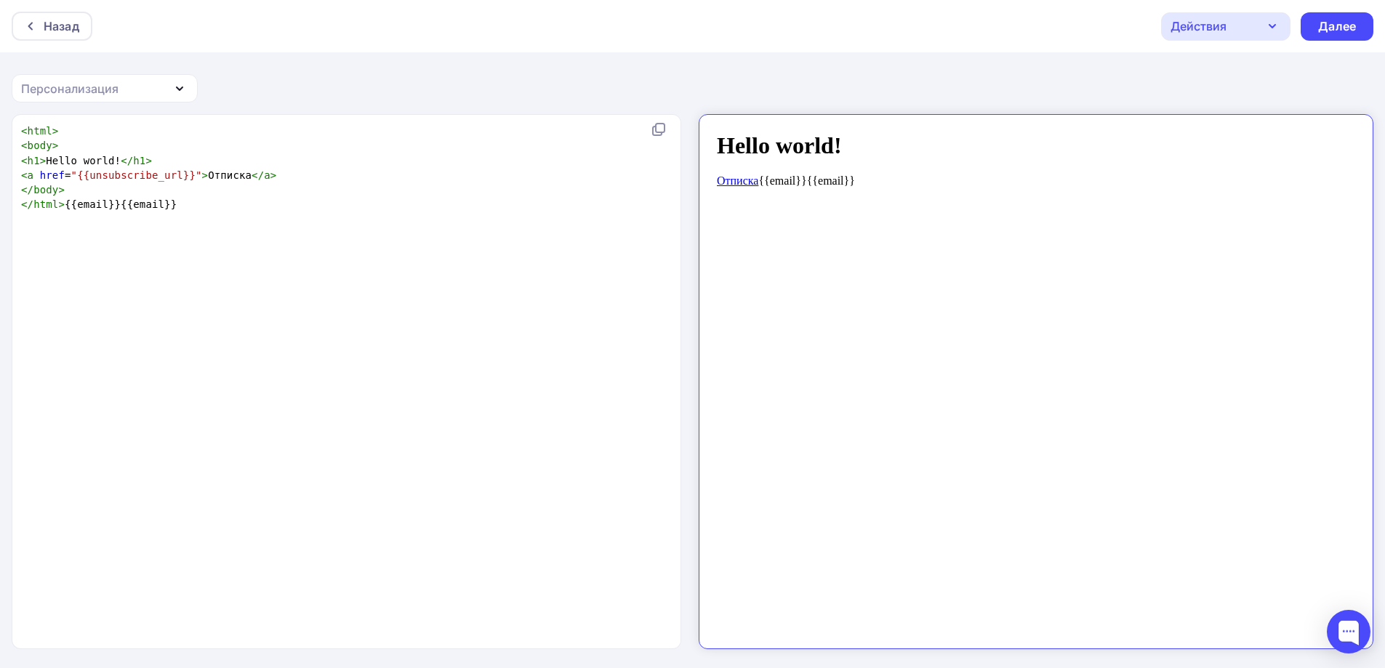
click at [112, 87] on div "Персонализация" at bounding box center [69, 88] width 97 height 17
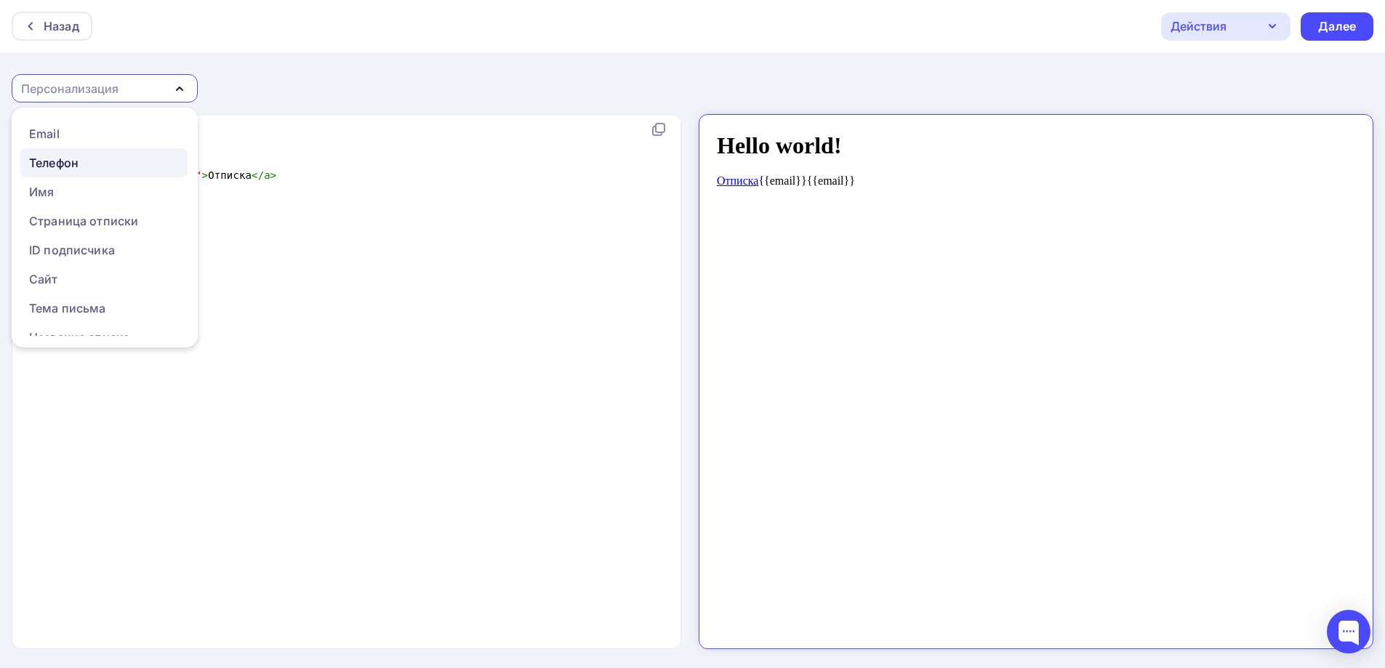
click at [91, 157] on div "Телефон" at bounding box center [104, 162] width 150 height 17
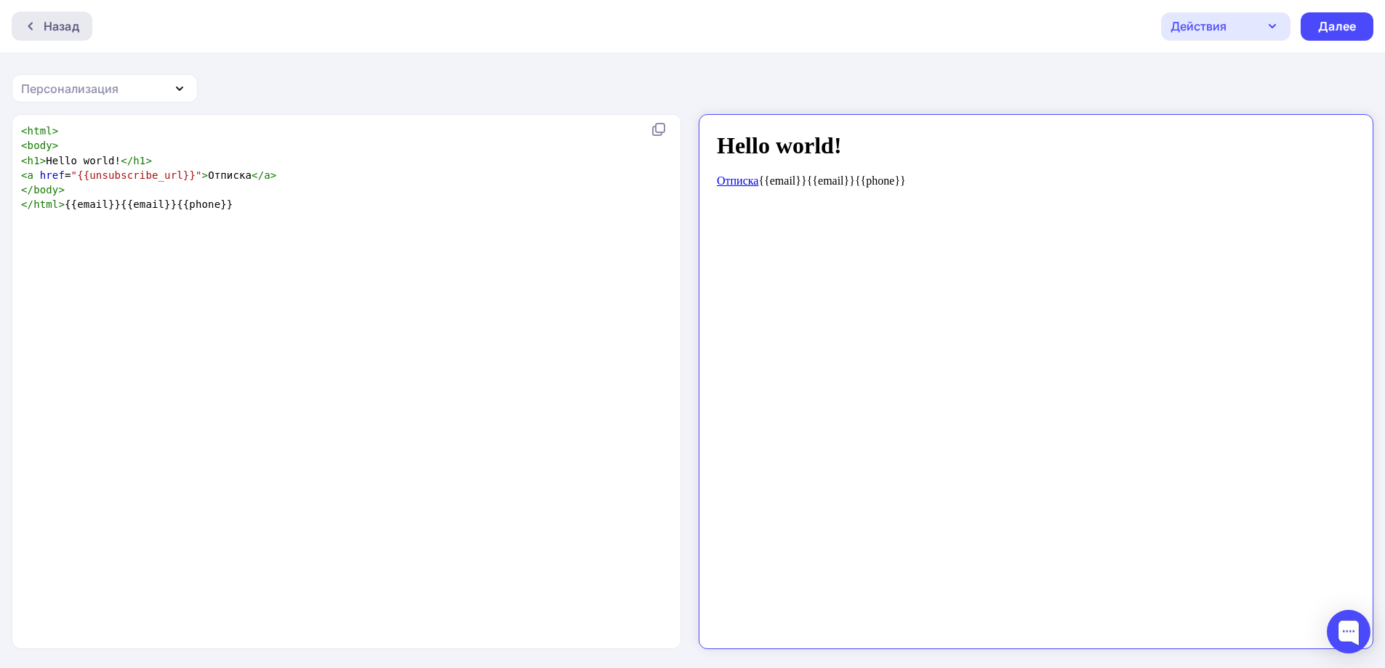
click at [75, 28] on div "Назад" at bounding box center [62, 25] width 36 height 17
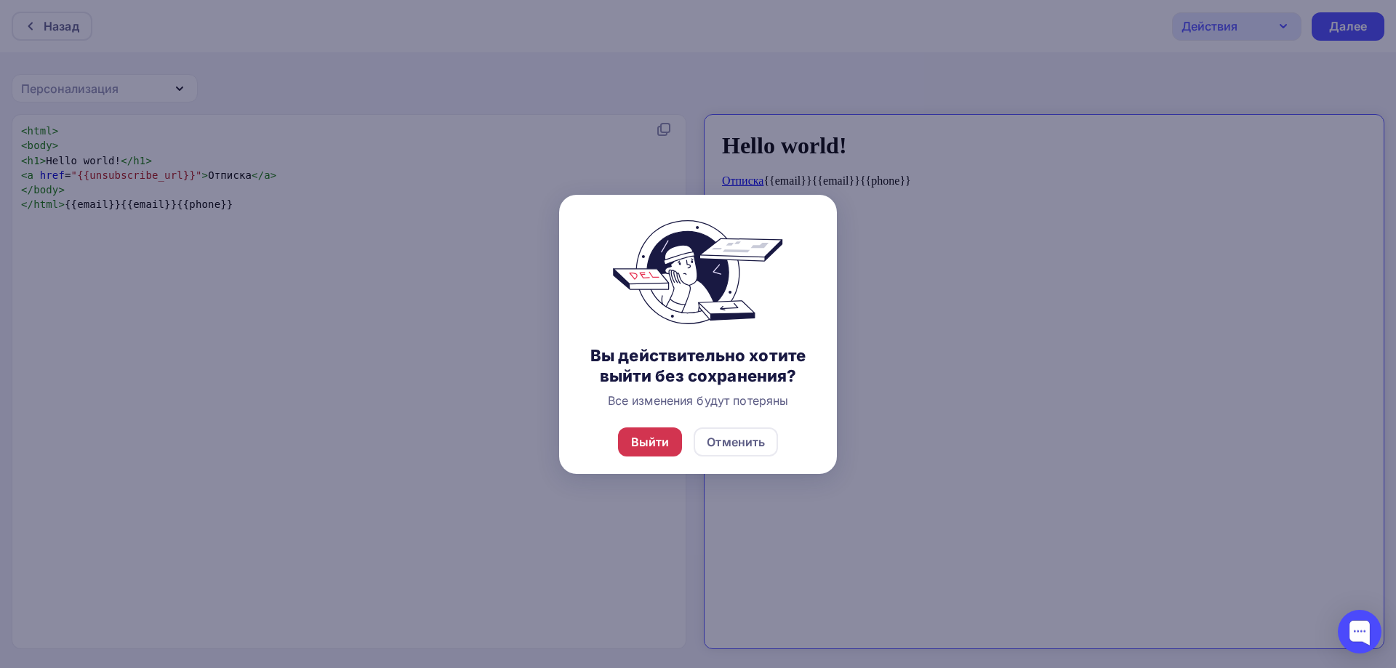
click at [668, 438] on div "Выйти" at bounding box center [650, 441] width 39 height 17
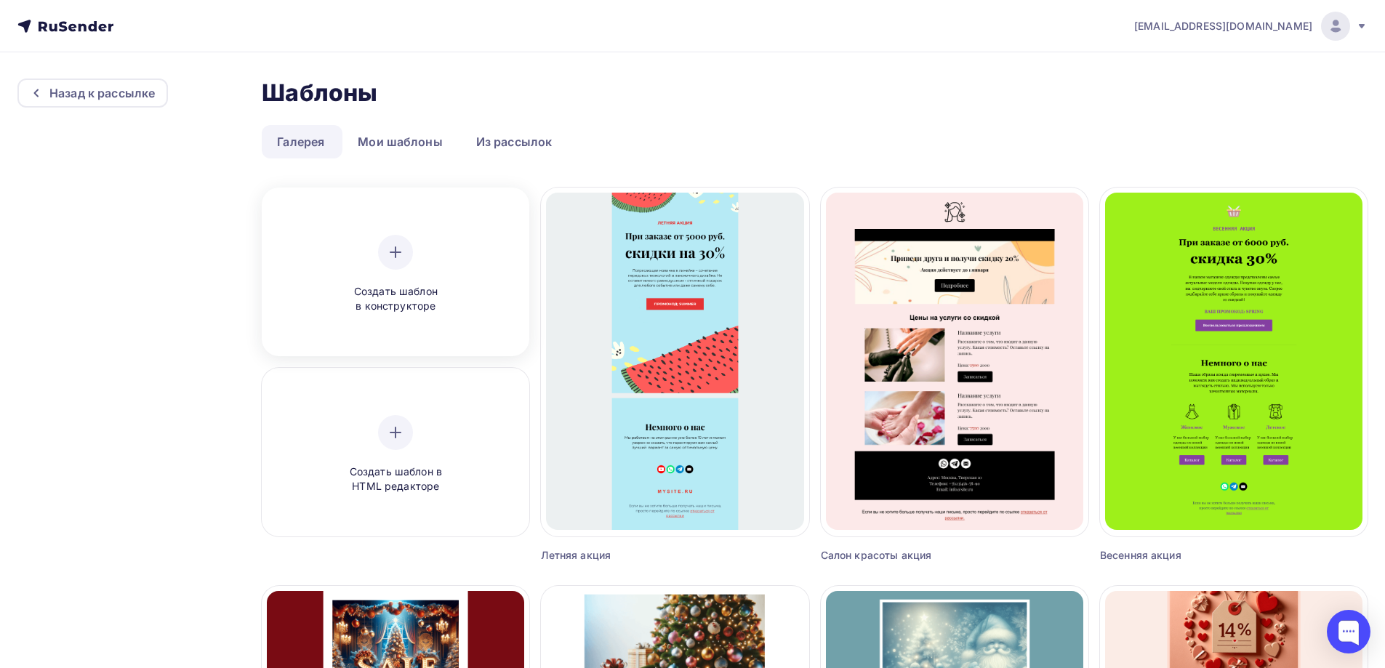
click at [375, 284] on span "Создать шаблон в конструкторе" at bounding box center [395, 299] width 138 height 30
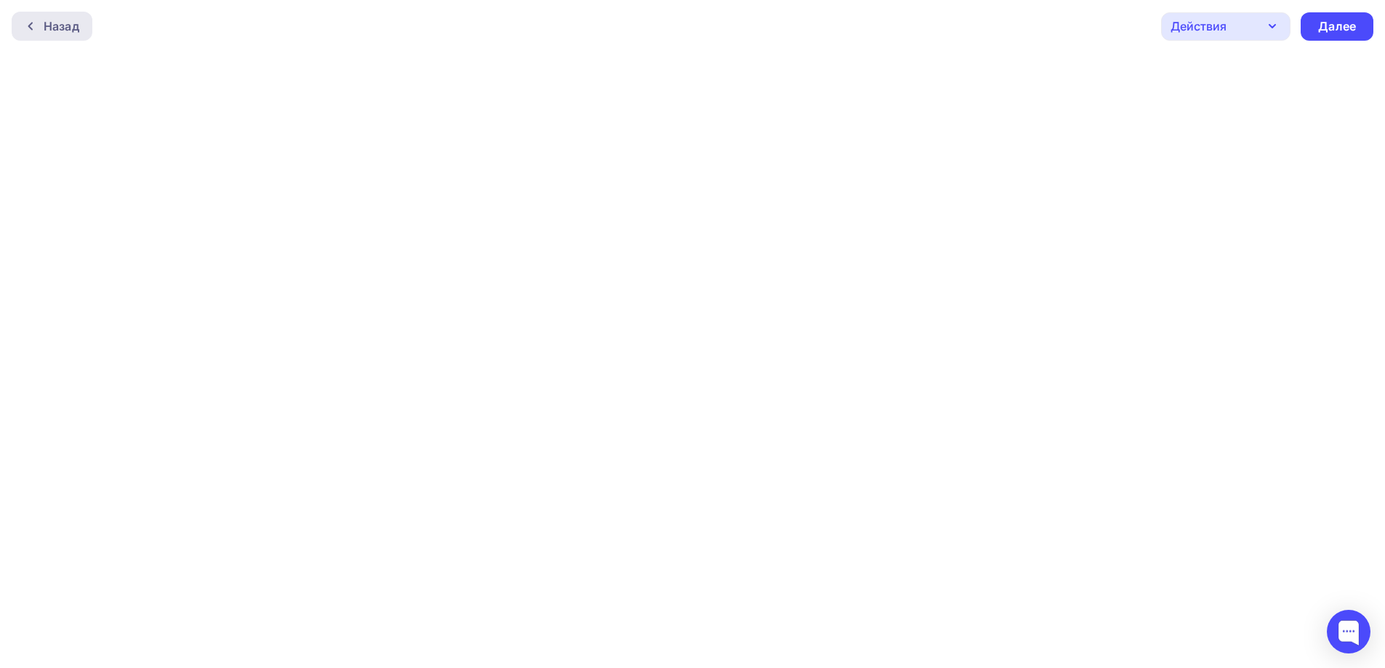
click at [68, 15] on div "Назад" at bounding box center [52, 26] width 81 height 29
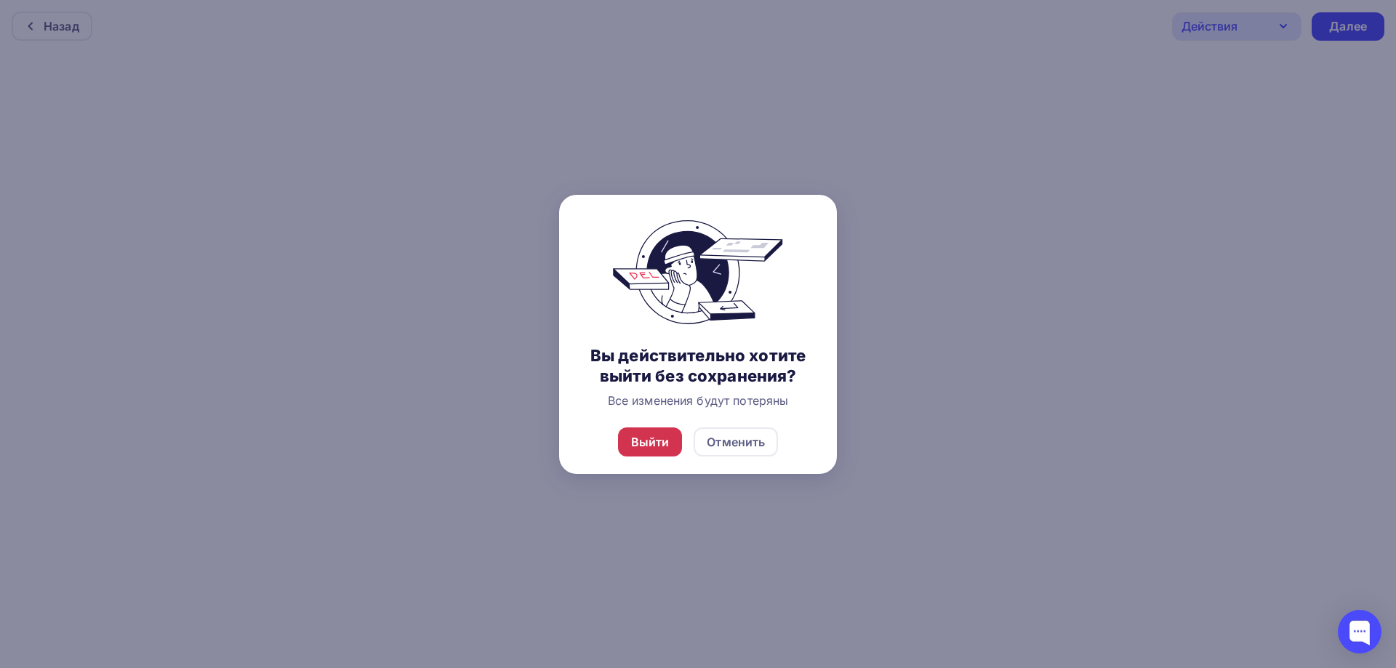
click at [646, 452] on div "Выйти" at bounding box center [650, 442] width 65 height 29
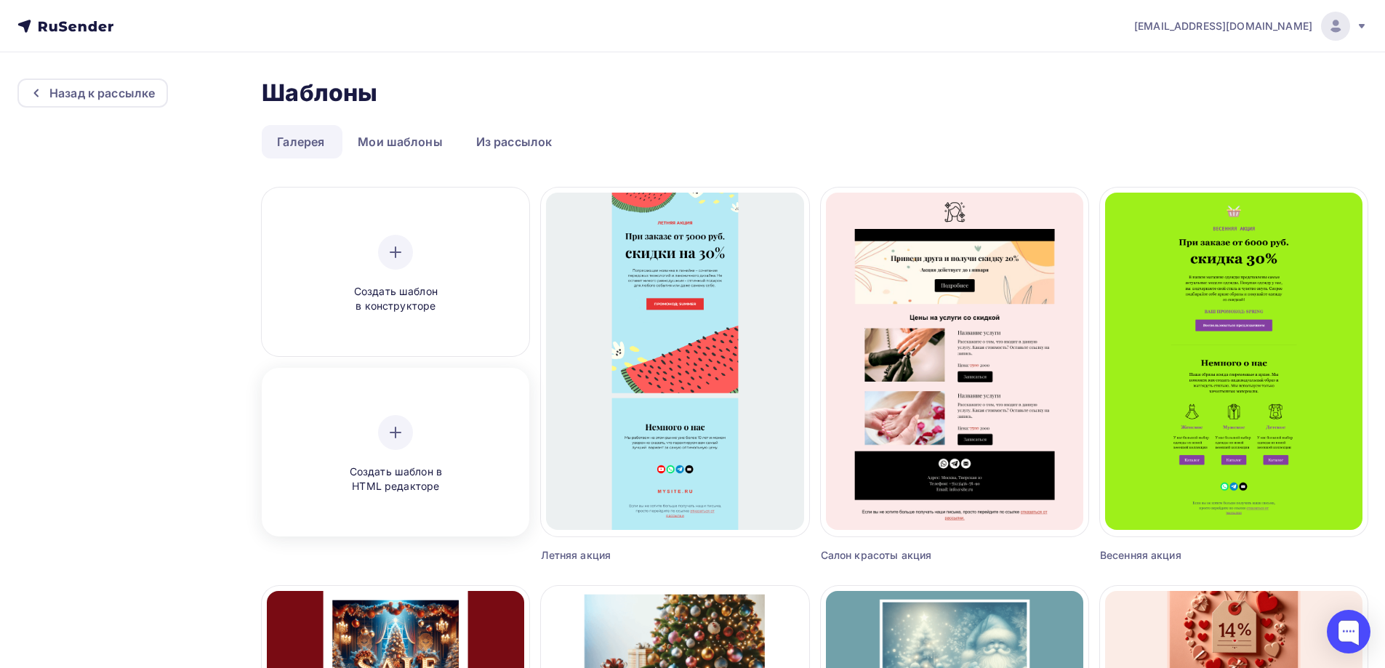
click at [462, 430] on div "Создать шаблон в HTML редакторе" at bounding box center [395, 454] width 138 height 79
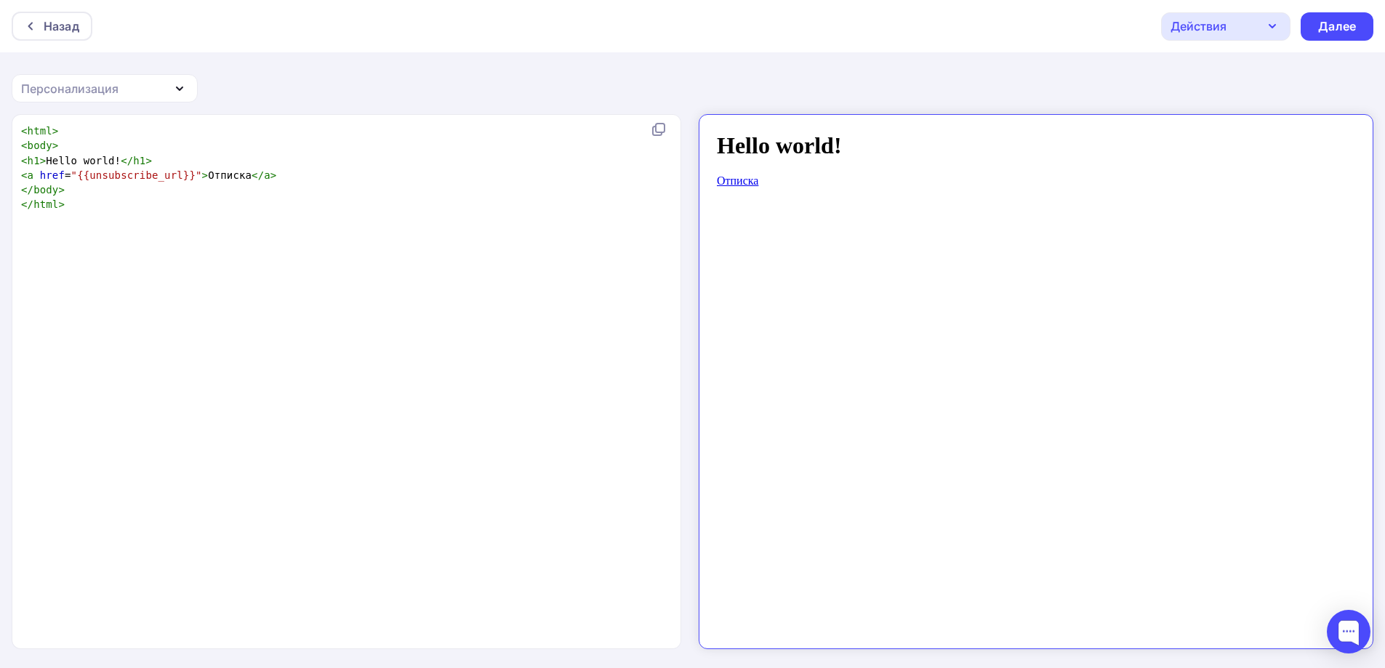
click at [113, 83] on div "Персонализация" at bounding box center [69, 88] width 97 height 17
click at [108, 159] on div "Телефон" at bounding box center [104, 162] width 150 height 17
click at [95, 89] on div "Персонализация" at bounding box center [69, 88] width 97 height 17
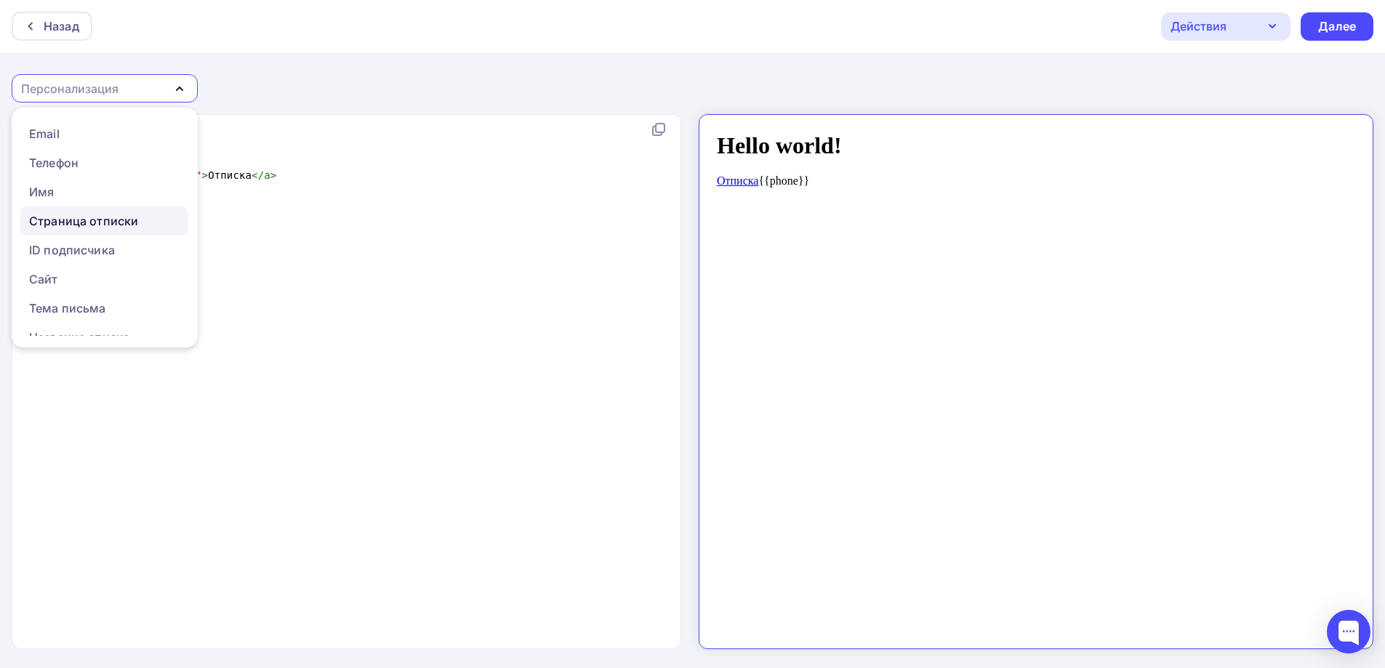
click at [102, 229] on div "Страница отписки" at bounding box center [83, 220] width 109 height 17
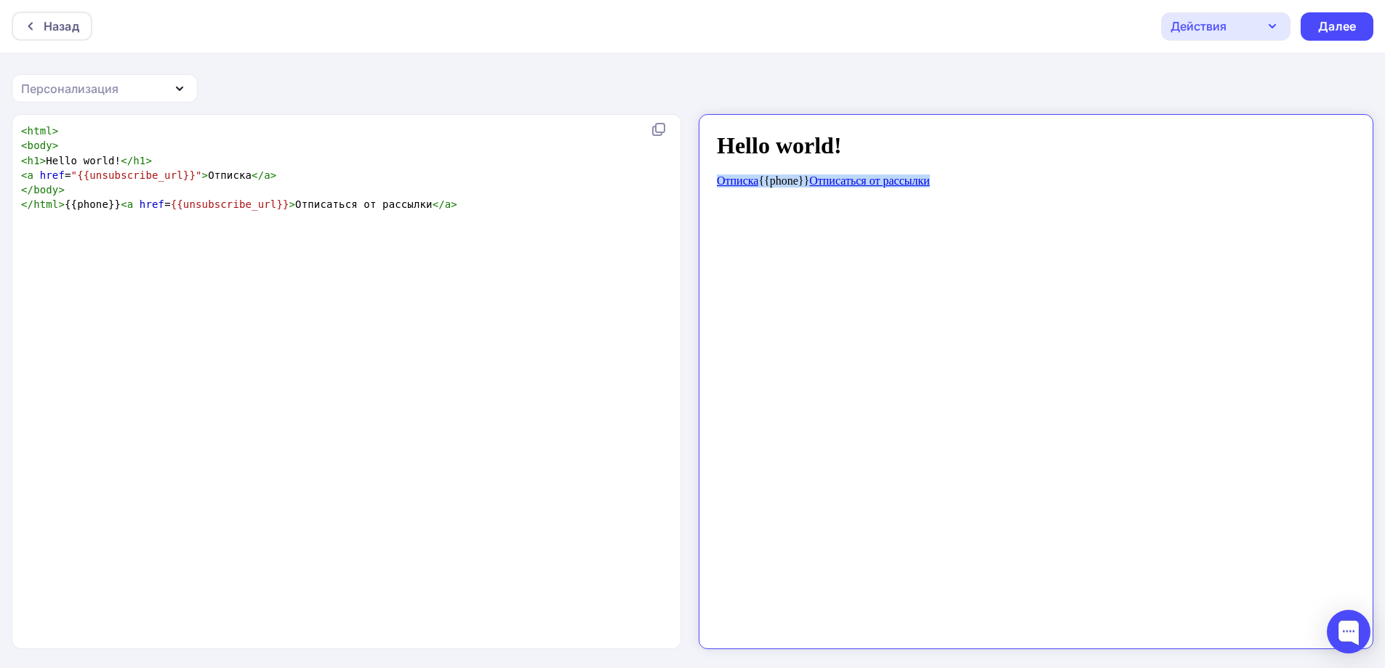
drag, startPoint x: 942, startPoint y: 175, endPoint x: 1361, endPoint y: 292, distance: 434.2
click html "Hello world! Отписка {{phone}} Отписаться от рассылки"
click at [845, 207] on body "Hello world! Отписка {{phone}} Отписаться от рассылки" at bounding box center [1023, 375] width 639 height 510
type textarea "</html>{{phone}}<a href={{unsubscribe_url}}>Отписаться от рассылки</a>"
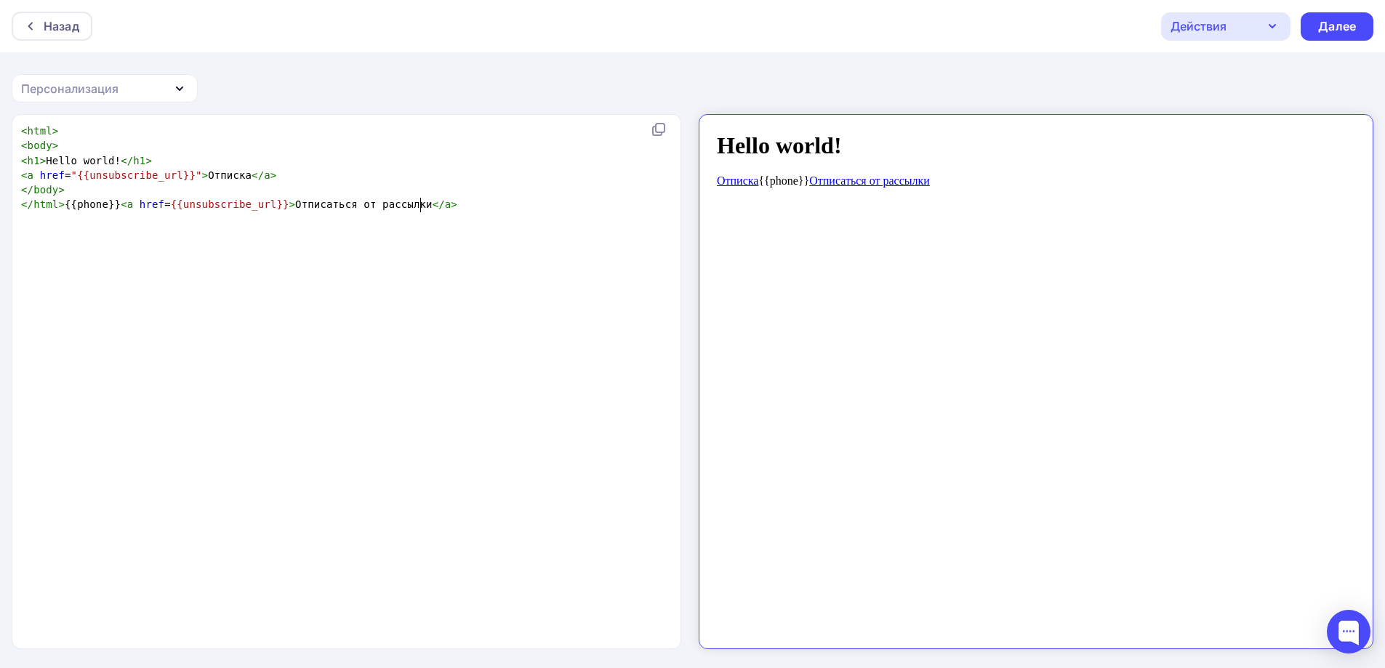
type textarea "</html>{{phone}}<a href={{unsubscribe_url}}>Отписаться от рассылки</a>"
drag, startPoint x: 477, startPoint y: 207, endPoint x: 0, endPoint y: 204, distance: 477.0
click at [0, 204] on div "</html>{{phone}}<a href={{unsubscribe_url}}>Отписаться от рассылки</a> x < html…" at bounding box center [692, 392] width 1385 height 556
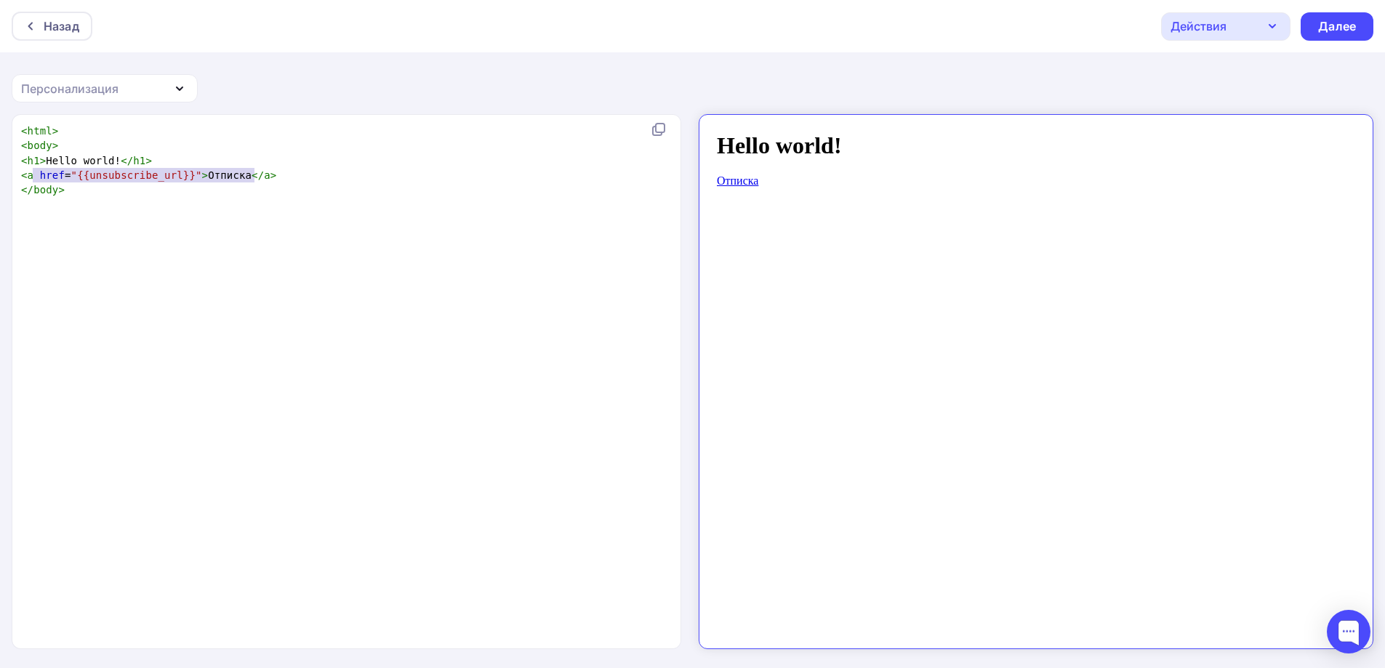
type textarea "<a href="{{unsubscribe_url}}">Отписка</a>"
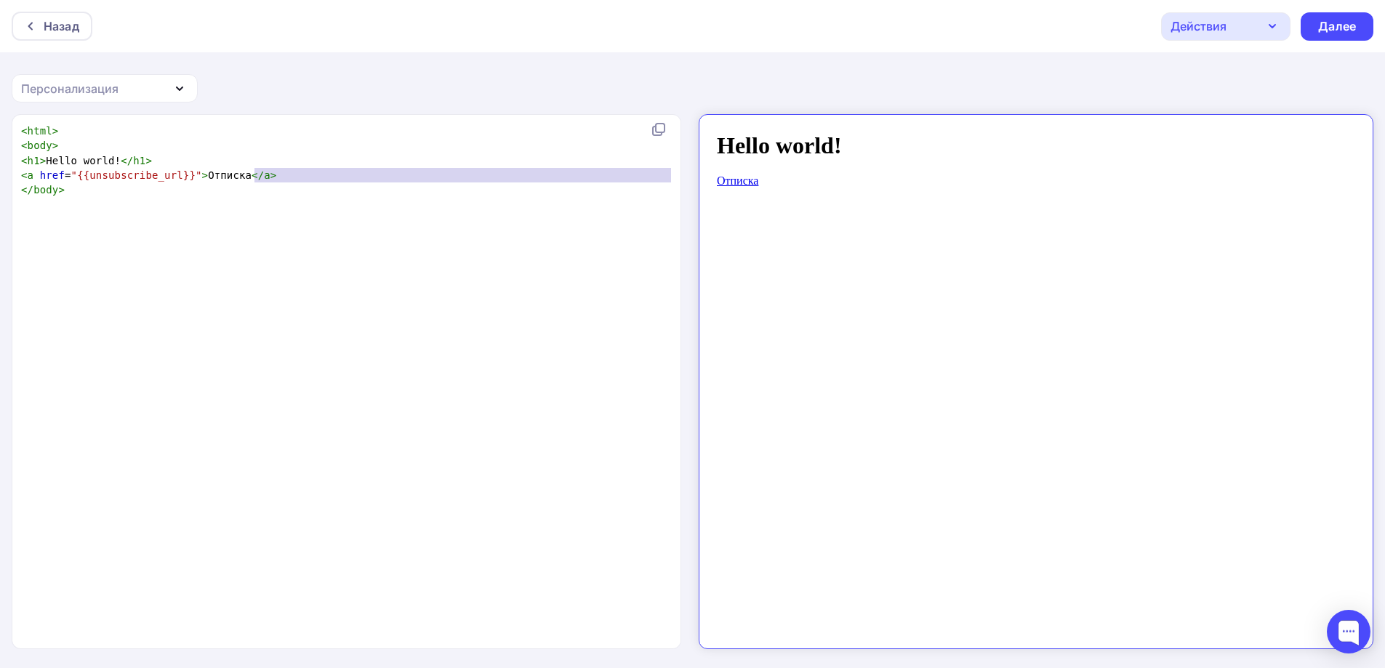
type textarea "<a href="{{unsubscribe_url}}">Отписка</a>"
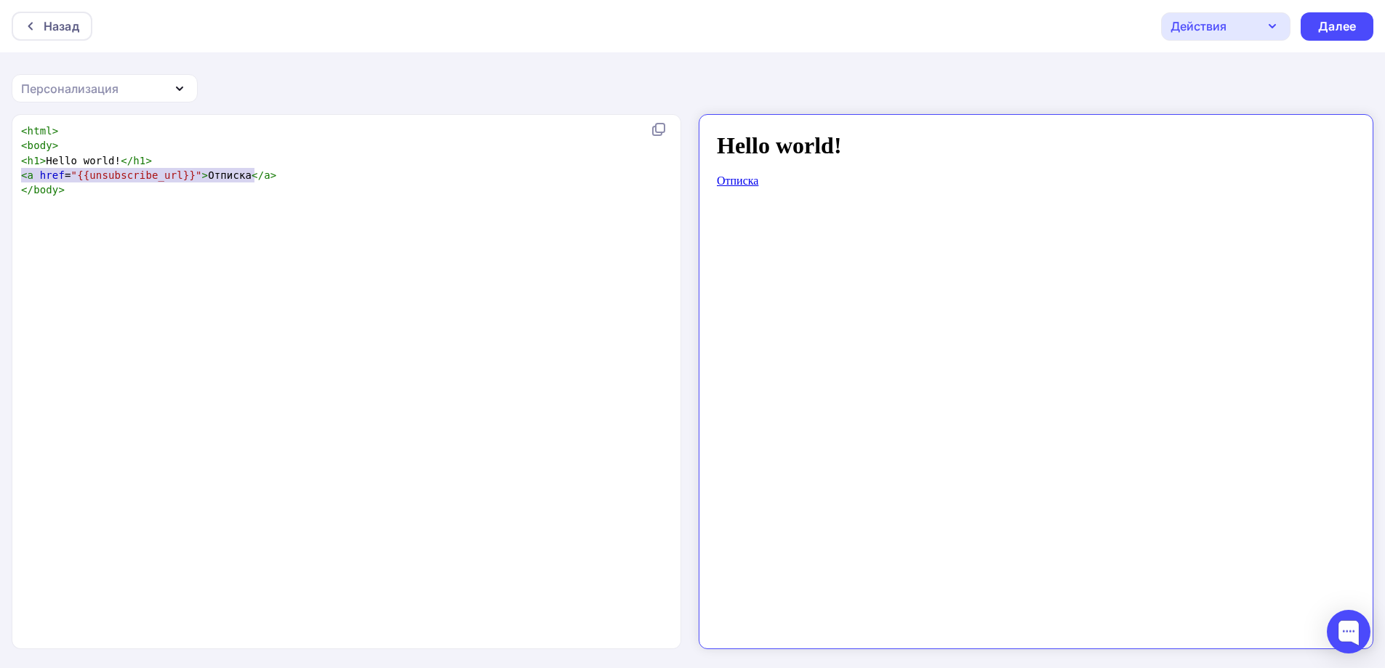
drag, startPoint x: 282, startPoint y: 178, endPoint x: 0, endPoint y: 175, distance: 282.2
click at [0, 175] on div "<a href="{{unsubscribe_url}}">Отписка</a> x < html > < body > < h1 > Hello worl…" at bounding box center [692, 392] width 1385 height 556
click at [119, 85] on div "Персонализация" at bounding box center [105, 88] width 186 height 28
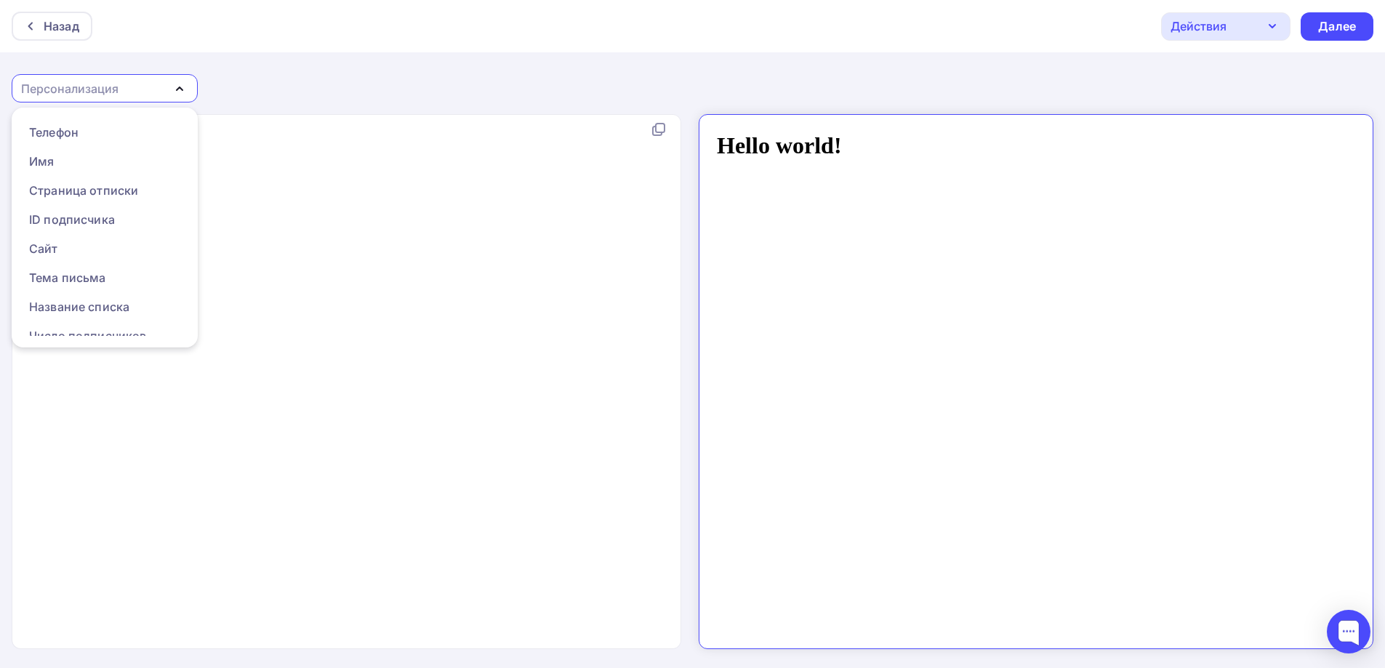
scroll to position [0, 0]
click at [79, 137] on div "Email" at bounding box center [104, 133] width 150 height 17
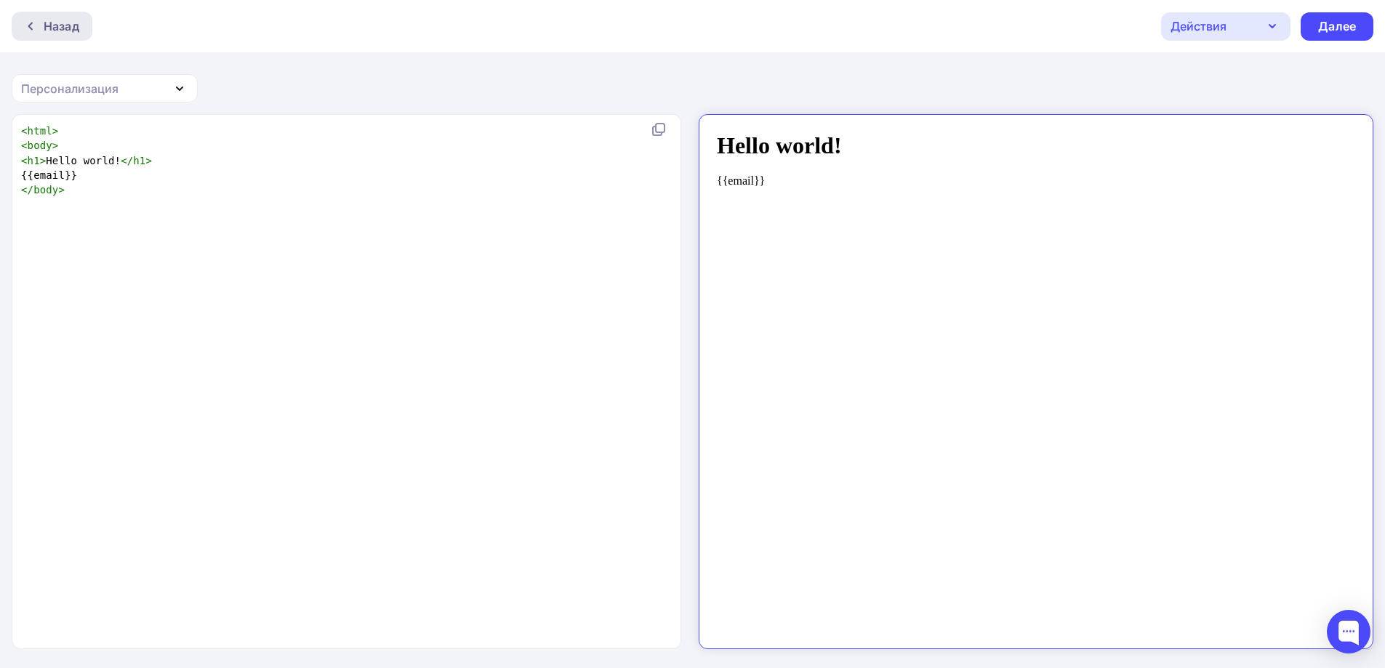
click at [57, 17] on div "Назад" at bounding box center [62, 25] width 36 height 17
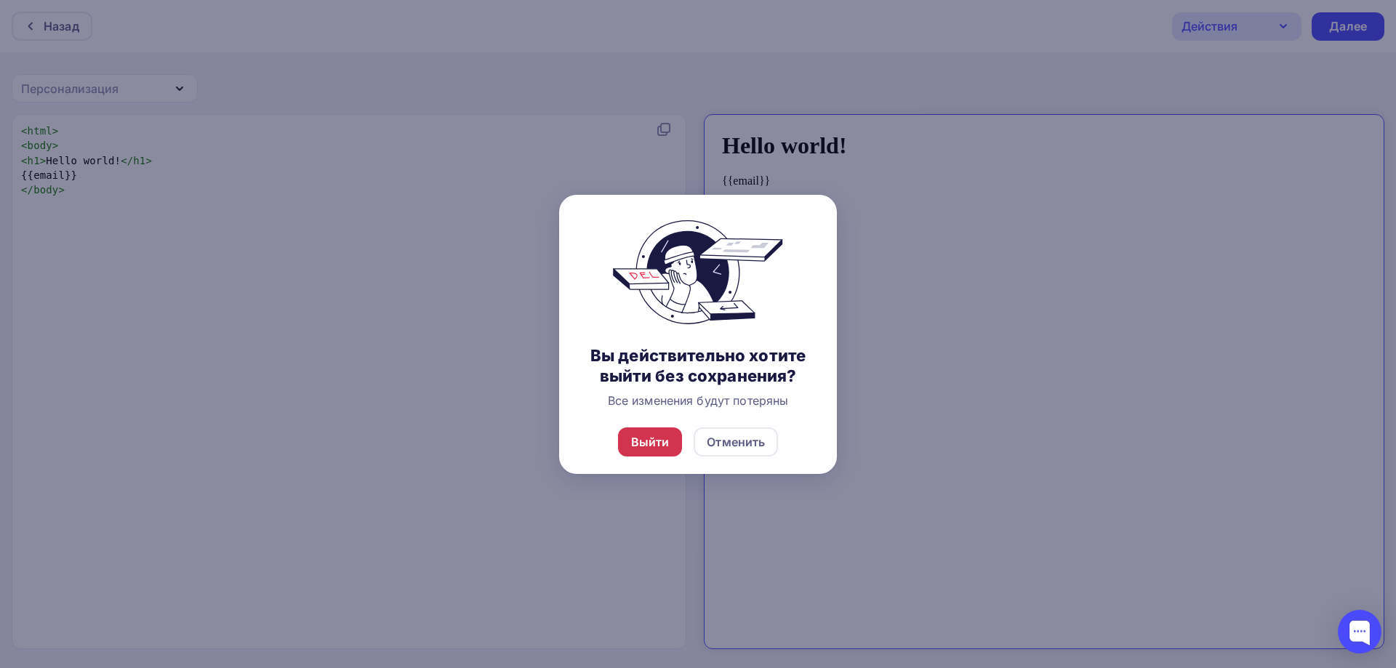
click at [646, 437] on div "Выйти" at bounding box center [650, 441] width 39 height 17
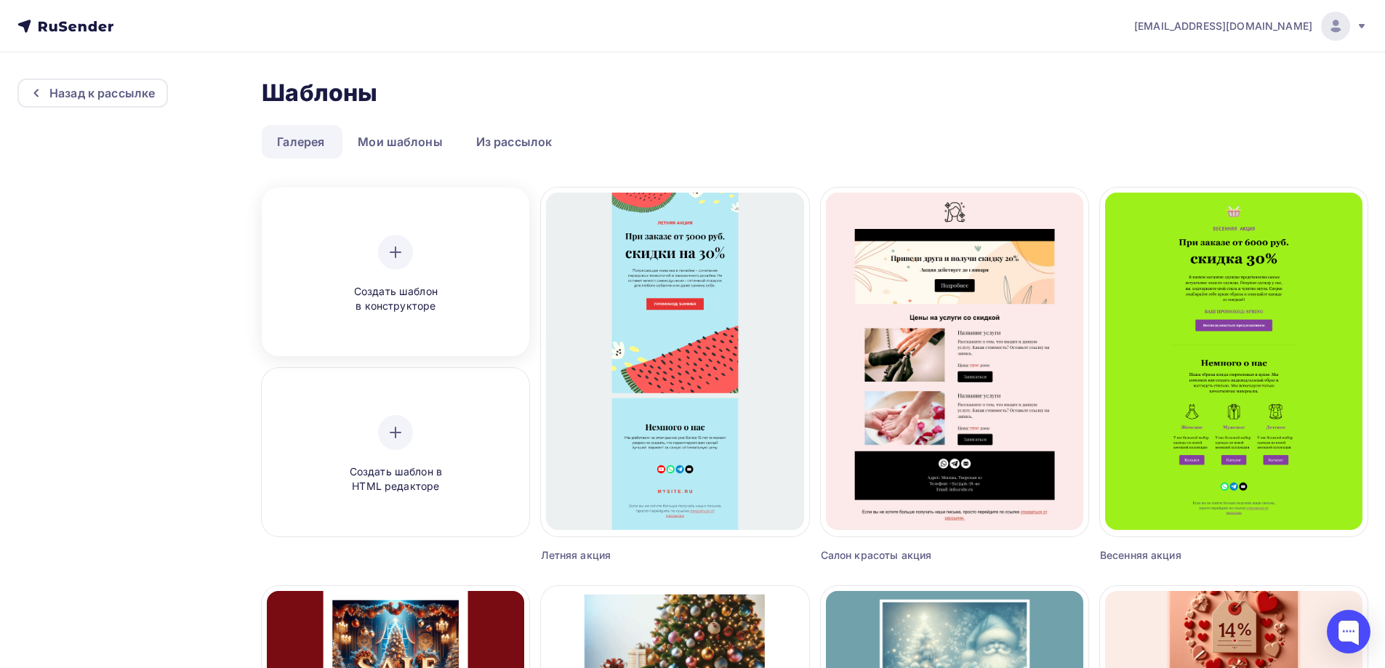
click at [441, 277] on div "Создать шаблон в конструкторе" at bounding box center [395, 274] width 138 height 79
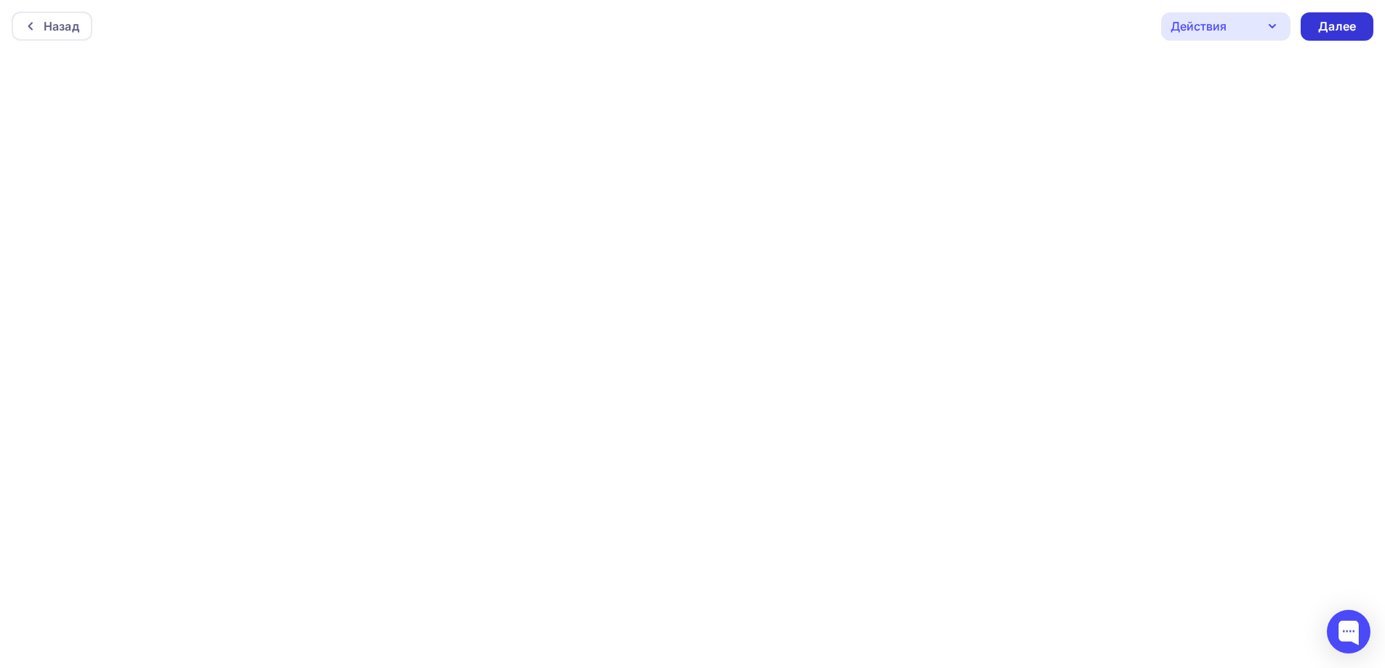
click at [1326, 29] on div "Далее" at bounding box center [1337, 26] width 38 height 17
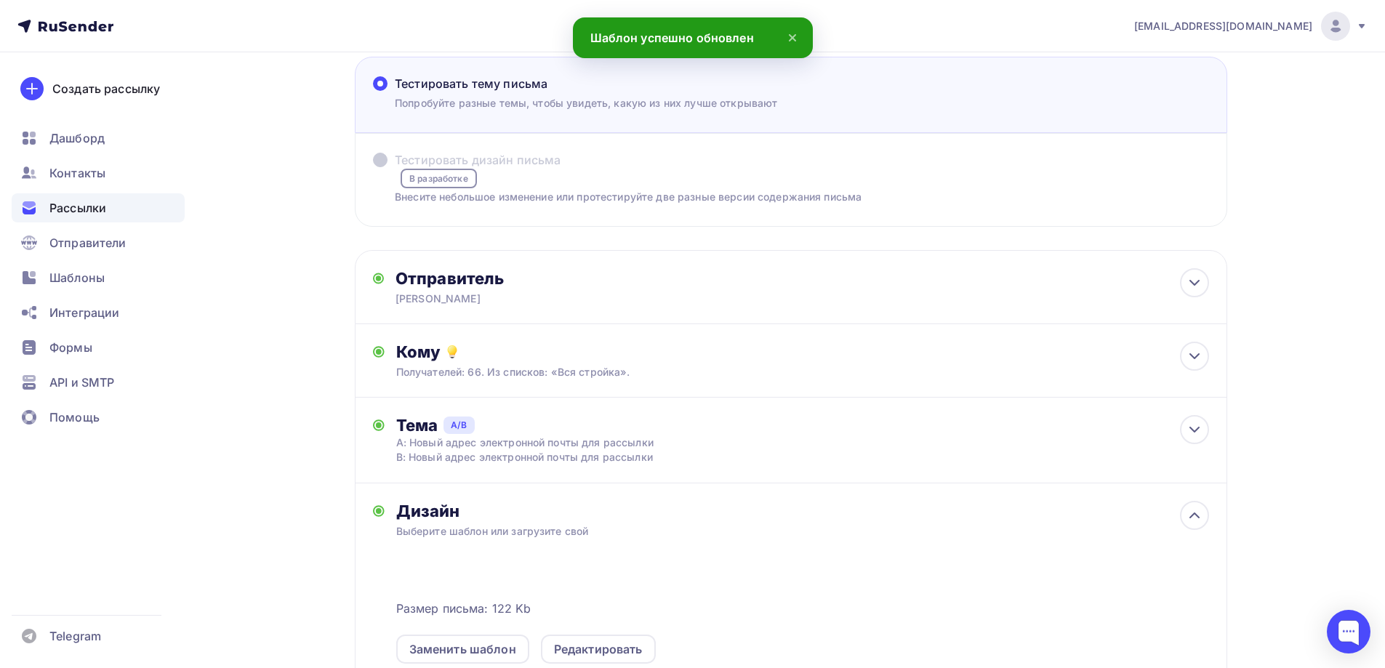
scroll to position [218, 0]
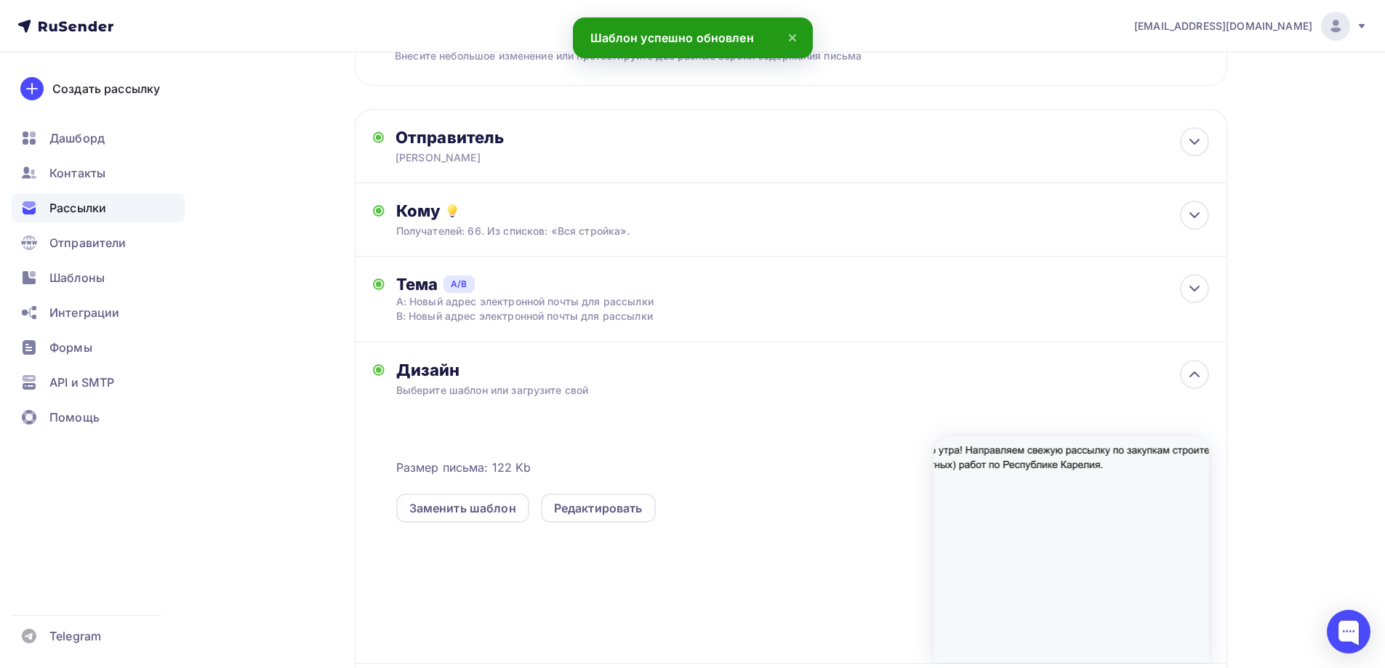
click at [1059, 462] on div at bounding box center [1072, 549] width 276 height 227
drag, startPoint x: 1105, startPoint y: 468, endPoint x: 917, endPoint y: 446, distance: 188.8
click at [917, 446] on div "Размер письма: 122 Kb Заменить шаблон Редактировать" at bounding box center [802, 542] width 813 height 242
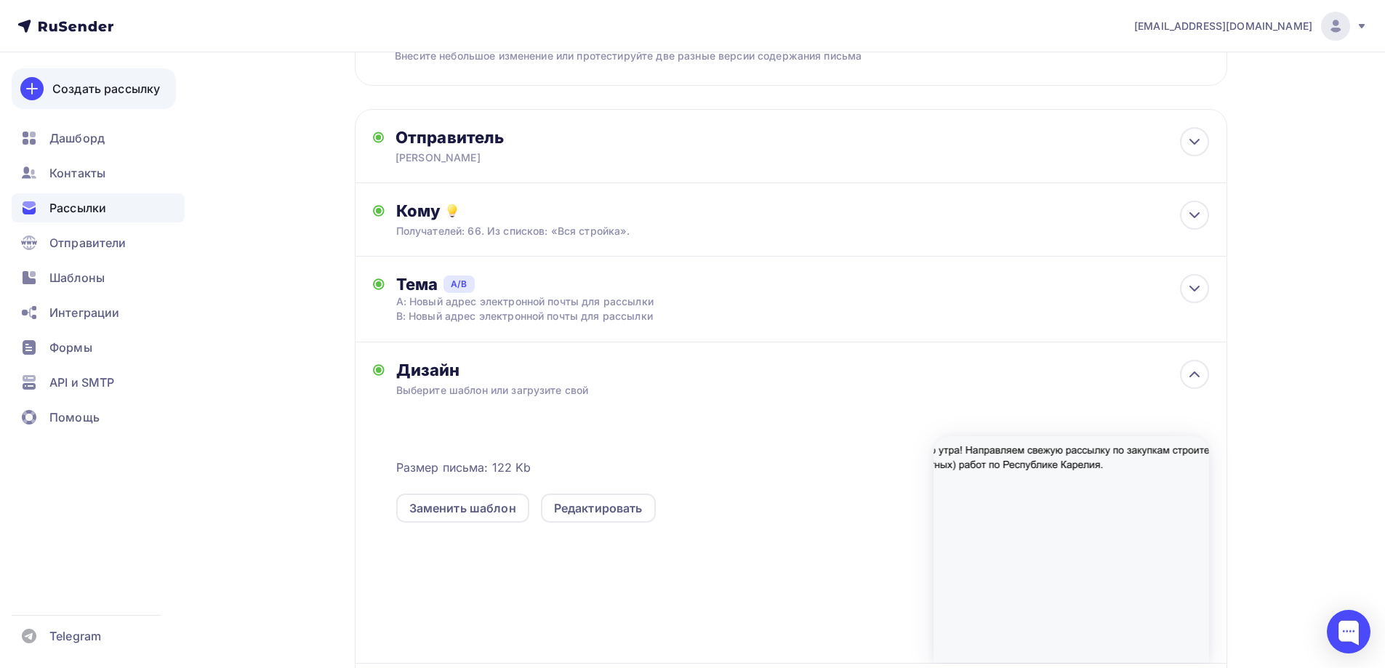
click at [87, 88] on div "Создать рассылку" at bounding box center [106, 88] width 108 height 17
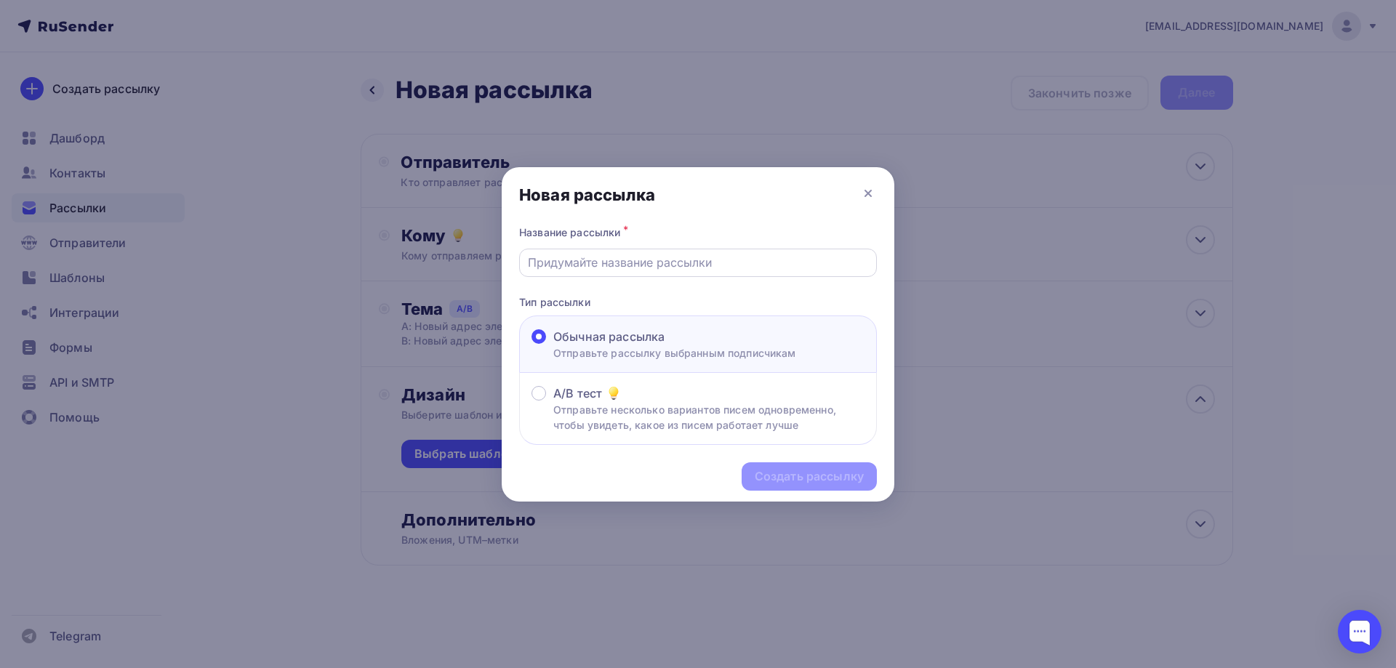
click at [604, 258] on input "text" at bounding box center [698, 262] width 341 height 17
type input "Рассылка по строительным (ремонтным работам) [GEOGRAPHIC_DATA]"
click at [797, 488] on div "Создать рассылку" at bounding box center [809, 476] width 135 height 28
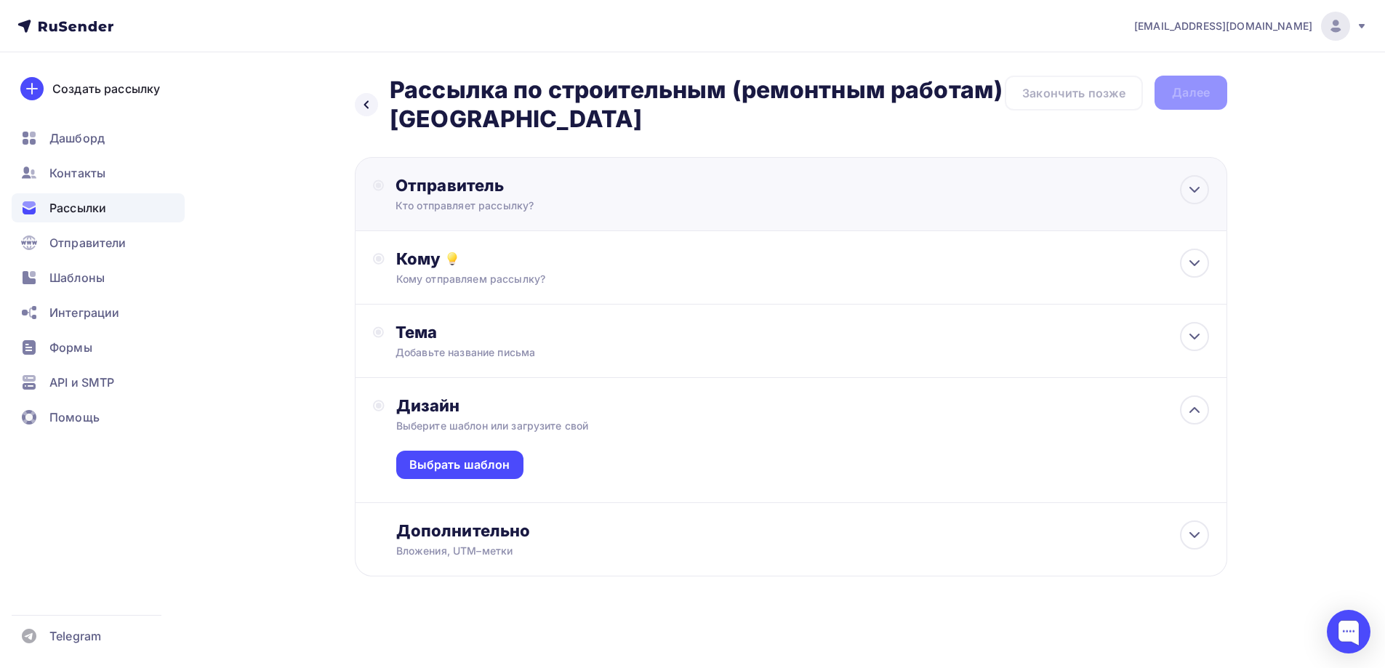
click at [513, 189] on div "Отправитель" at bounding box center [553, 185] width 315 height 20
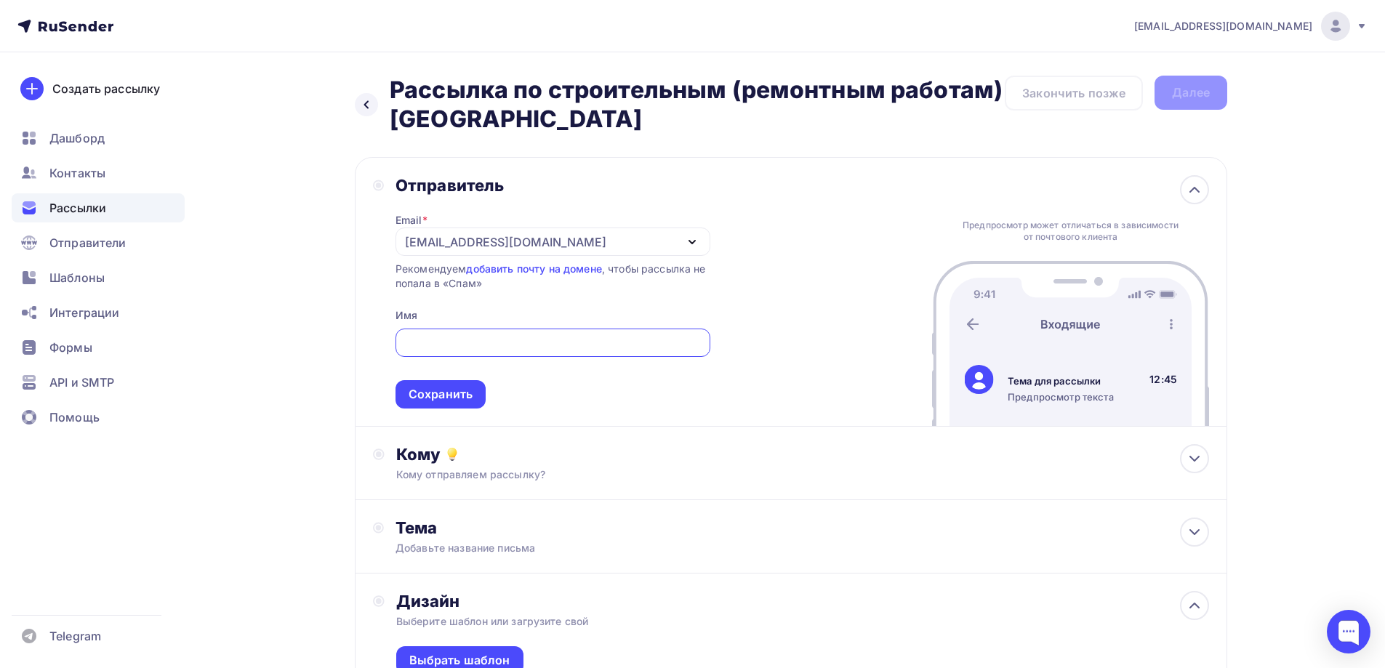
click at [534, 244] on div "[EMAIL_ADDRESS][DOMAIN_NAME]" at bounding box center [505, 241] width 201 height 17
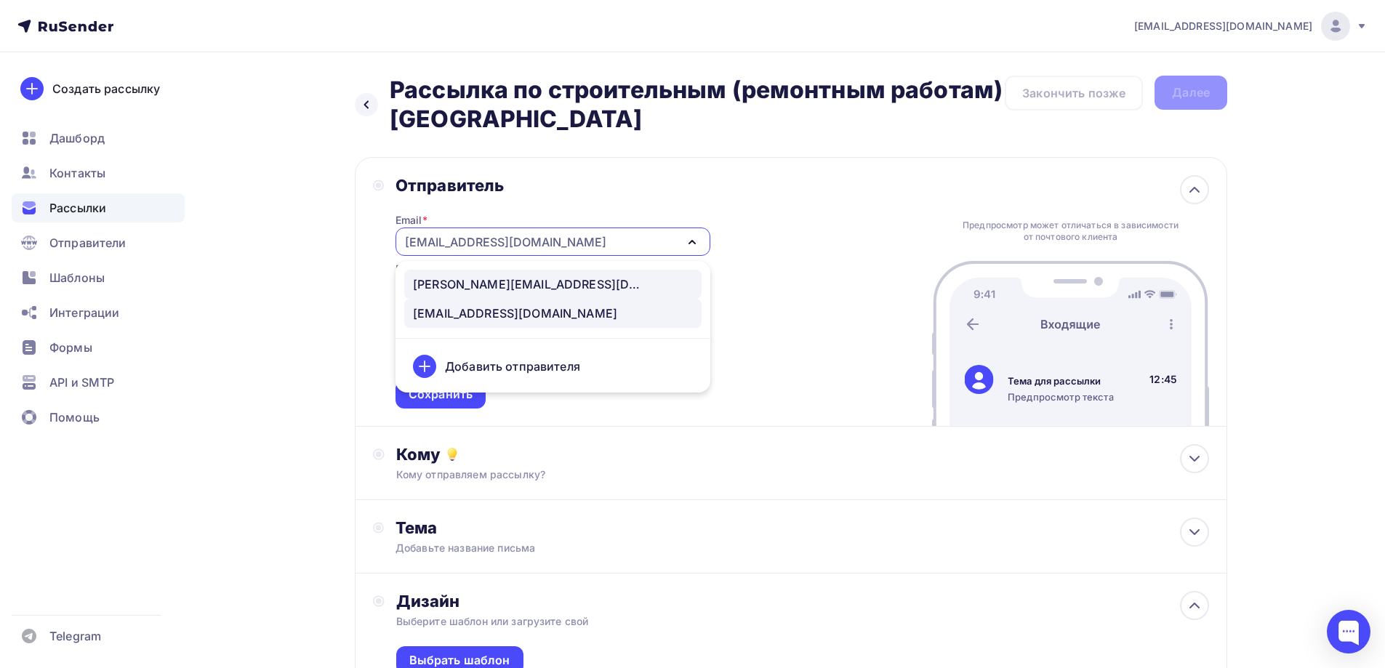
click at [504, 281] on div "[PERSON_NAME][EMAIL_ADDRESS][DOMAIN_NAME]" at bounding box center [529, 284] width 233 height 17
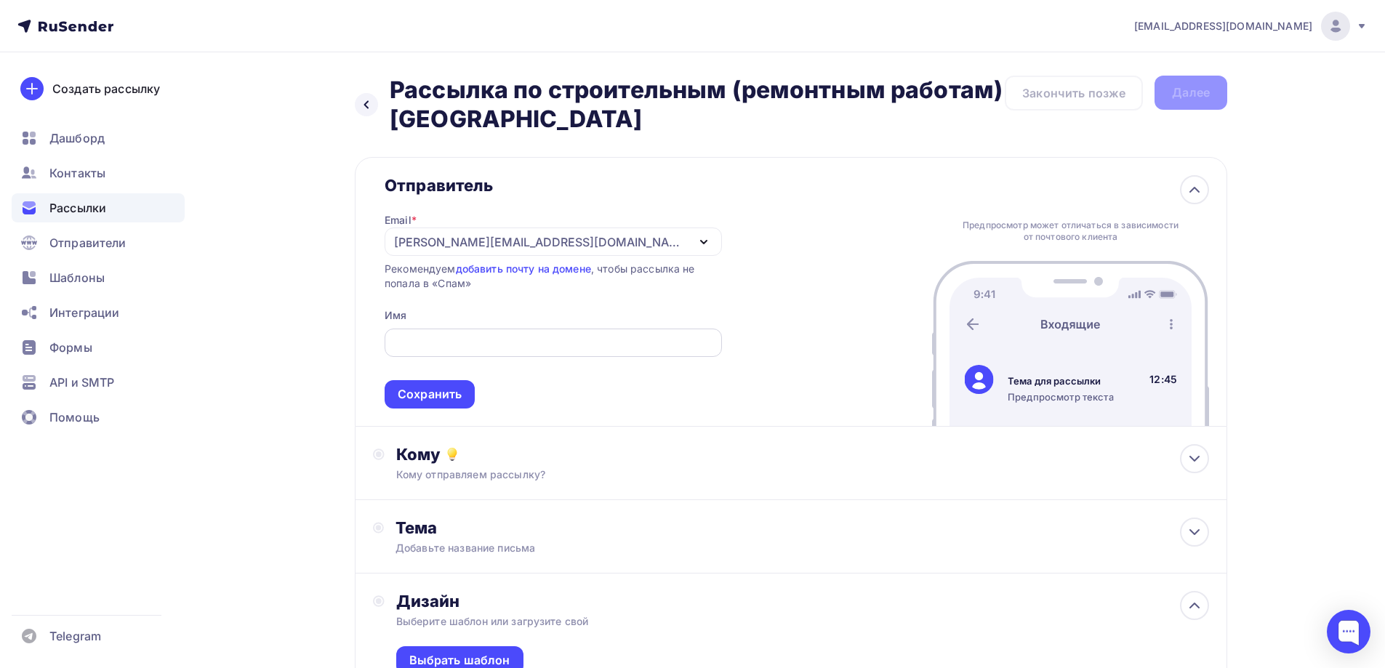
click at [484, 333] on div at bounding box center [553, 343] width 337 height 28
click at [483, 341] on input "text" at bounding box center [553, 342] width 321 height 17
type input "[PERSON_NAME]"
click at [473, 403] on div "Сохранить" at bounding box center [430, 394] width 90 height 28
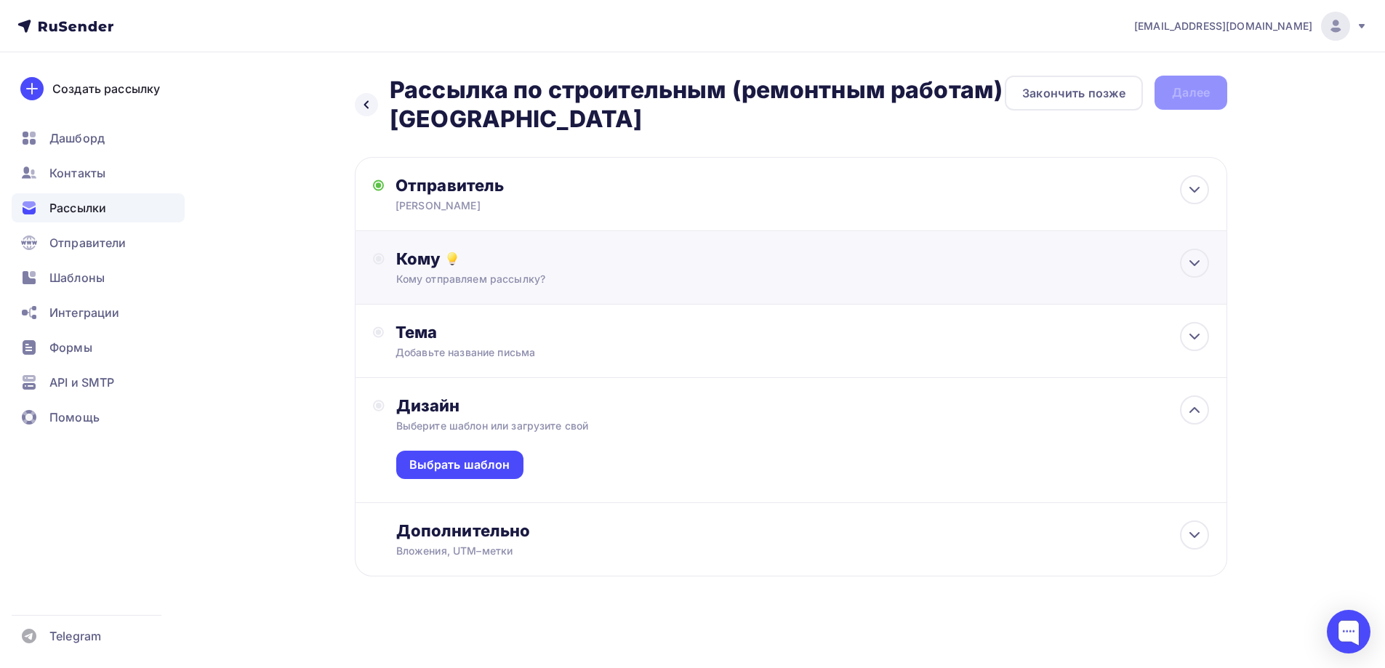
click at [491, 284] on div "Кому отправляем рассылку?" at bounding box center [762, 279] width 732 height 15
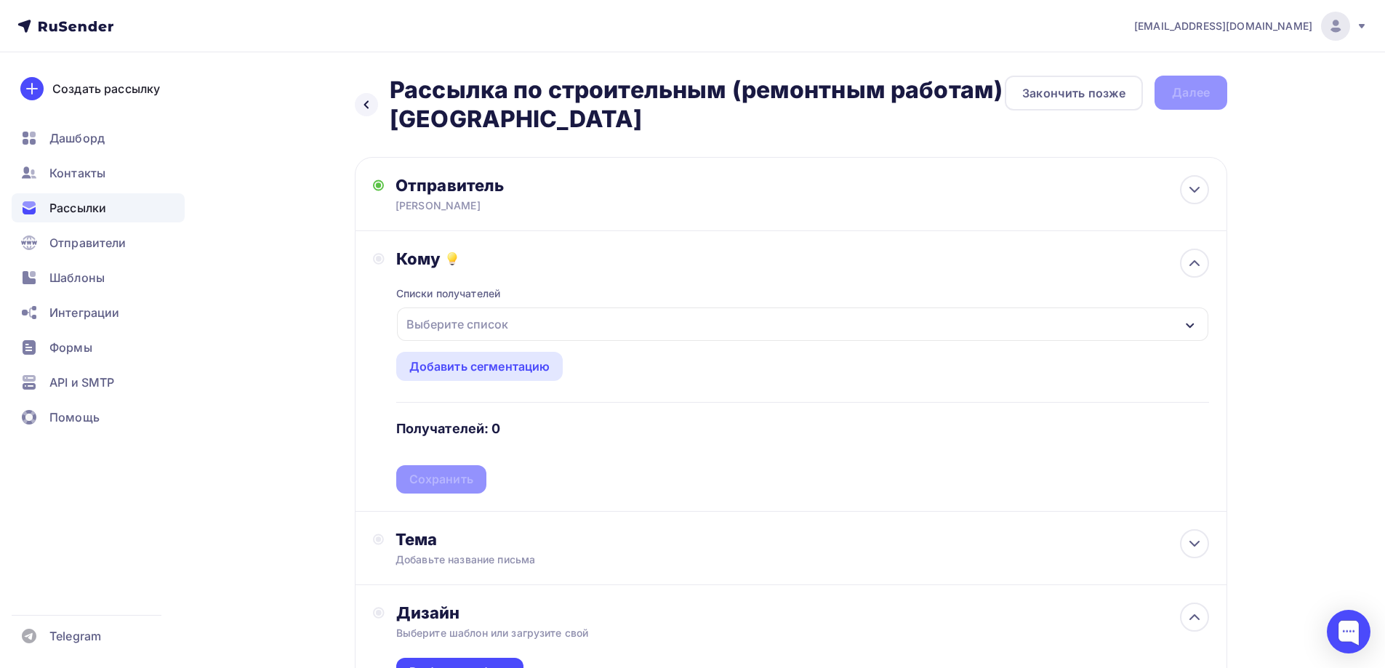
click at [502, 324] on div "Выберите список" at bounding box center [457, 324] width 113 height 26
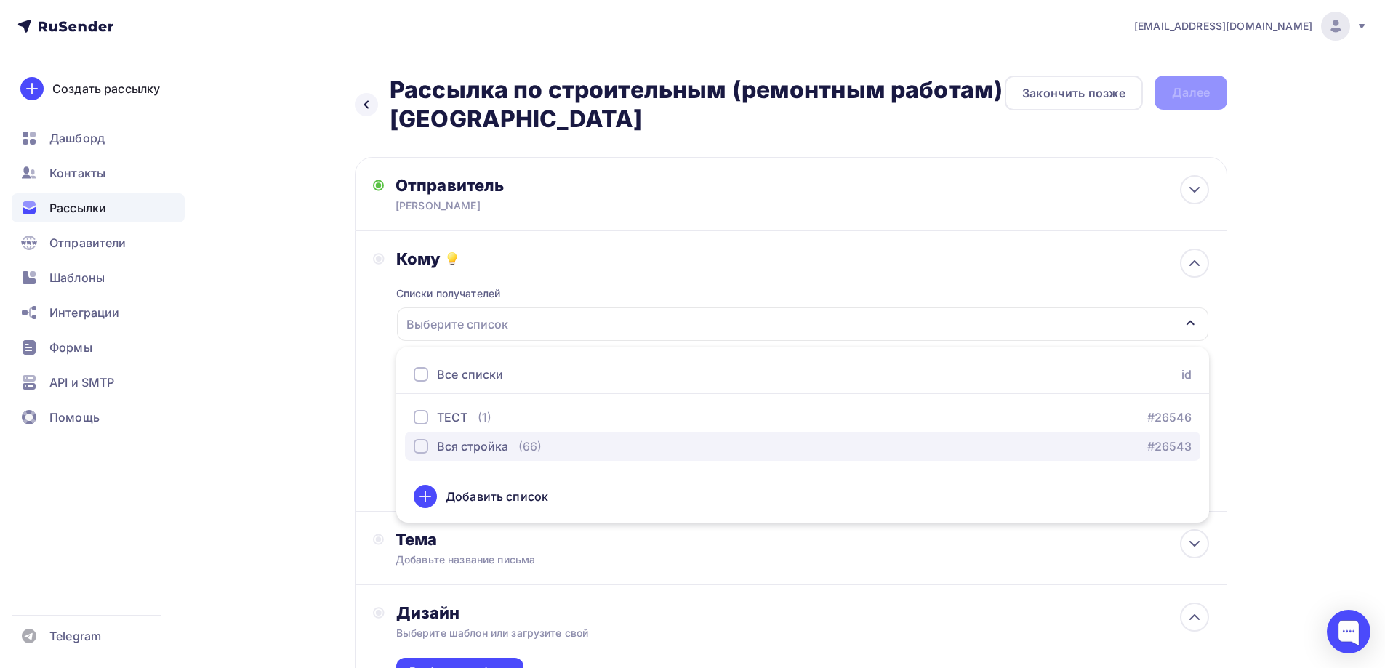
click at [460, 450] on div "Вся стройка" at bounding box center [472, 446] width 71 height 17
click at [426, 445] on div "button" at bounding box center [421, 446] width 15 height 15
click at [421, 446] on div "button" at bounding box center [421, 446] width 15 height 15
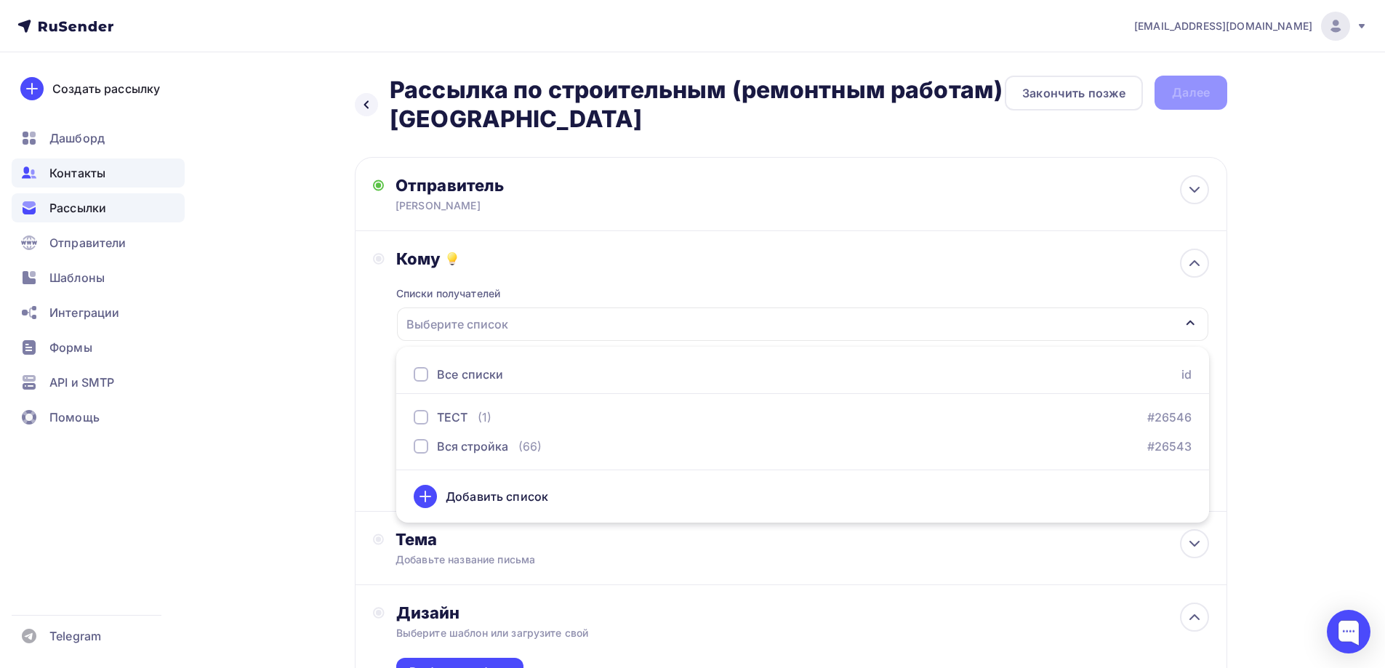
click at [40, 178] on div "Контакты" at bounding box center [98, 173] width 173 height 29
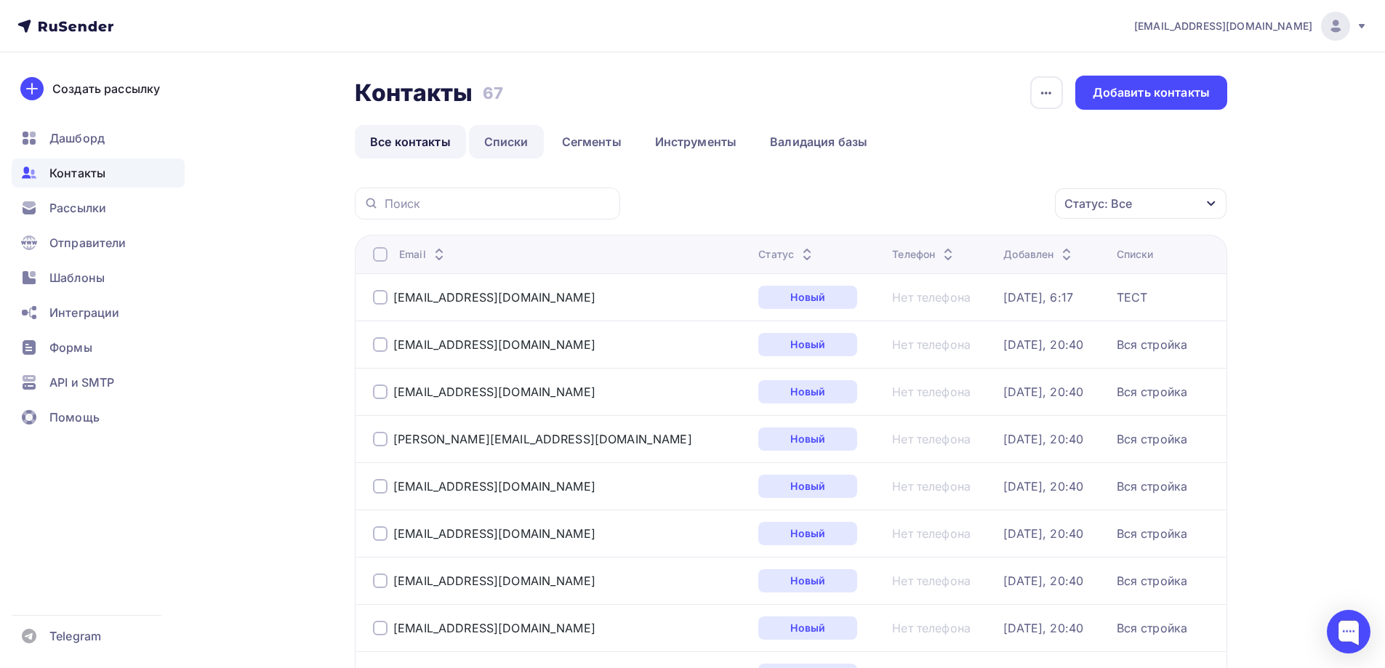
click at [523, 143] on link "Списки" at bounding box center [506, 141] width 75 height 33
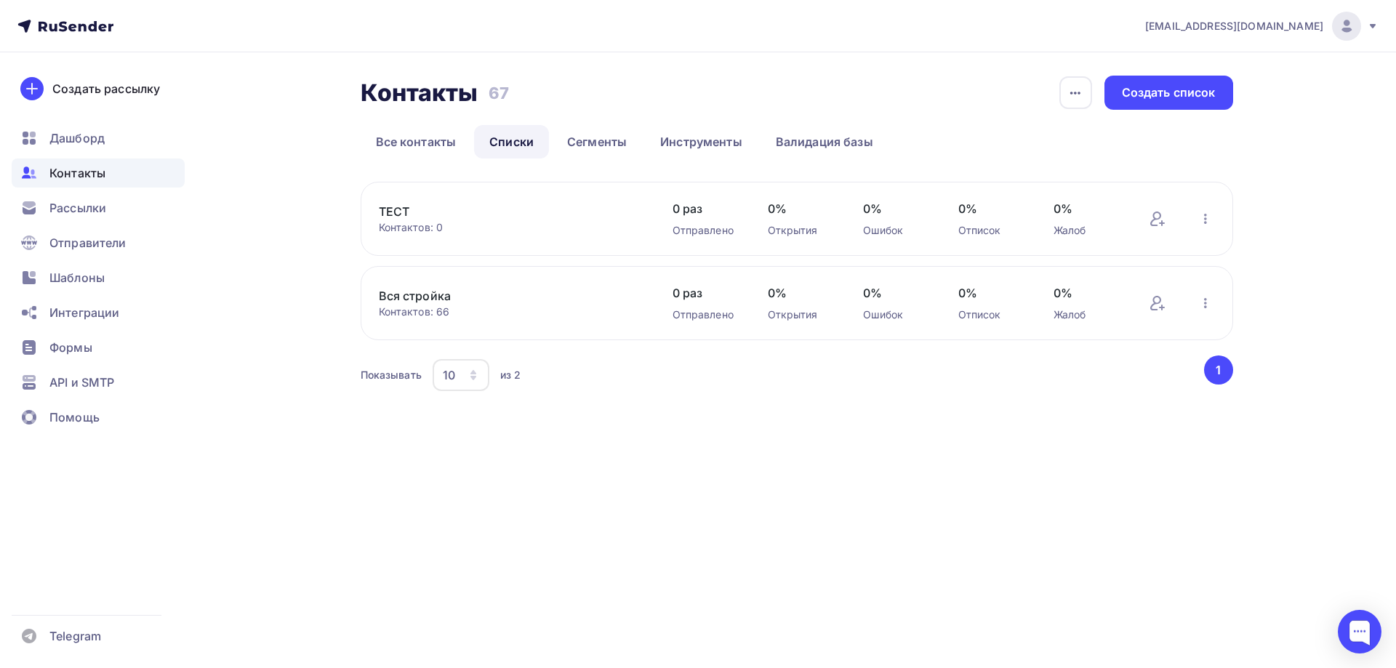
click at [452, 298] on link "Вся стройка" at bounding box center [502, 295] width 247 height 17
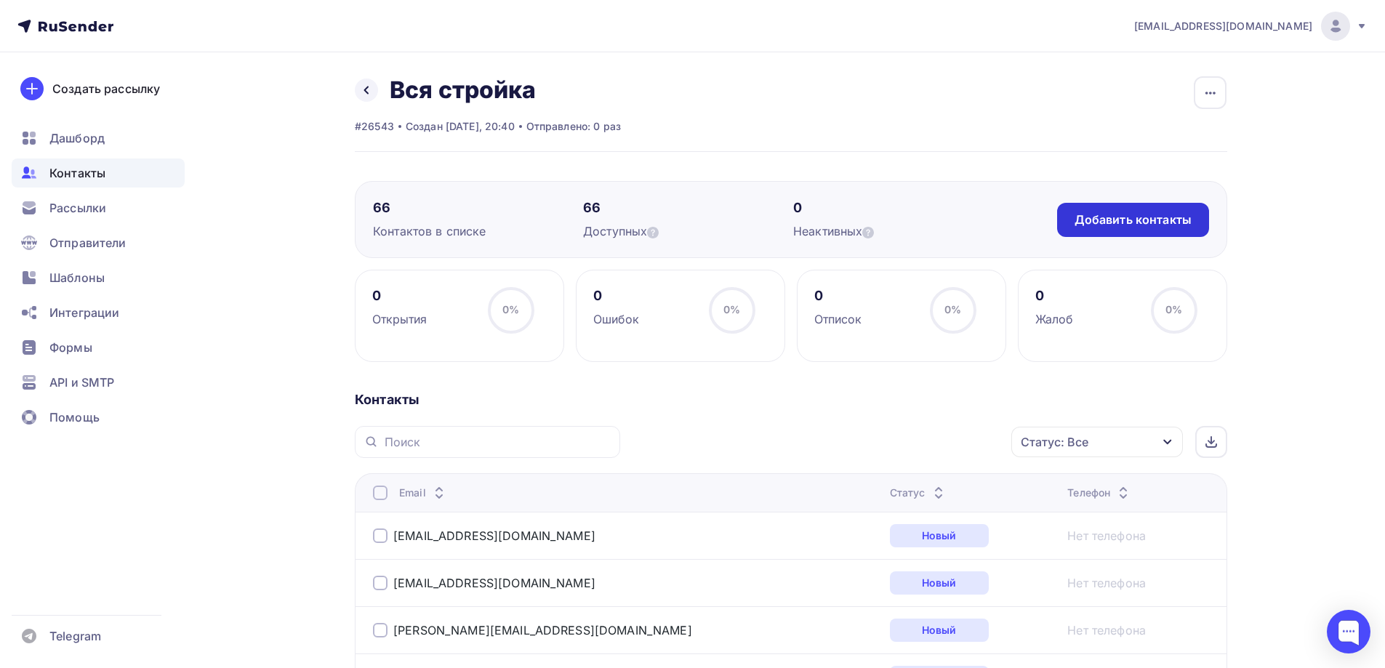
click at [1153, 220] on div "Добавить контакты" at bounding box center [1133, 220] width 117 height 17
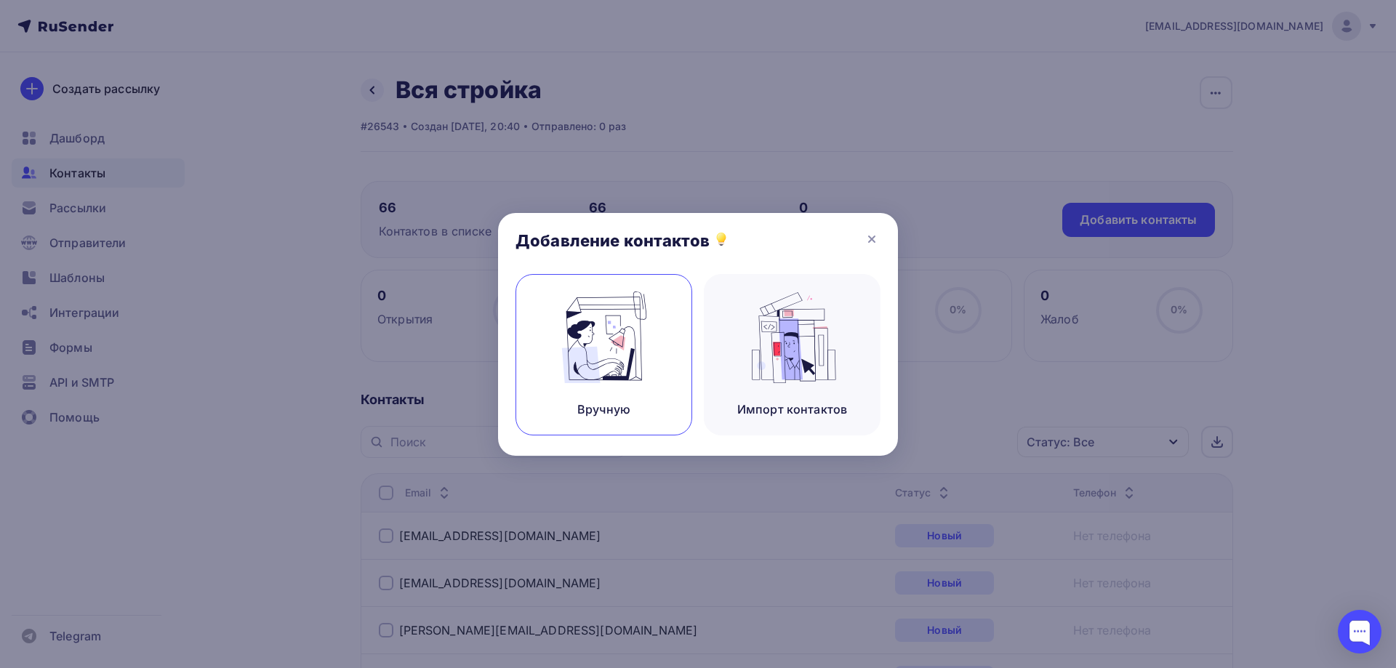
click at [631, 342] on img at bounding box center [604, 338] width 97 height 92
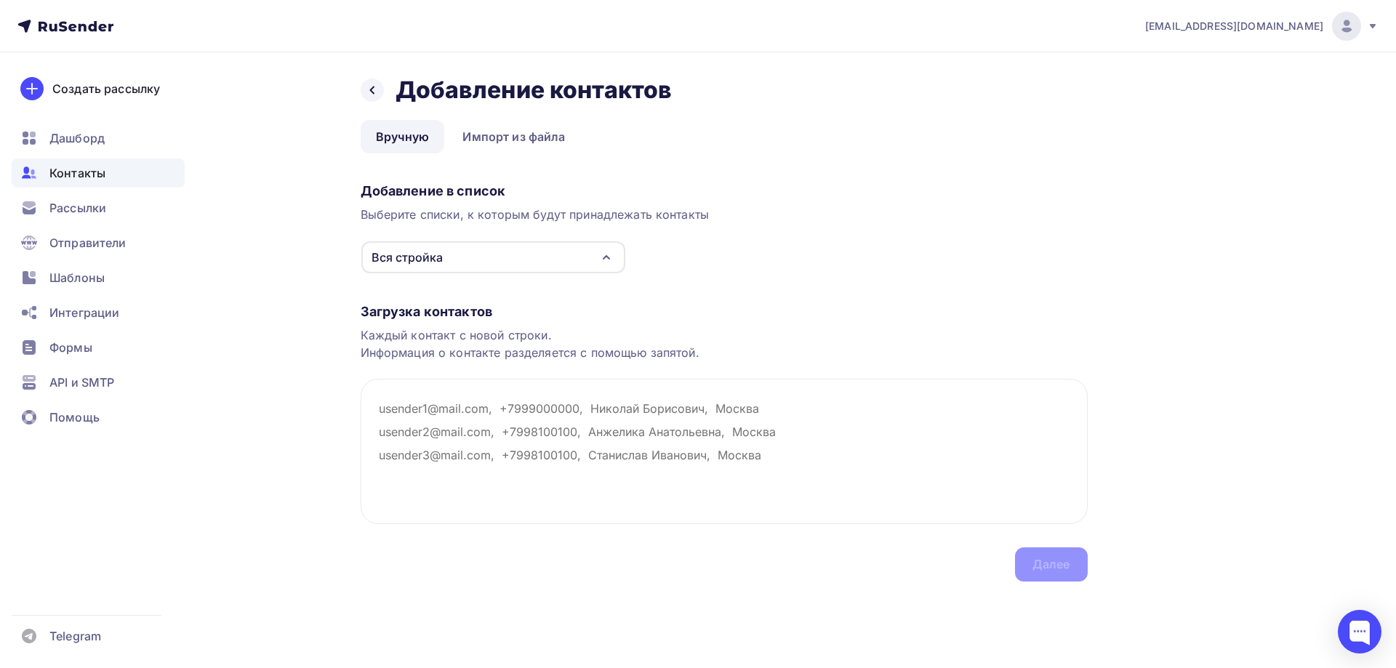
click at [537, 252] on div "Вся стройка" at bounding box center [493, 257] width 264 height 32
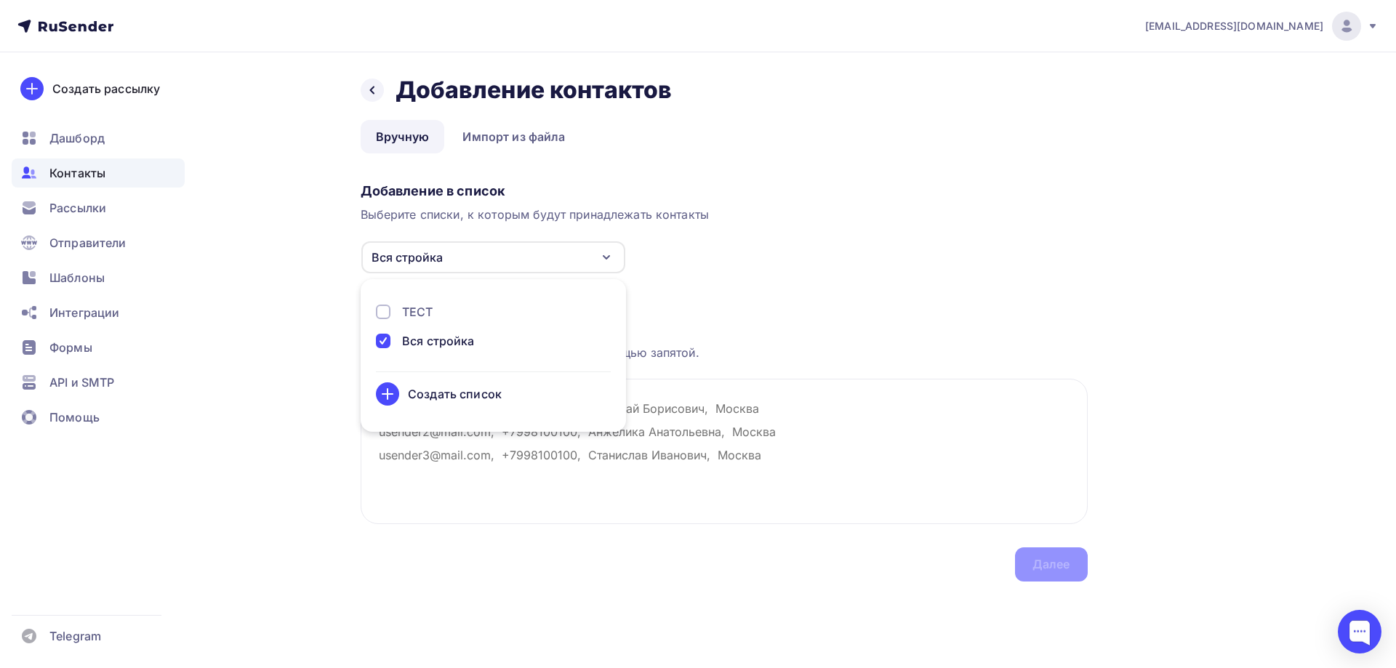
click at [537, 252] on div "Вся стройка" at bounding box center [493, 257] width 264 height 32
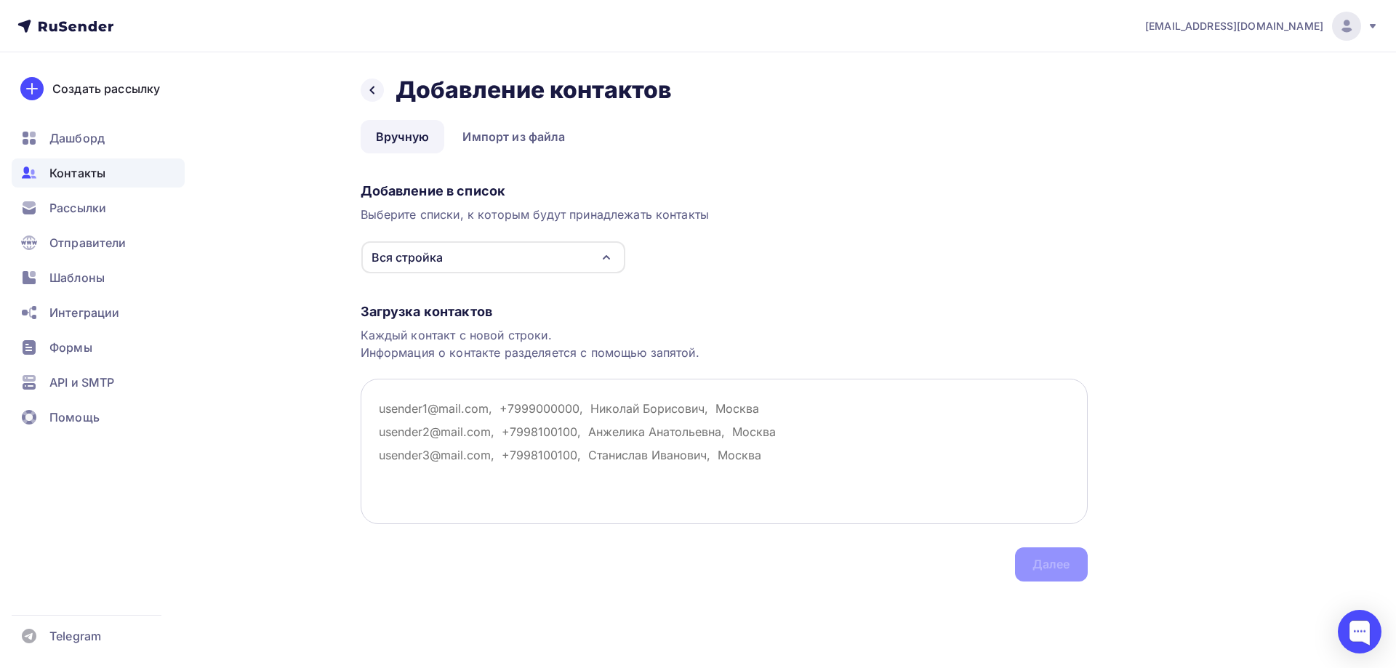
click at [577, 409] on textarea at bounding box center [724, 451] width 727 height 145
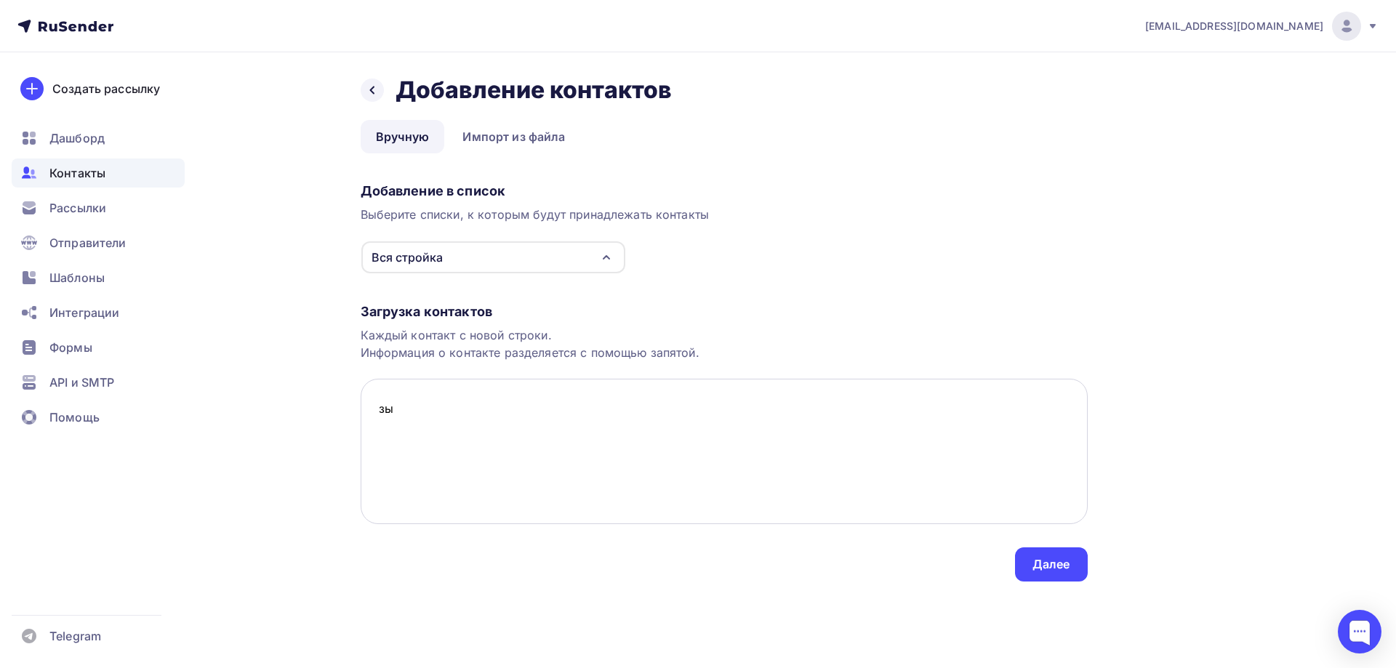
type textarea "з"
type textarea "[EMAIL_ADDRESS][DOMAIN_NAME]"
click at [1053, 564] on div "Далее" at bounding box center [1052, 564] width 38 height 17
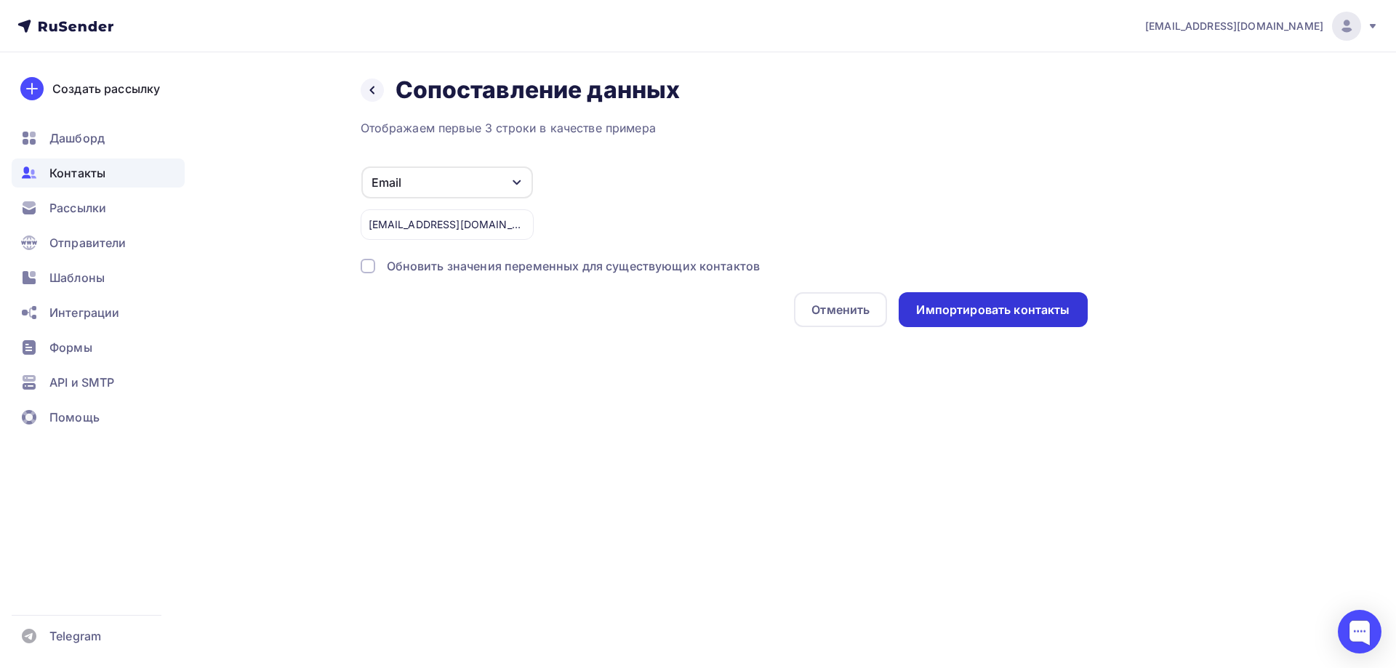
click at [1016, 316] on div "Импортировать контакты" at bounding box center [992, 310] width 153 height 17
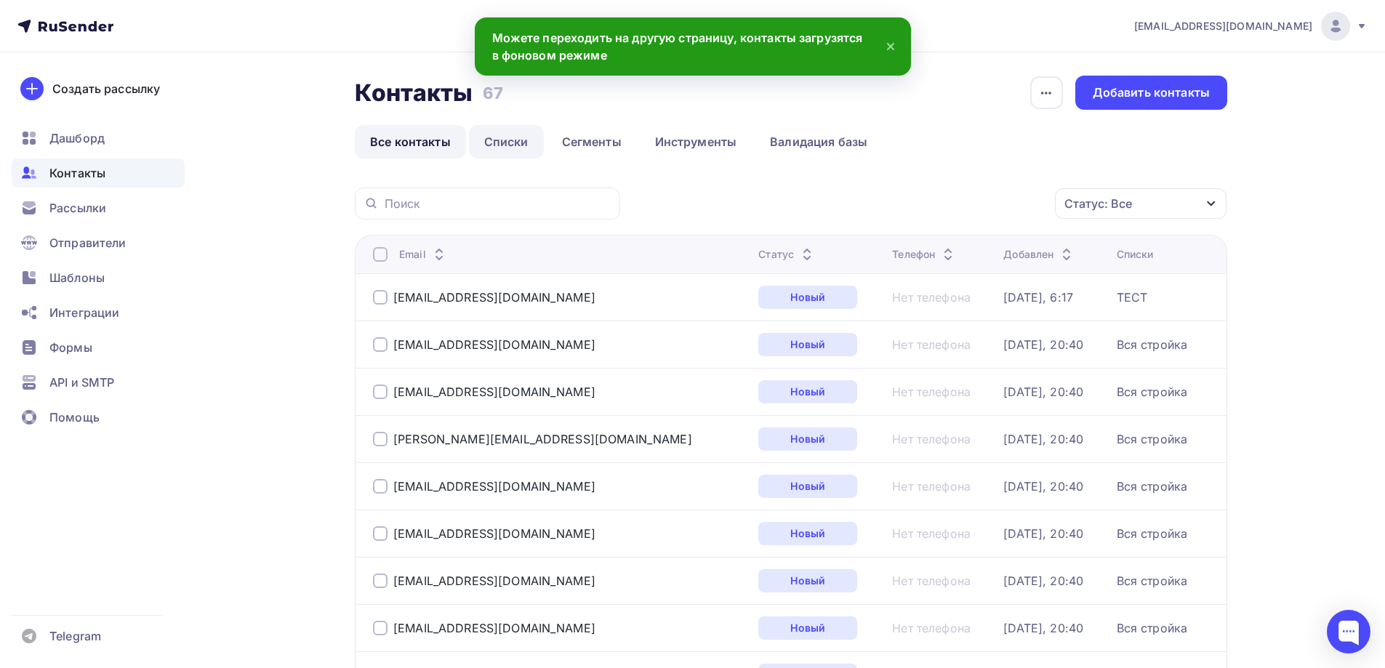
click at [513, 148] on link "Списки" at bounding box center [506, 141] width 75 height 33
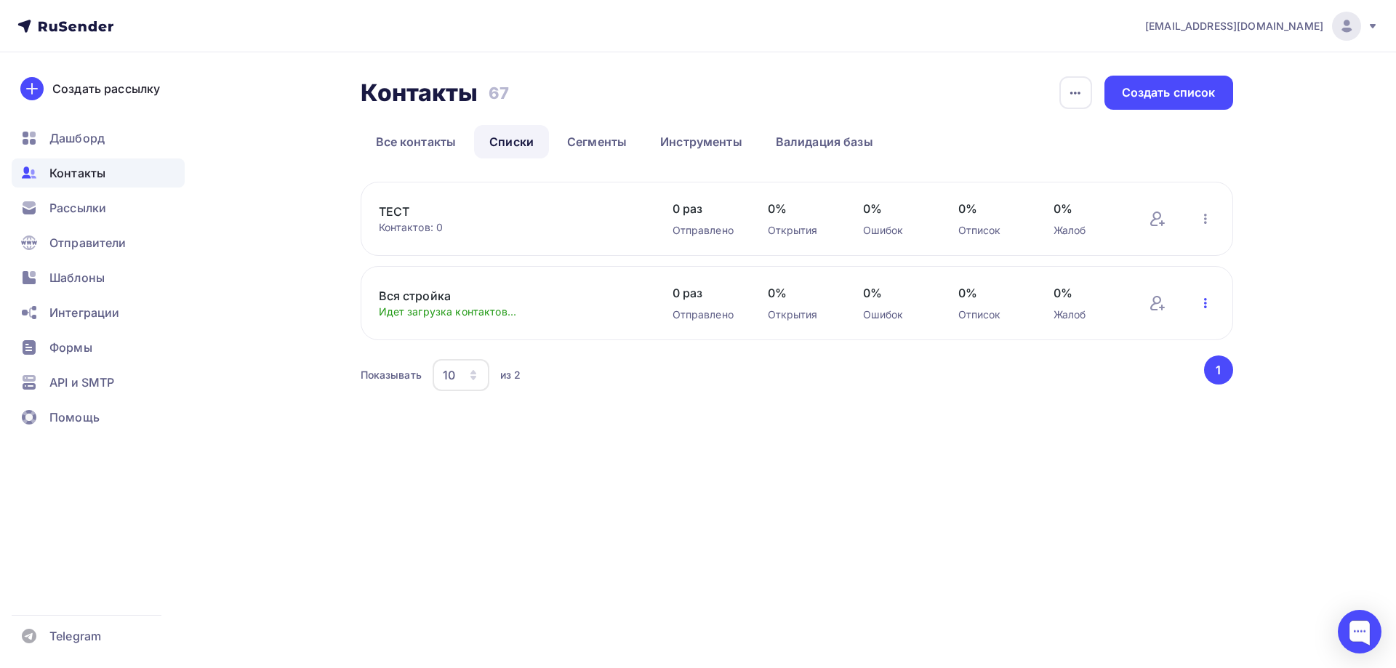
click at [1198, 302] on icon "button" at bounding box center [1205, 302] width 17 height 17
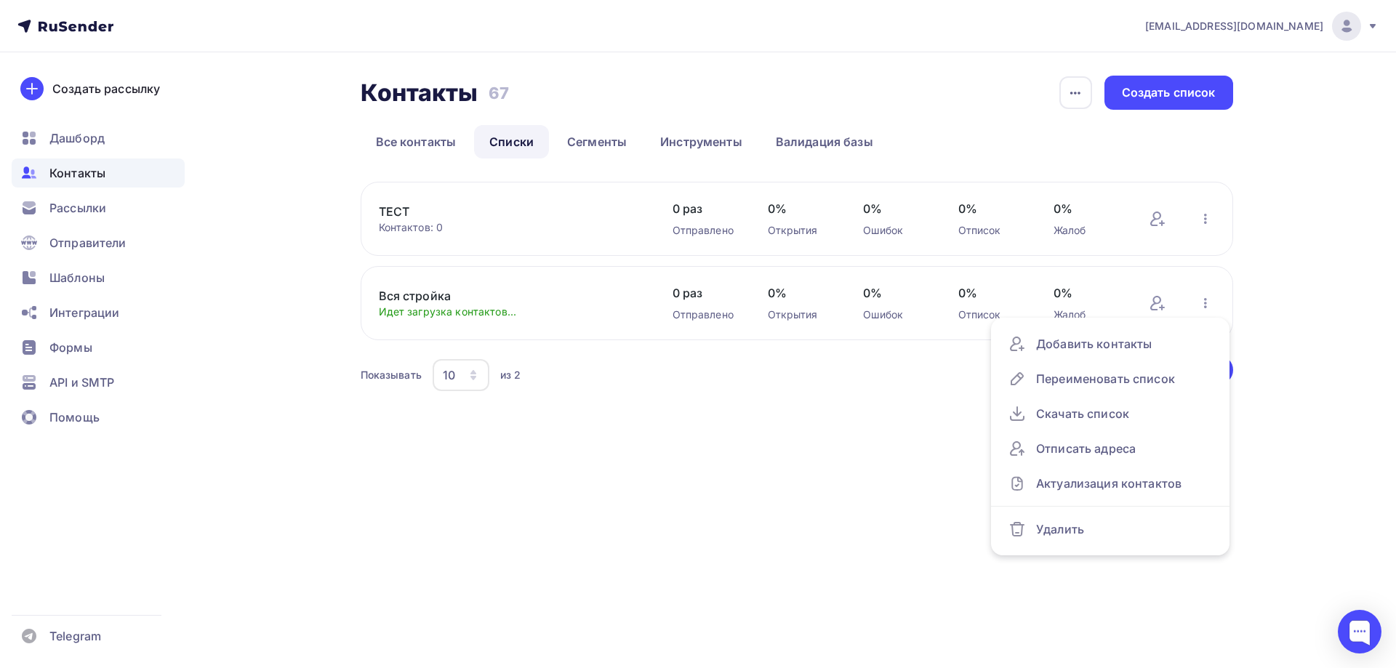
click at [753, 289] on div "Вся стройка Идет загрузка контактов... Добавить контакты Переименовать список С…" at bounding box center [797, 303] width 873 height 74
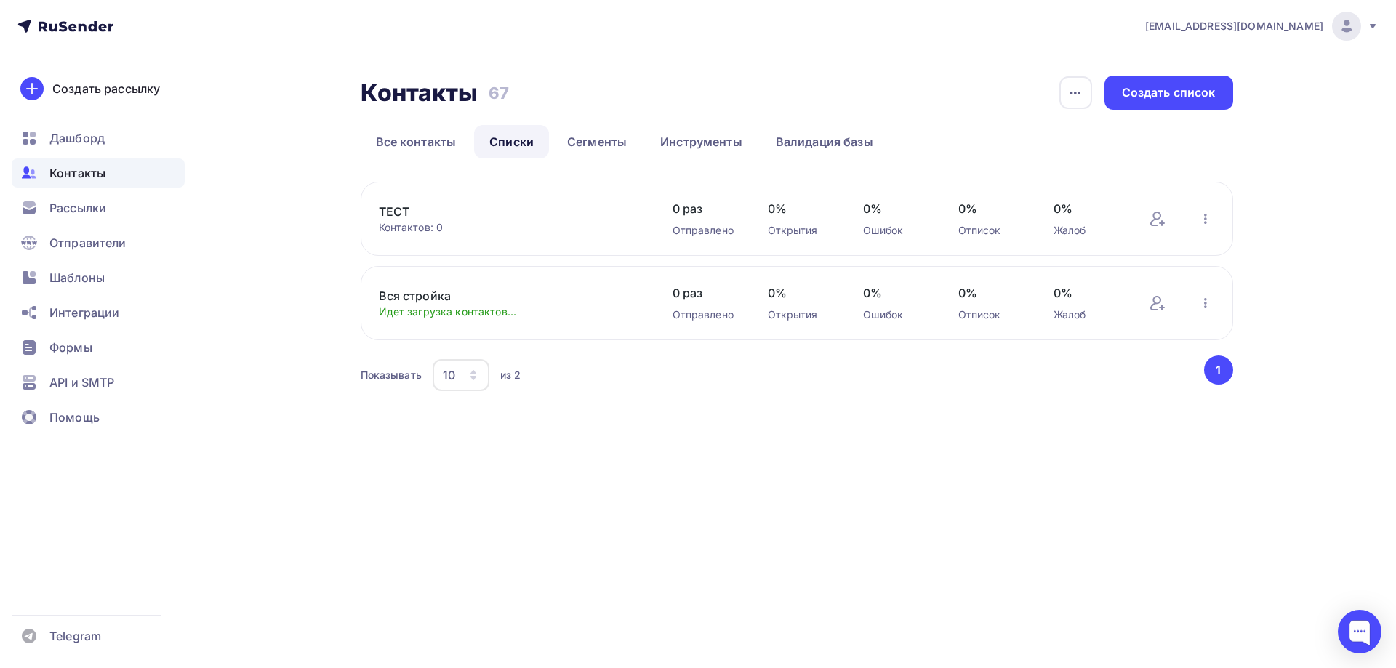
click at [445, 296] on link "Вся стройка" at bounding box center [502, 295] width 247 height 17
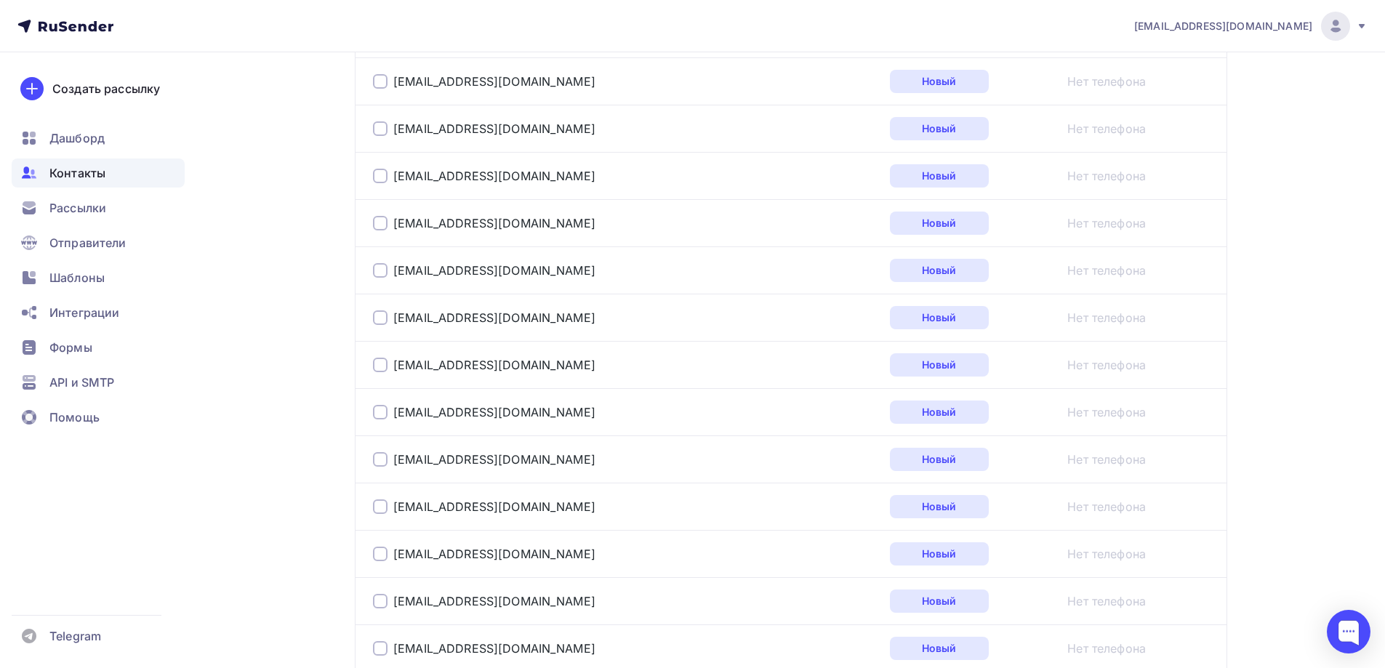
scroll to position [2356, 0]
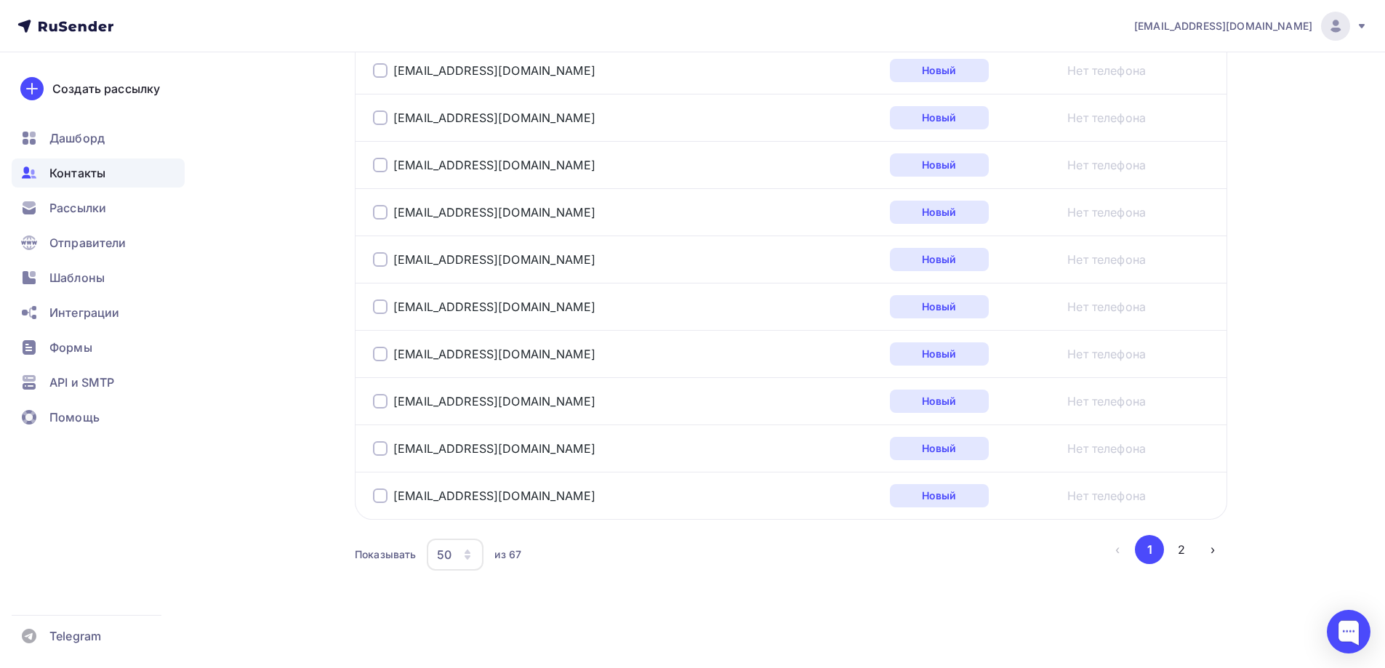
click at [473, 553] on icon "button" at bounding box center [468, 555] width 12 height 12
click at [467, 513] on div "100" at bounding box center [514, 509] width 140 height 17
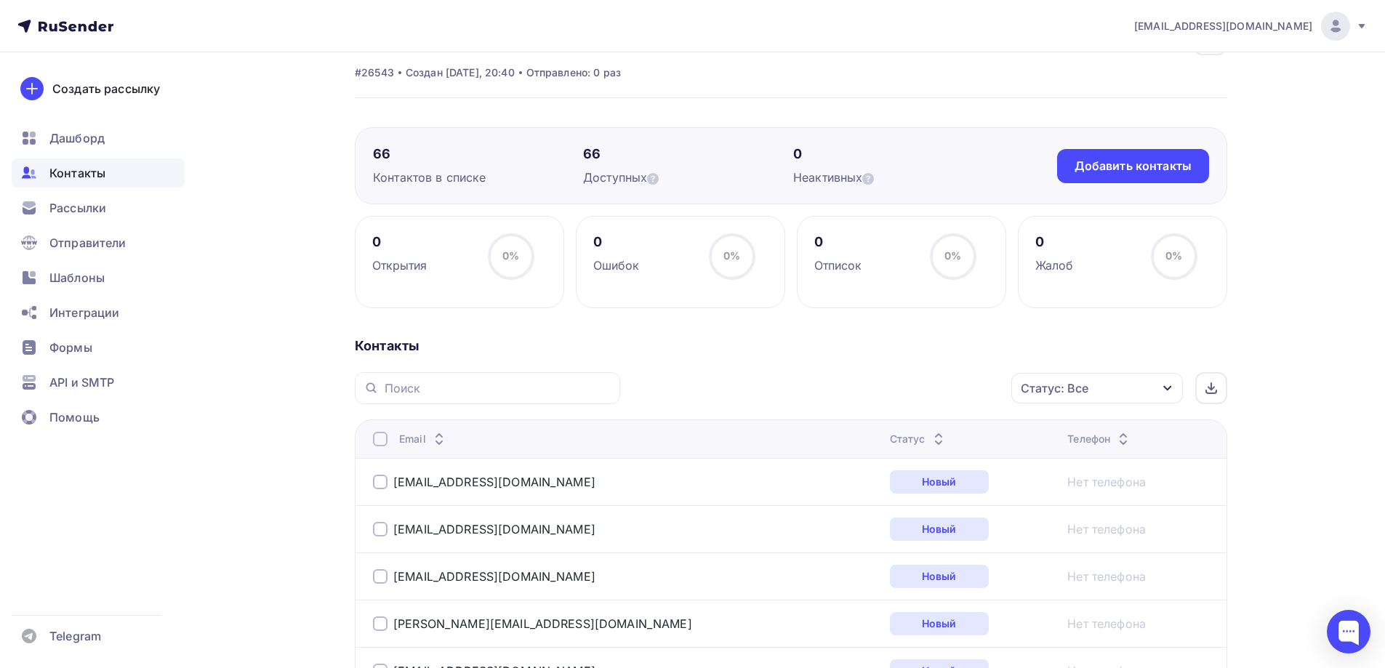
scroll to position [0, 0]
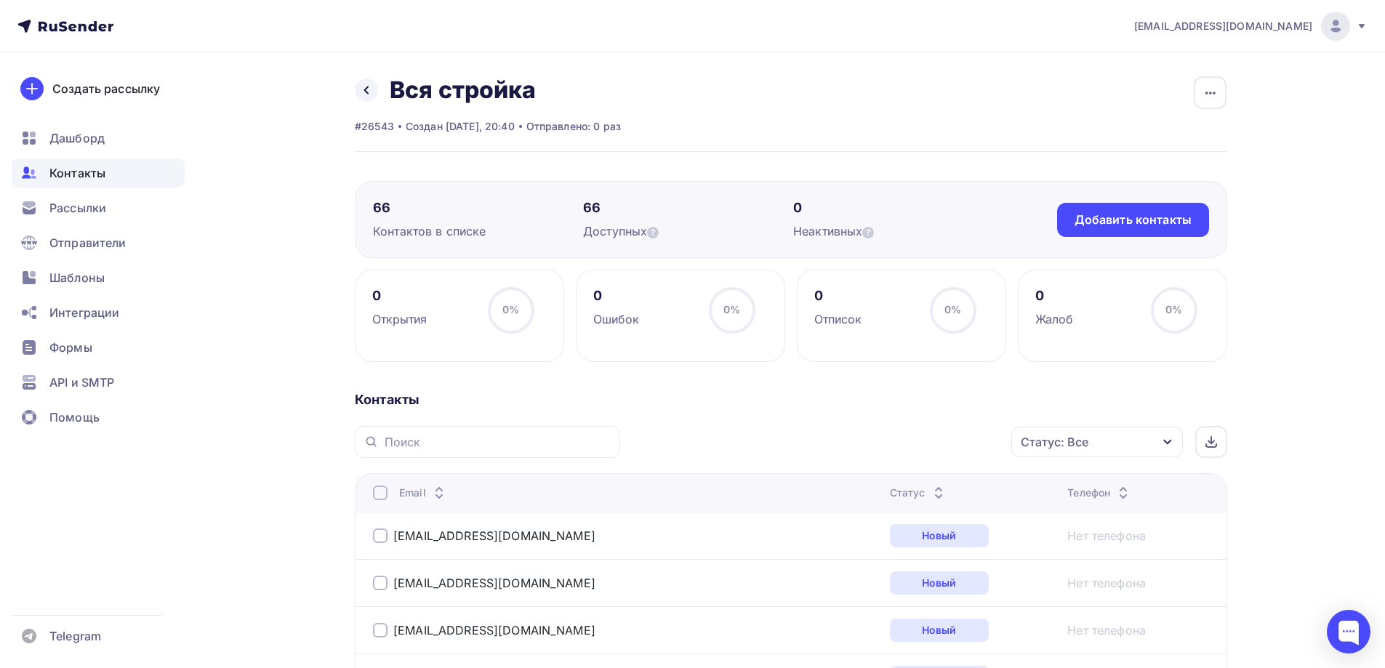
click at [485, 217] on div "66 Контактов в списке" at bounding box center [478, 219] width 210 height 41
click at [1094, 220] on div "Добавить контакты" at bounding box center [1133, 220] width 117 height 17
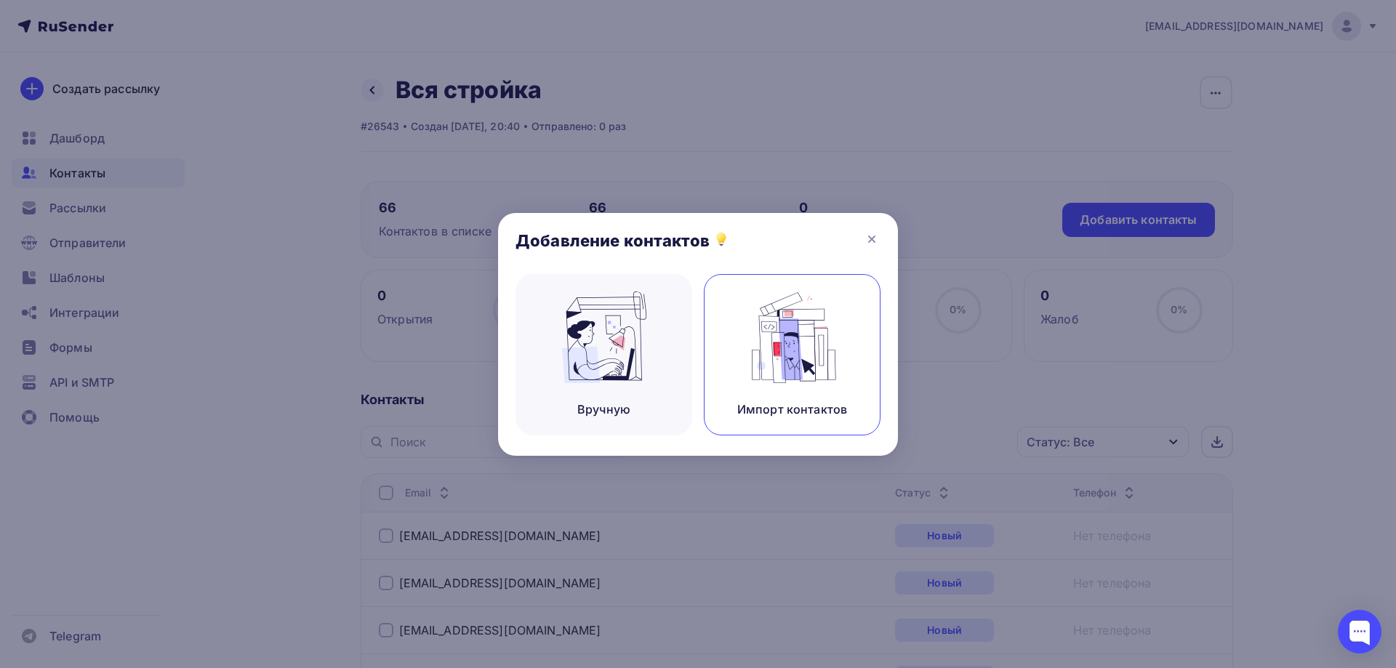
click at [772, 324] on img at bounding box center [792, 338] width 97 height 92
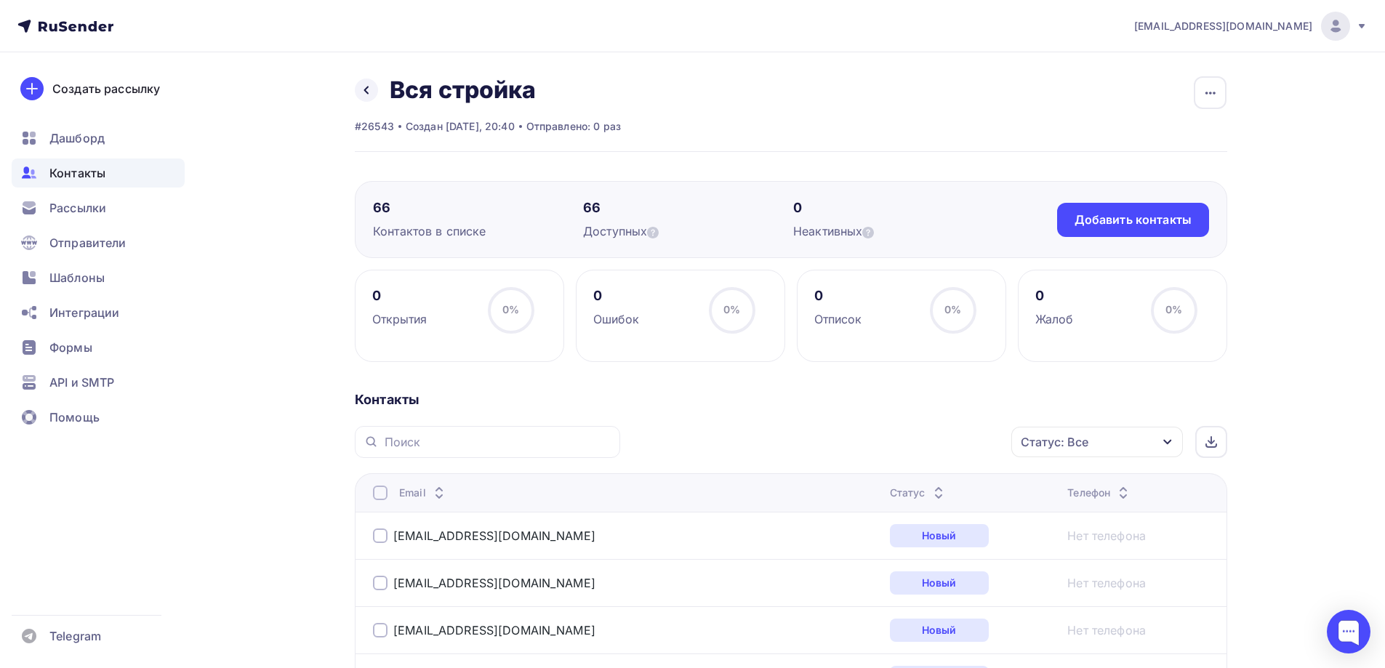
click at [377, 536] on div at bounding box center [380, 536] width 15 height 15
drag, startPoint x: 1380, startPoint y: 156, endPoint x: 1395, endPoint y: 520, distance: 364.6
click at [1385, 520] on html "[EMAIL_ADDRESS][DOMAIN_NAME] Аккаунт Тарифы Выйти Создать рассылку [GEOGRAPHIC_…" at bounding box center [692, 334] width 1385 height 668
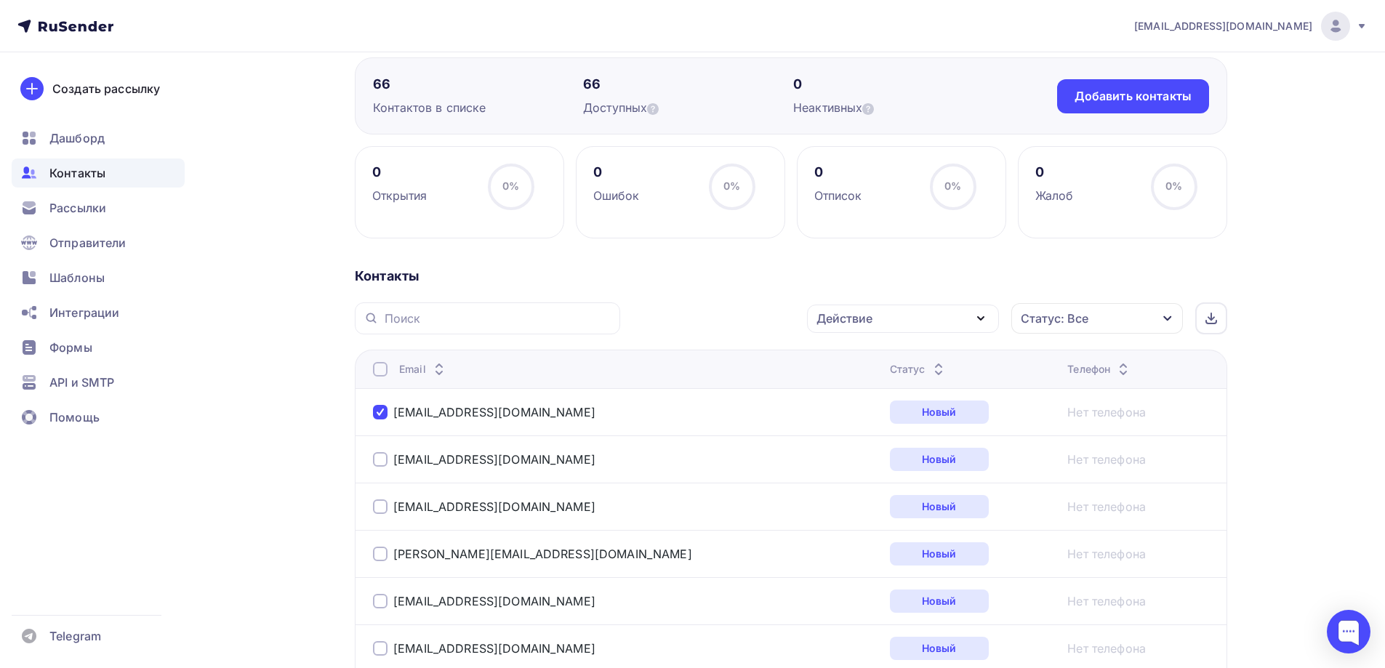
click at [462, 101] on div "Контактов в списке" at bounding box center [478, 107] width 210 height 17
click at [377, 410] on div at bounding box center [380, 412] width 15 height 15
click at [1128, 102] on div "Добавить контакты" at bounding box center [1133, 96] width 117 height 17
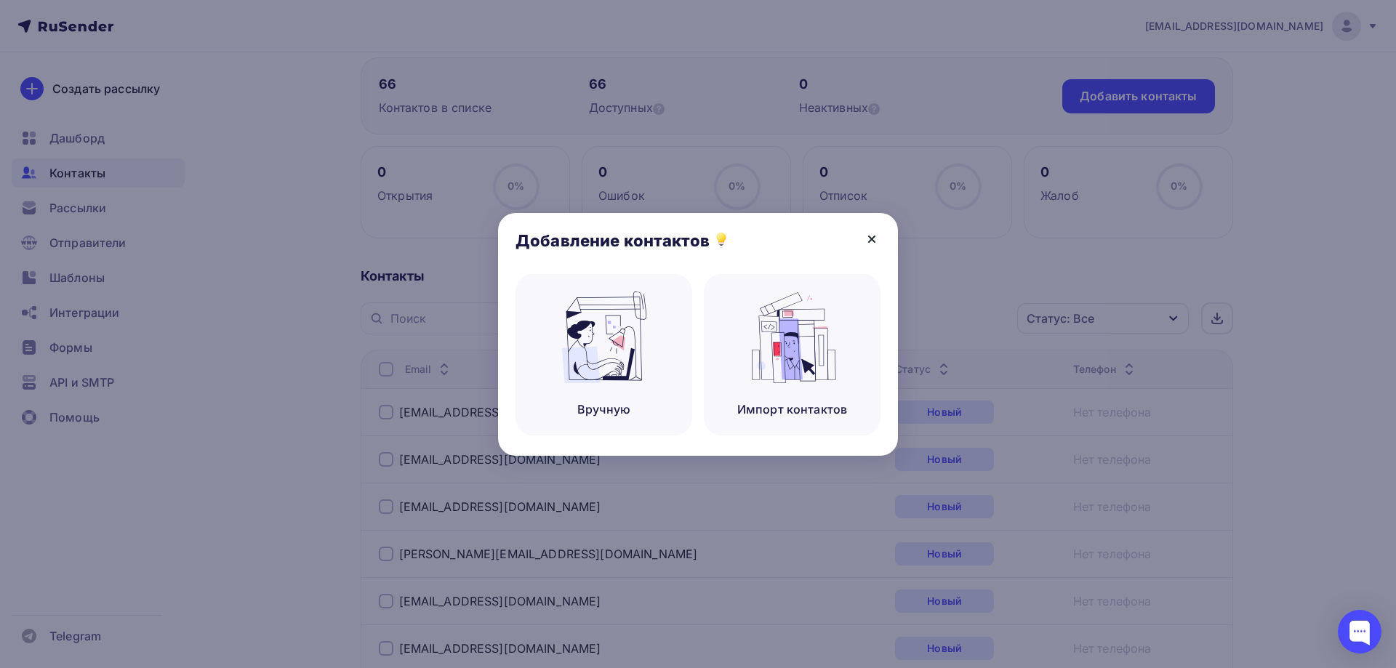
click at [864, 239] on icon at bounding box center [871, 239] width 17 height 17
